Goal: Task Accomplishment & Management: Manage account settings

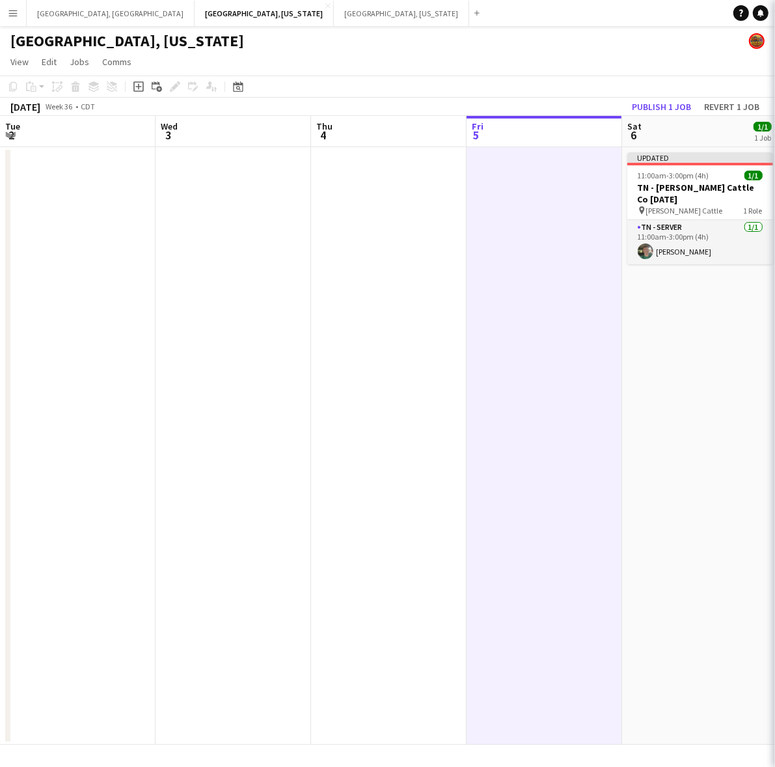
scroll to position [0, 310]
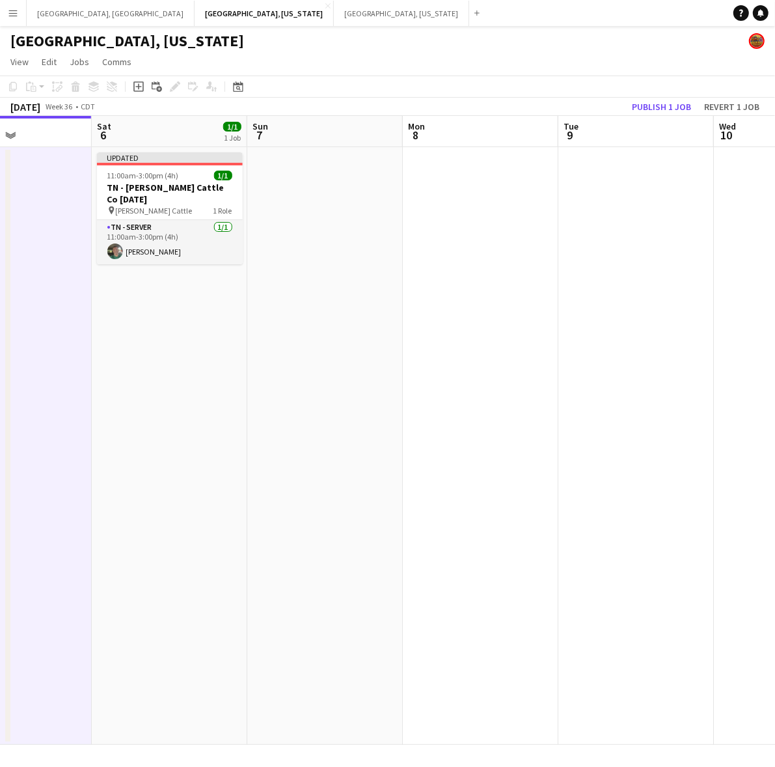
drag, startPoint x: 587, startPoint y: 301, endPoint x: 245, endPoint y: 344, distance: 344.3
click at [242, 348] on app-calendar-viewport "Tue 2 Wed 3 Thu 4 Fri 5 Sat 6 1/1 1 Job Sun 7 Mon 8 Tue 9 Wed 10 Thu 11 Updated…" at bounding box center [387, 430] width 775 height 629
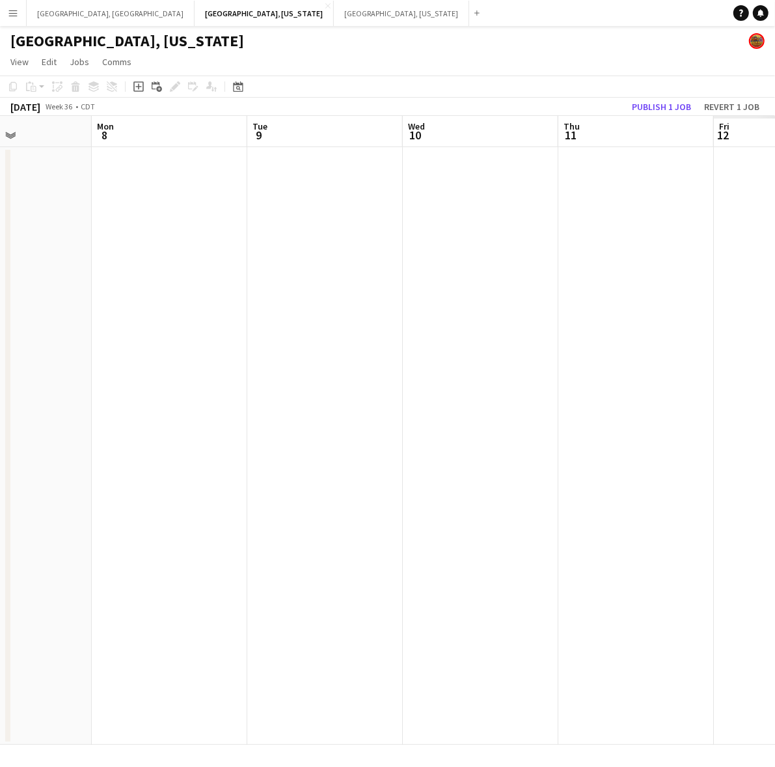
scroll to position [0, 345]
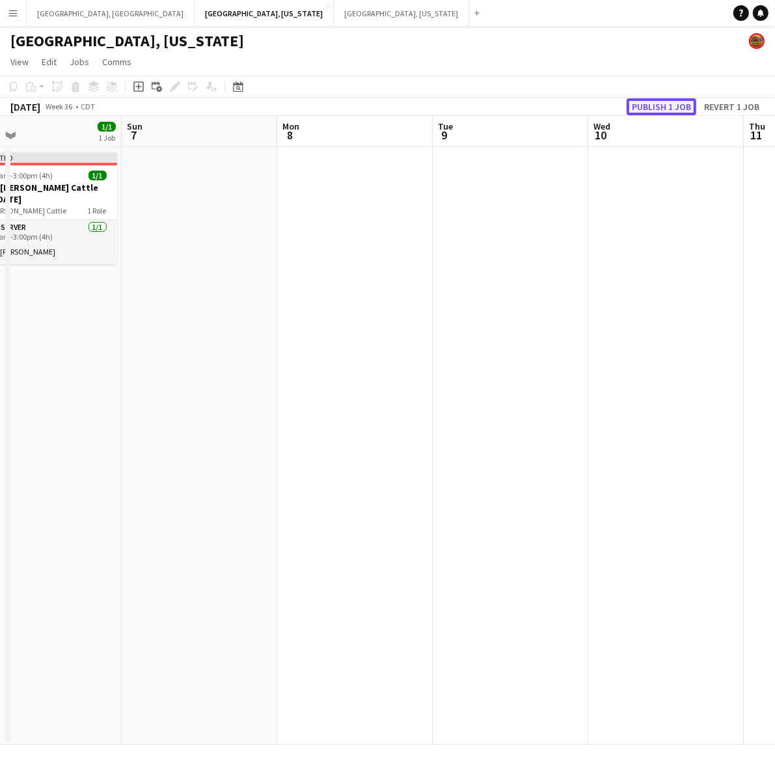
click at [671, 105] on button "Publish 1 job" at bounding box center [662, 106] width 70 height 17
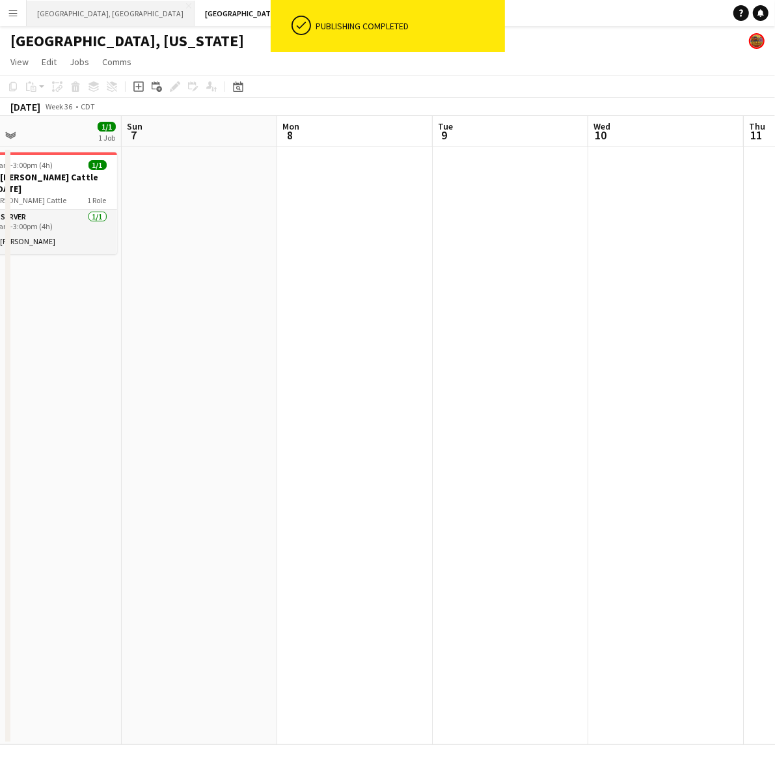
click at [65, 17] on button "Los Angeles, CA Close" at bounding box center [111, 13] width 168 height 25
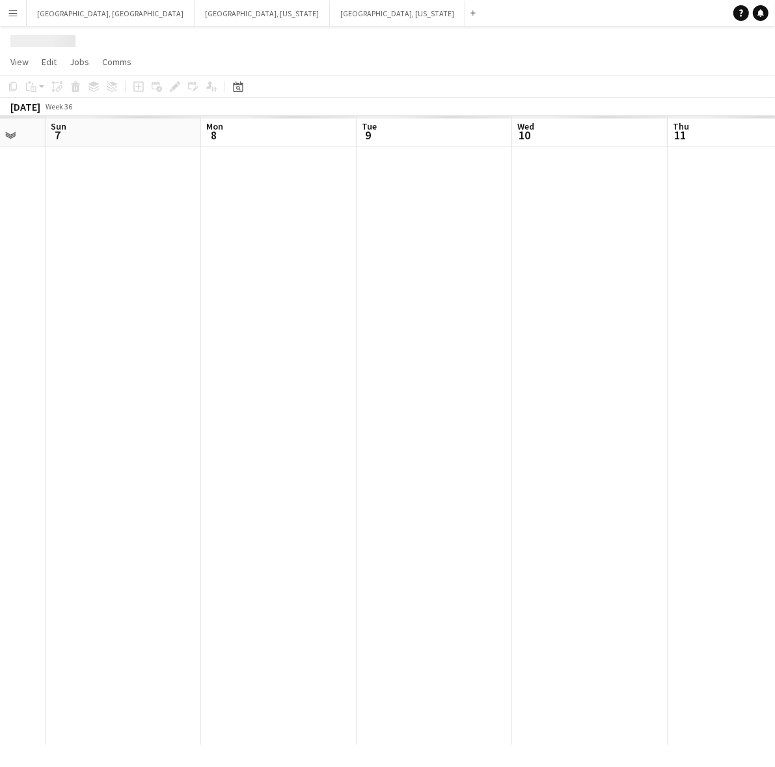
drag, startPoint x: 484, startPoint y: 351, endPoint x: -38, endPoint y: 441, distance: 528.9
click at [0, 441] on html "Menu Boards Boards Boards All jobs Status Workforce Workforce My Workforce Recr…" at bounding box center [387, 383] width 775 height 767
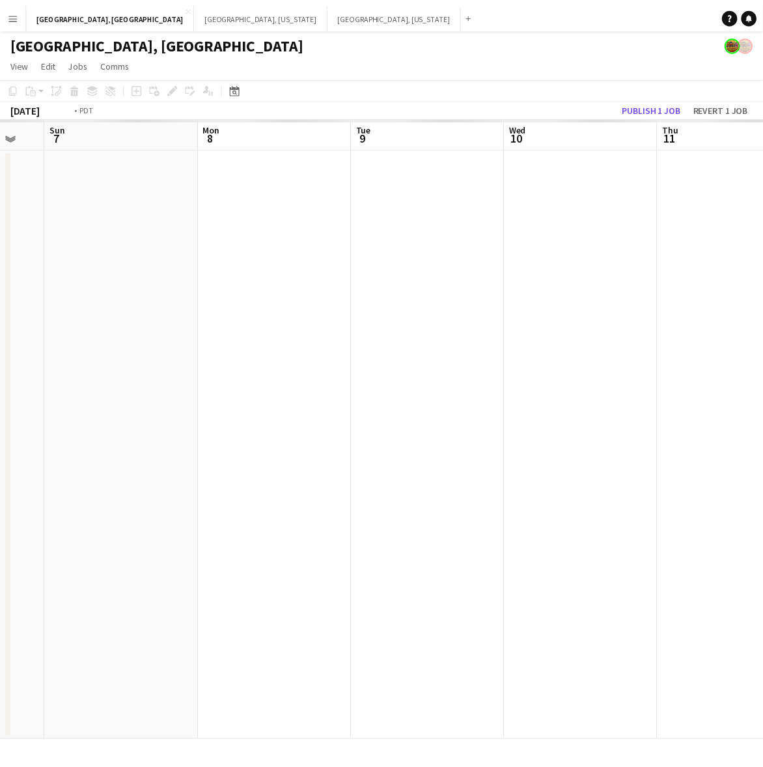
scroll to position [0, 508]
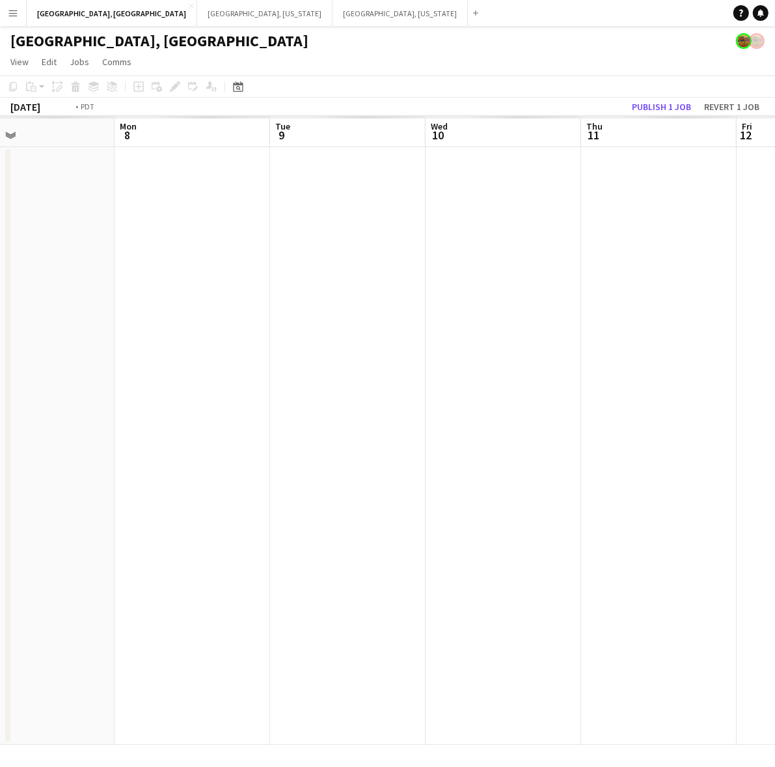
drag, startPoint x: 422, startPoint y: 257, endPoint x: -6, endPoint y: 433, distance: 462.5
click at [0, 433] on html "Menu Boards Boards Boards All jobs Status Workforce Workforce My Workforce Recr…" at bounding box center [387, 383] width 775 height 767
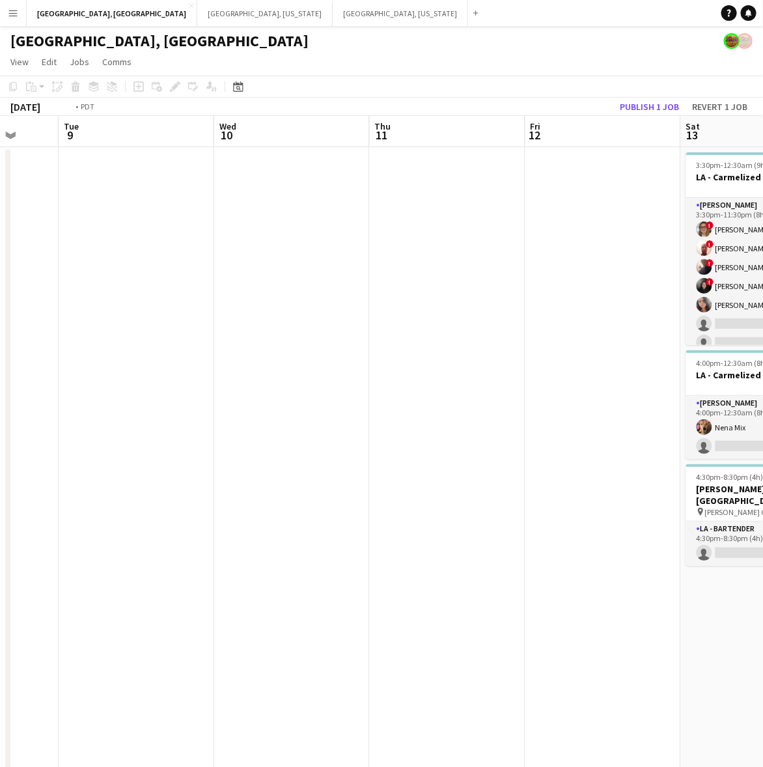
drag, startPoint x: 287, startPoint y: 394, endPoint x: 726, endPoint y: 256, distance: 459.8
click at [720, 259] on app-calendar-viewport "Sat 6 23/29 4 Jobs Sun 7 1/1 1 Job Mon 8 Tue 9 Wed 10 Thu 11 Fri 12 Sat 13 9/17…" at bounding box center [381, 483] width 763 height 735
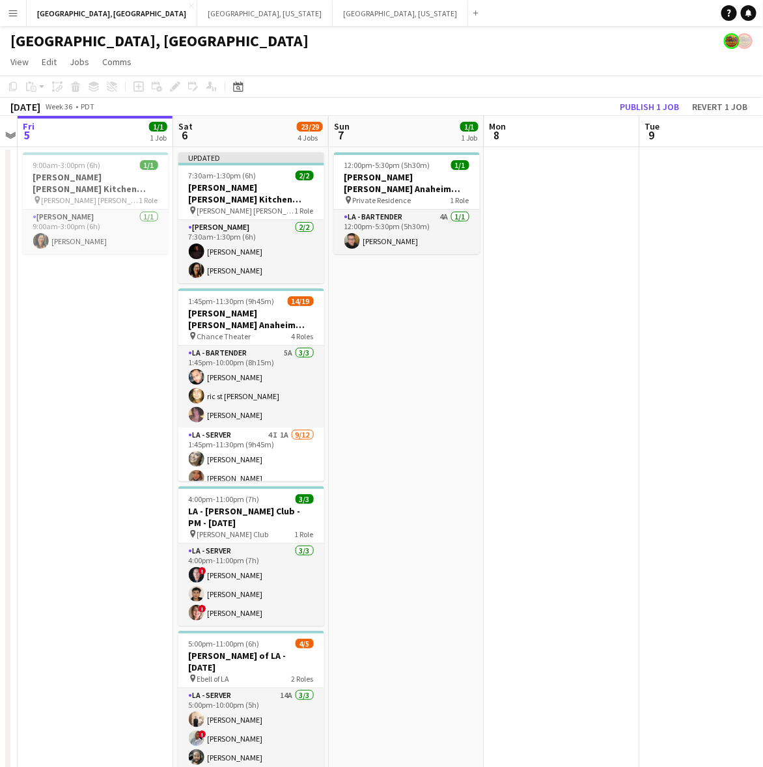
drag, startPoint x: 255, startPoint y: 386, endPoint x: 490, endPoint y: 334, distance: 240.6
click at [490, 333] on app-calendar-viewport "Wed 3 Thu 4 Fri 5 1/1 1 Job Sat 6 23/29 4 Jobs Sun 7 1/1 1 Job Mon 8 Tue 9 Wed …" at bounding box center [381, 483] width 763 height 735
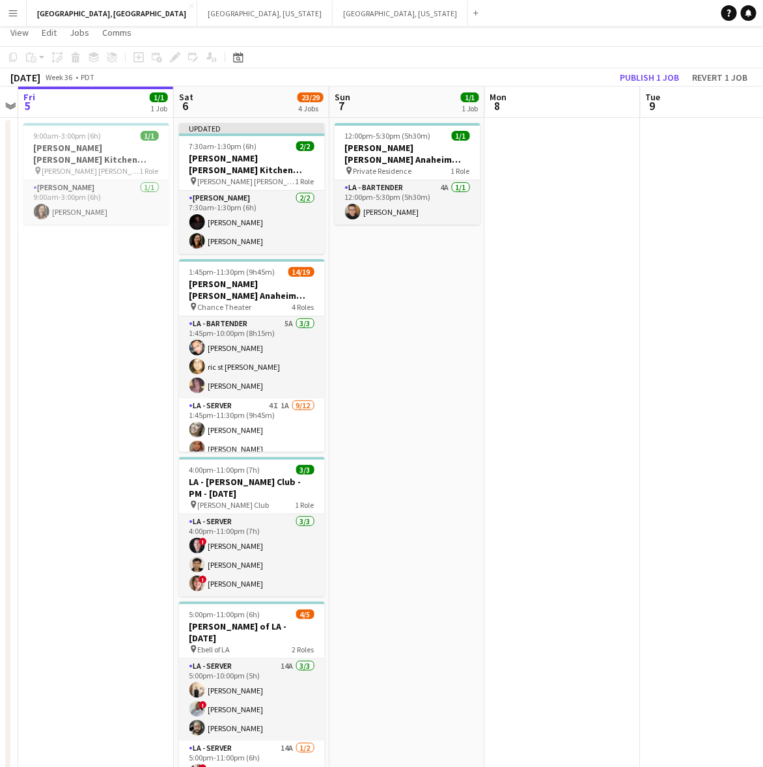
scroll to position [0, 0]
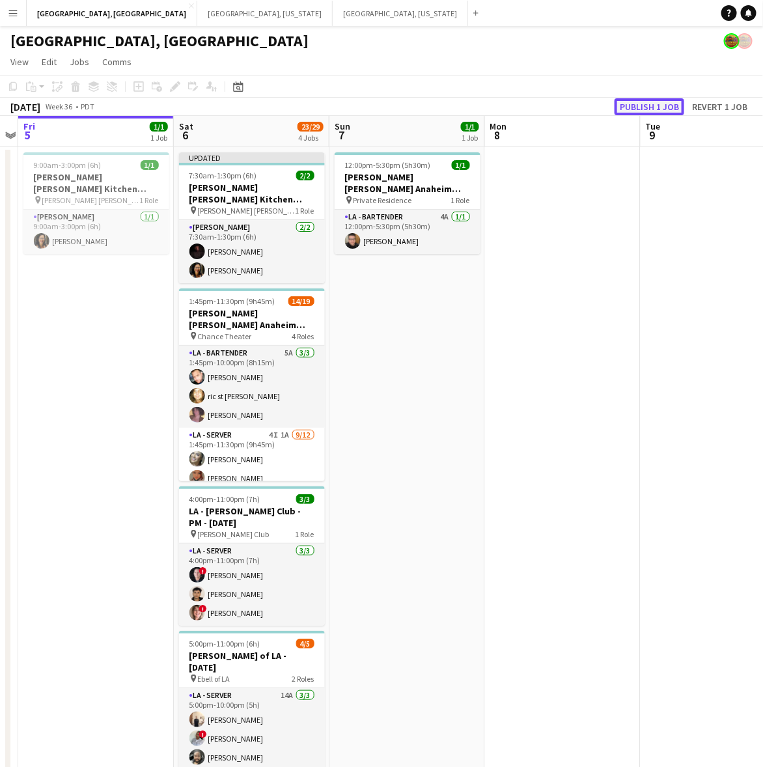
click at [646, 104] on button "Publish 1 job" at bounding box center [649, 106] width 70 height 17
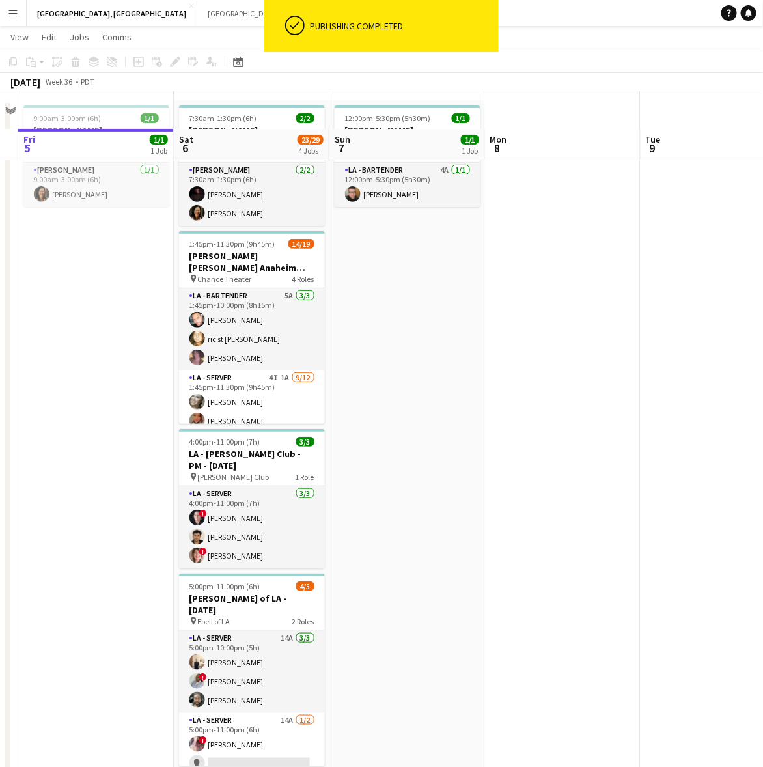
scroll to position [83, 0]
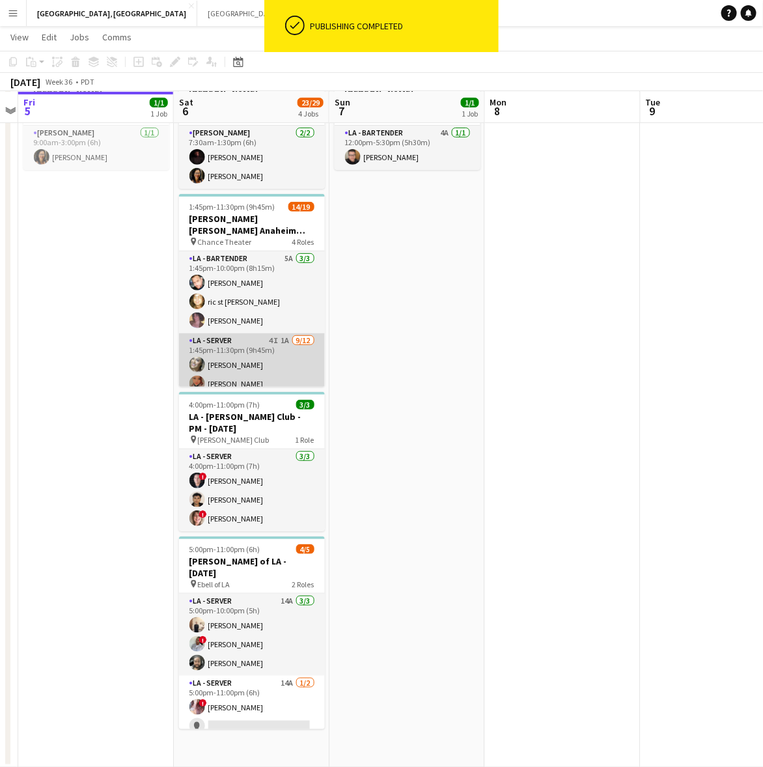
click at [270, 349] on app-card-role "LA - Server 4I 1A 9/12 1:45pm-11:30pm (9h45m) Alyssa Woods Monserrat Gutierrez …" at bounding box center [252, 461] width 146 height 256
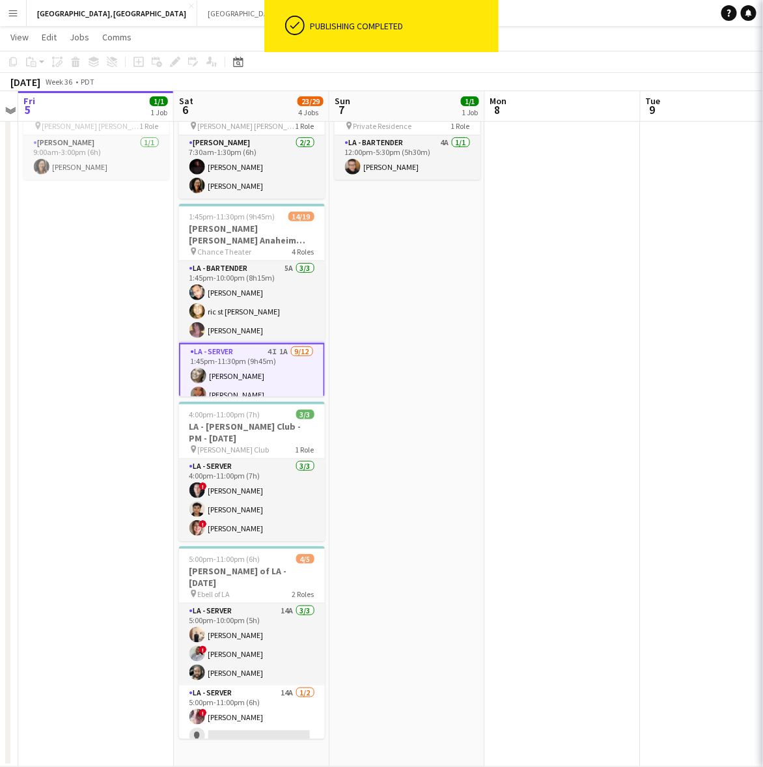
scroll to position [72, 0]
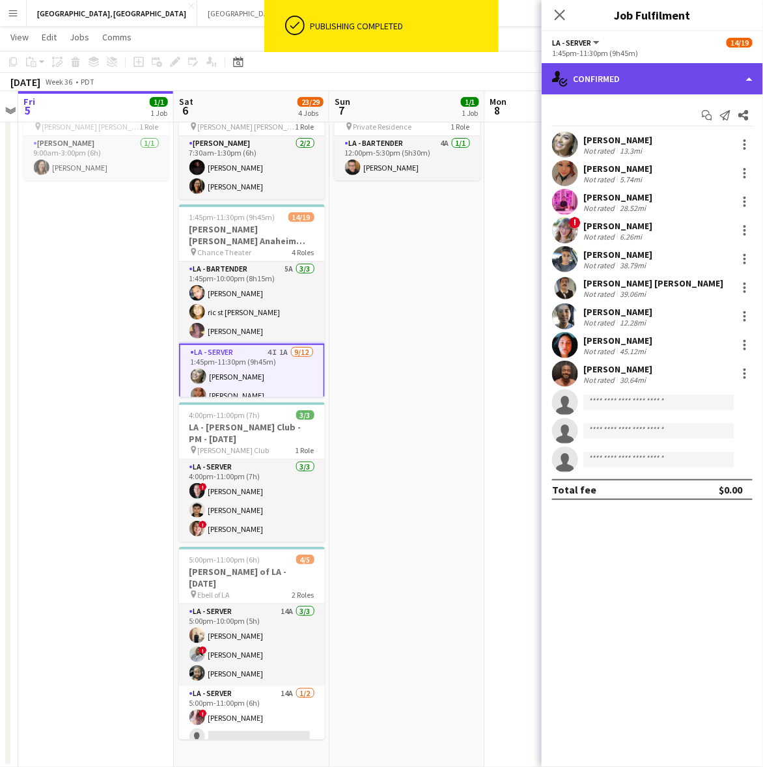
click at [679, 80] on div "single-neutral-actions-check-2 Confirmed" at bounding box center [651, 78] width 221 height 31
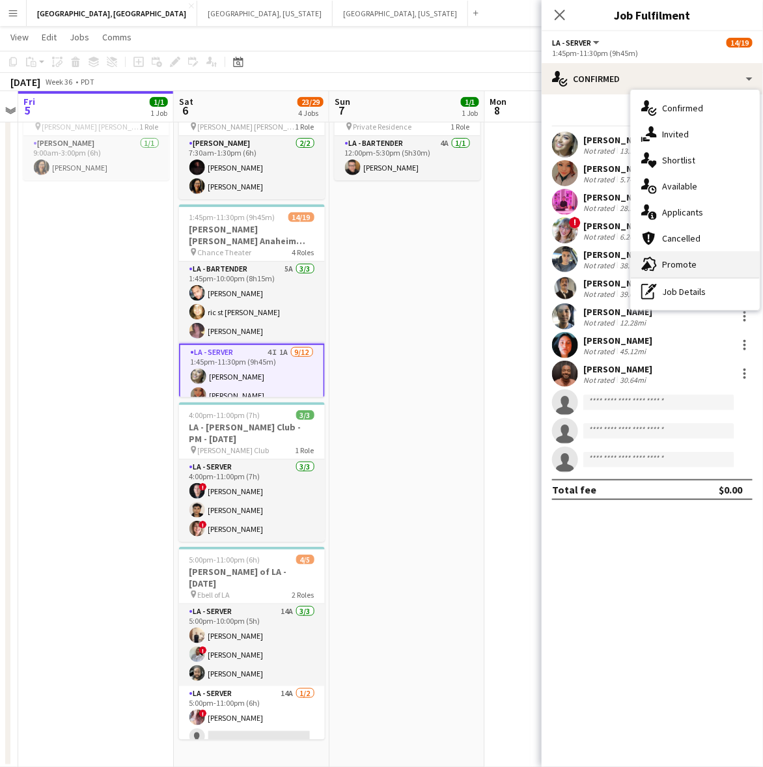
click at [685, 260] on span "Promote" at bounding box center [679, 264] width 34 height 12
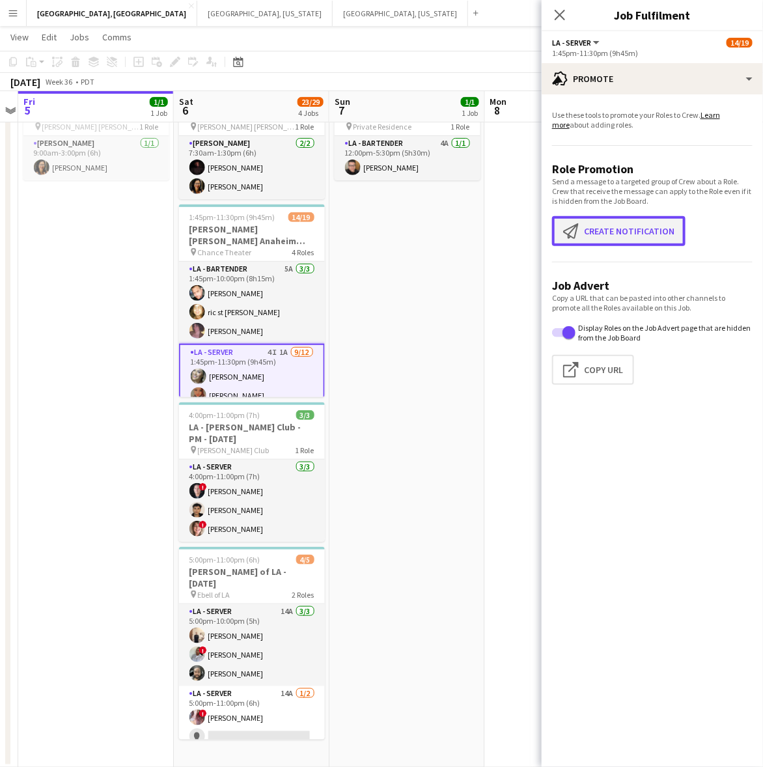
click at [635, 236] on button "Create notification Create notification" at bounding box center [618, 231] width 133 height 30
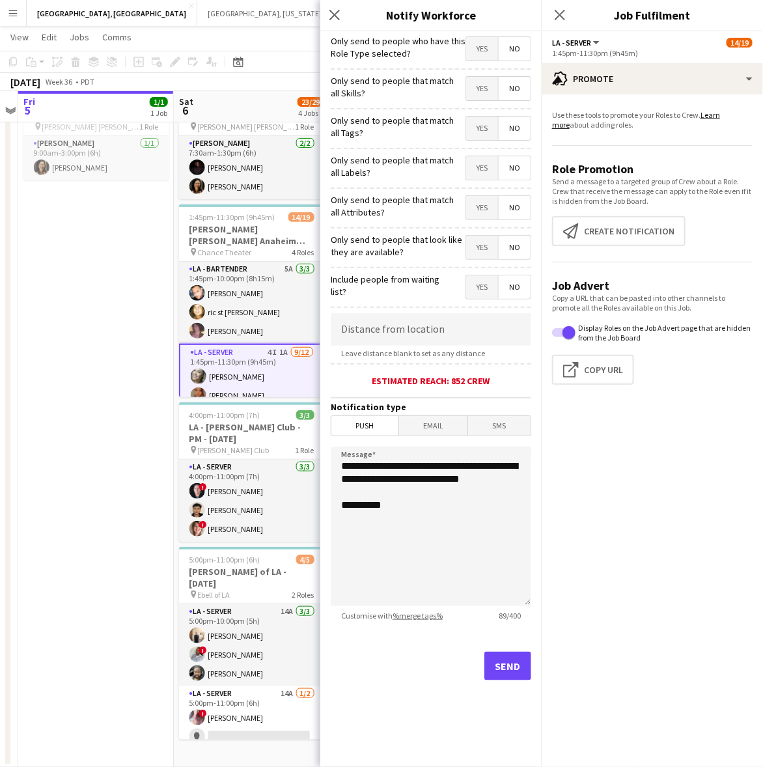
click at [486, 46] on span "Yes" at bounding box center [482, 48] width 32 height 23
click at [484, 53] on span "Yes" at bounding box center [482, 48] width 32 height 23
click at [515, 53] on span "No" at bounding box center [515, 48] width 32 height 23
click at [515, 661] on button "Send" at bounding box center [507, 665] width 47 height 29
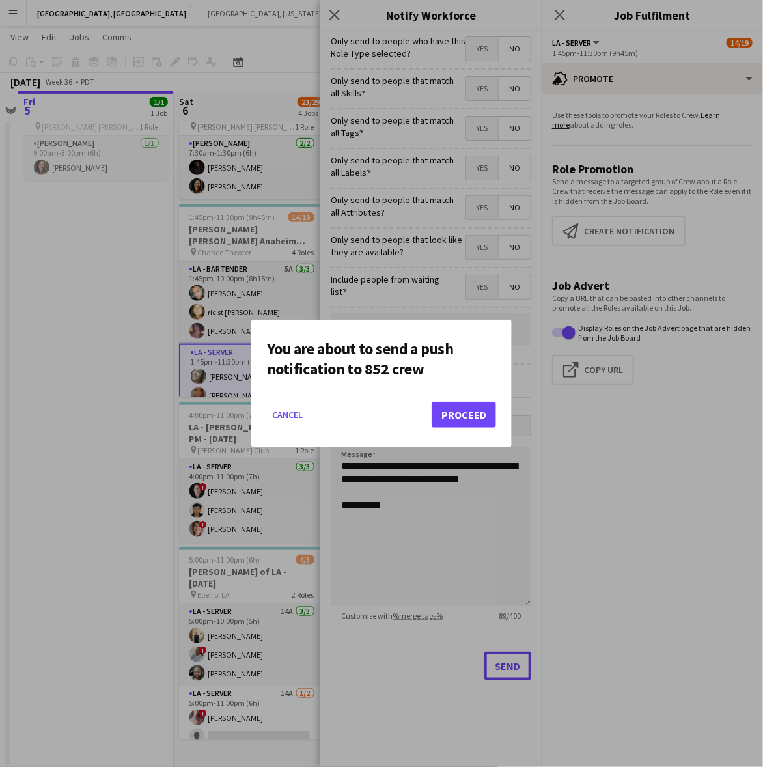
scroll to position [0, 0]
click at [472, 417] on button "Proceed" at bounding box center [463, 415] width 64 height 26
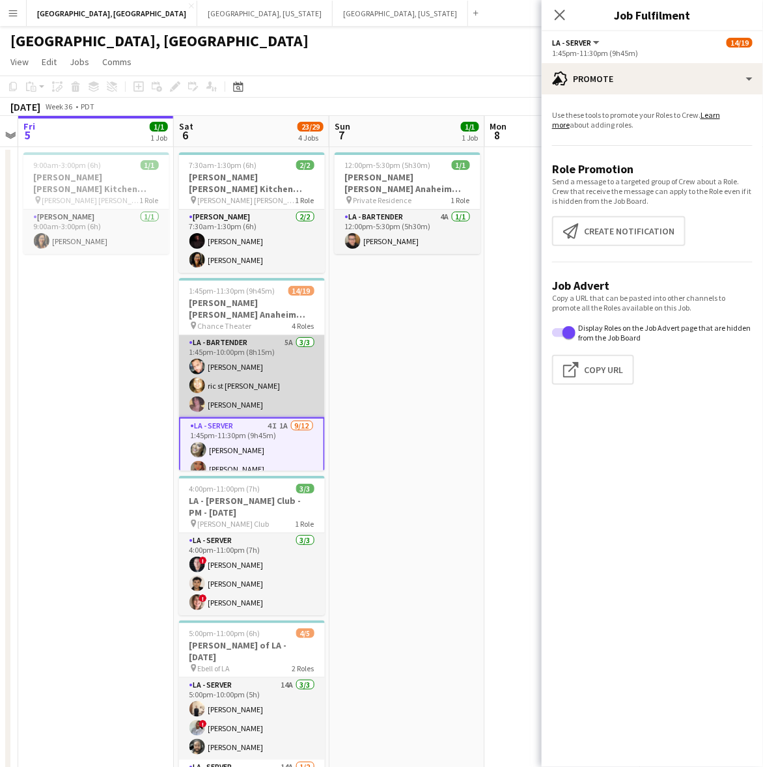
click at [254, 336] on app-card-role "LA - Bartender 5A 3/3 1:45pm-10:00pm (8h15m) David Wilber ric st john Krystal L…" at bounding box center [252, 376] width 146 height 82
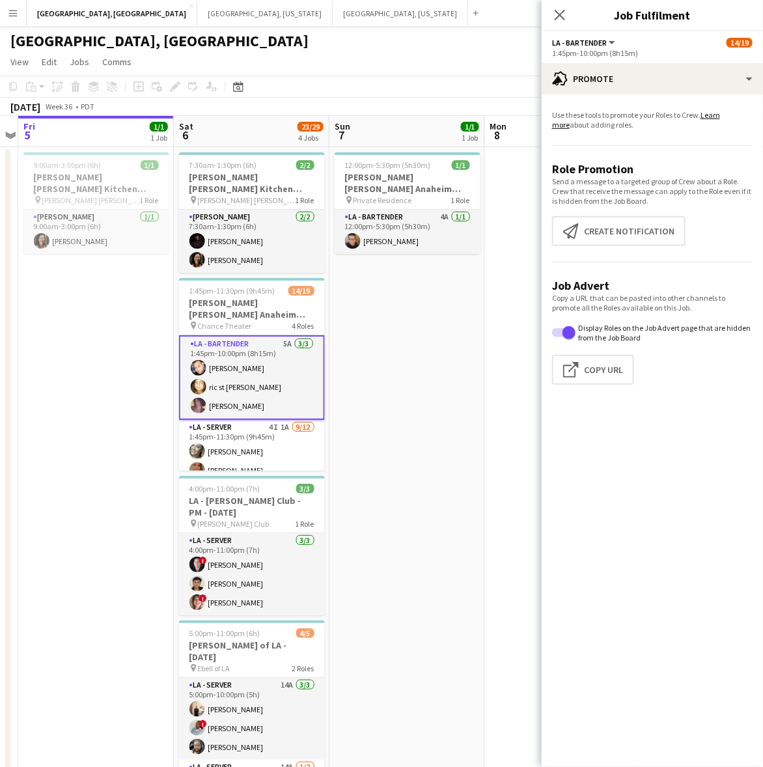
click at [254, 336] on app-card-role "LA - Bartender 5A 3/3 1:45pm-10:00pm (8h15m) David Wilber ric st john Krystal L…" at bounding box center [252, 377] width 146 height 85
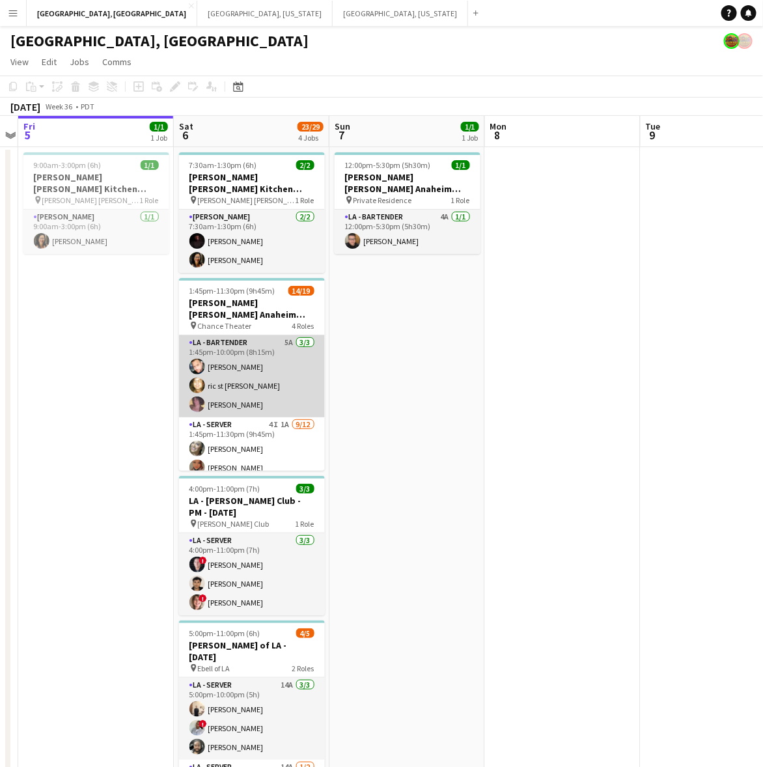
click at [254, 336] on app-card-role "LA - Bartender 5A 3/3 1:45pm-10:00pm (8h15m) David Wilber ric st john Krystal L…" at bounding box center [252, 376] width 146 height 82
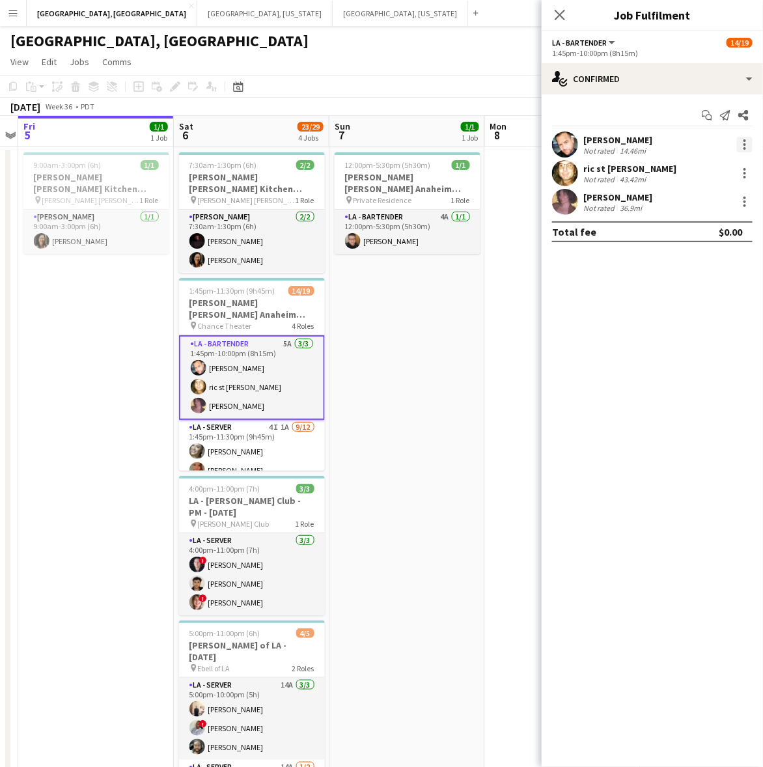
click at [745, 141] on div at bounding box center [744, 140] width 3 height 3
click at [698, 195] on span "Switch crew" at bounding box center [689, 199] width 55 height 11
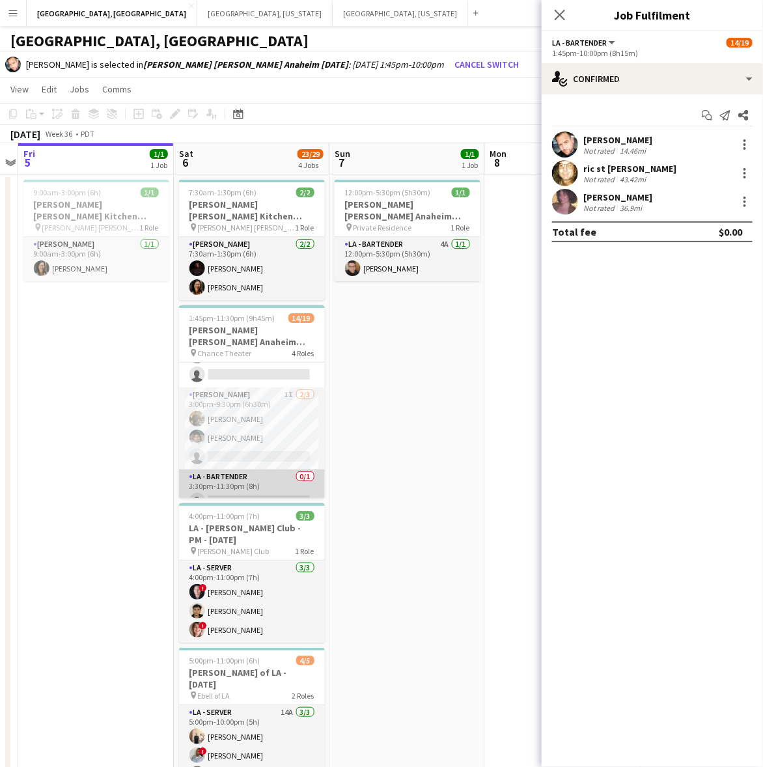
click at [245, 469] on app-card-role "LA - Bartender 0/1 3:30pm-11:30pm (8h) single-neutral-actions" at bounding box center [252, 491] width 146 height 44
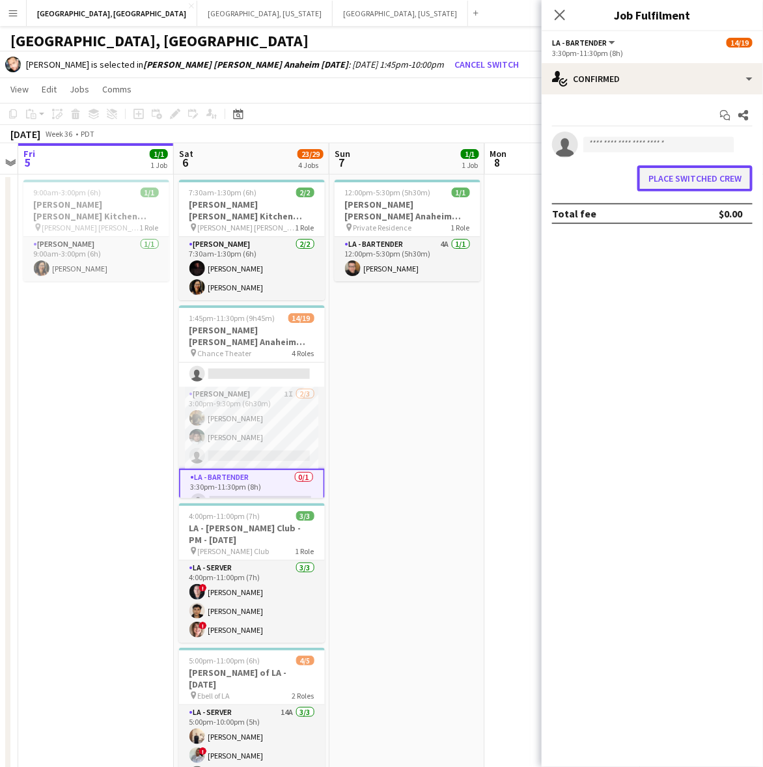
click at [664, 170] on button "Place switched crew" at bounding box center [694, 178] width 115 height 26
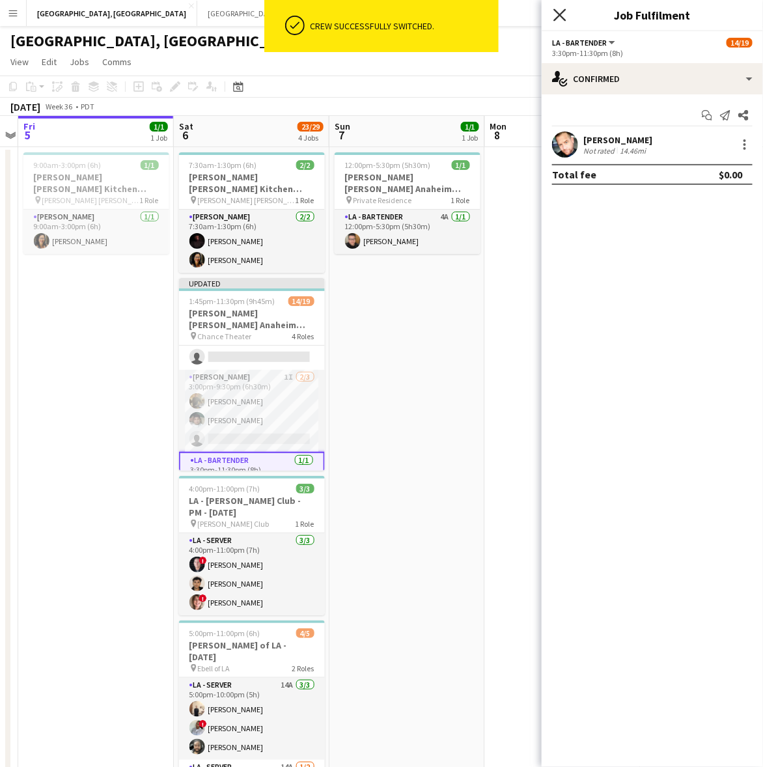
click at [558, 12] on icon "Close pop-in" at bounding box center [559, 14] width 12 height 12
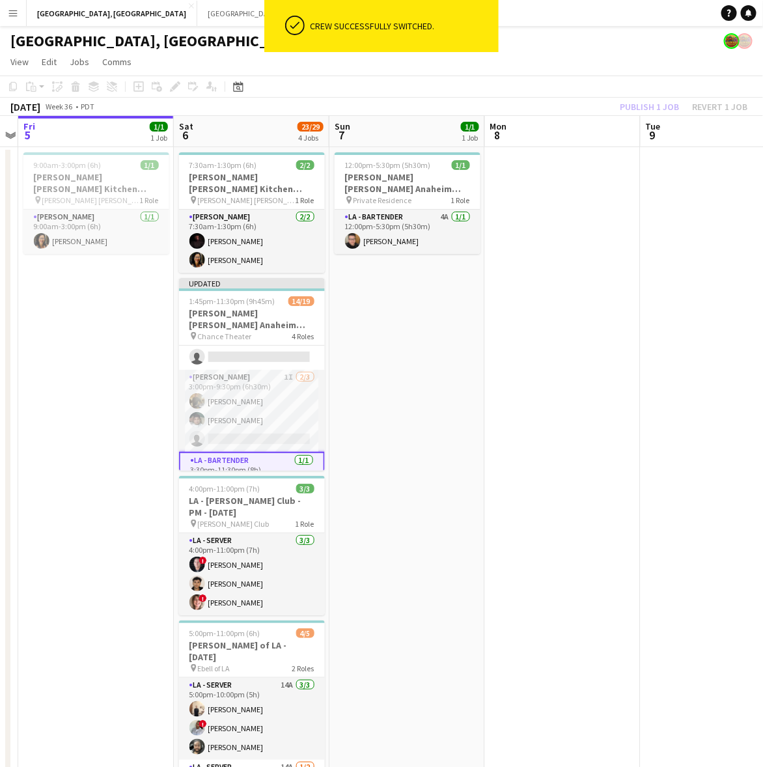
click at [549, 52] on app-page-menu "View Day view expanded Day view collapsed Month view Date picker Jump to today …" at bounding box center [381, 63] width 763 height 25
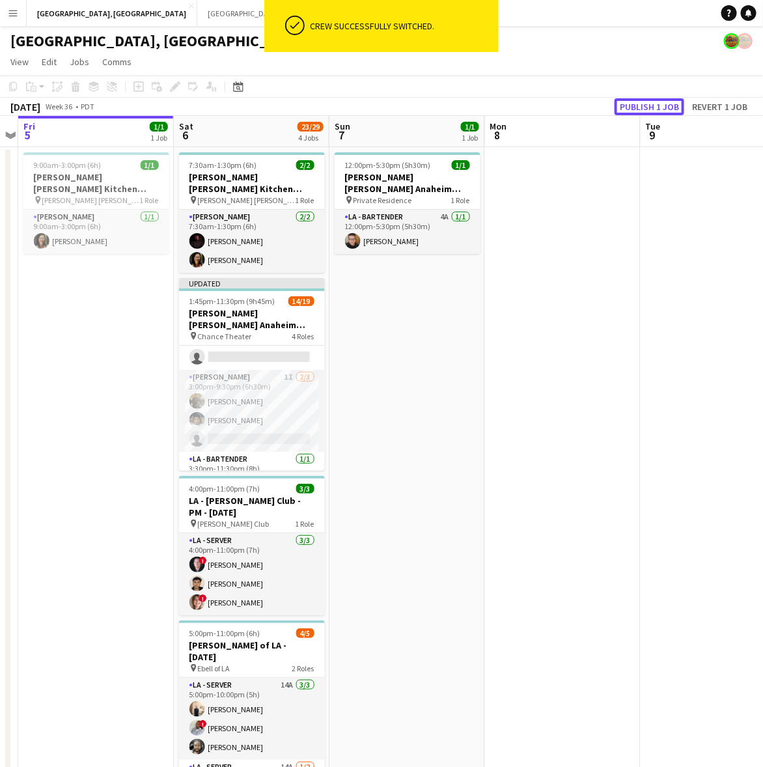
drag, startPoint x: 641, startPoint y: 111, endPoint x: 632, endPoint y: 112, distance: 9.2
click at [642, 111] on button "Publish 1 job" at bounding box center [649, 106] width 70 height 17
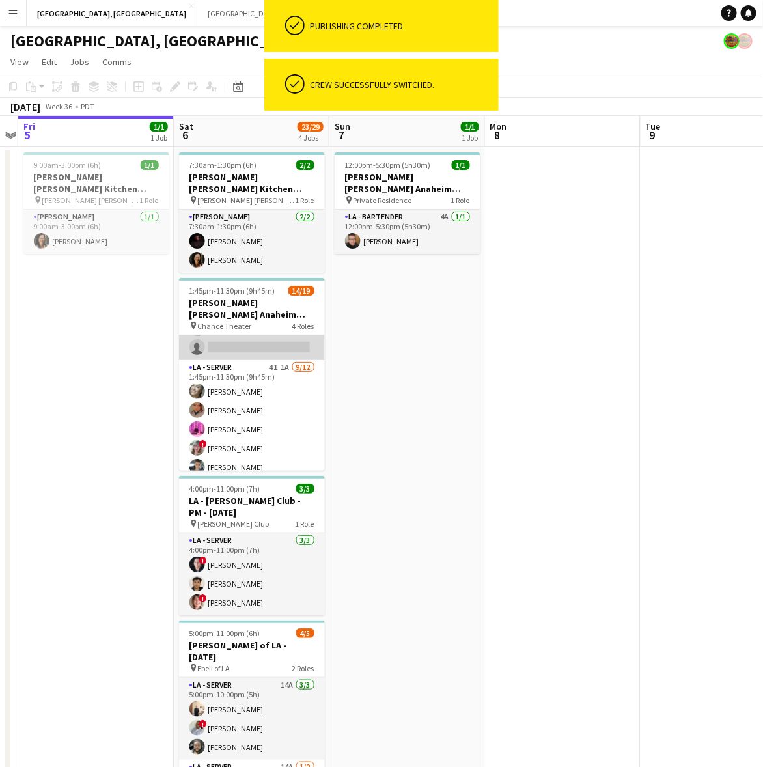
scroll to position [0, 0]
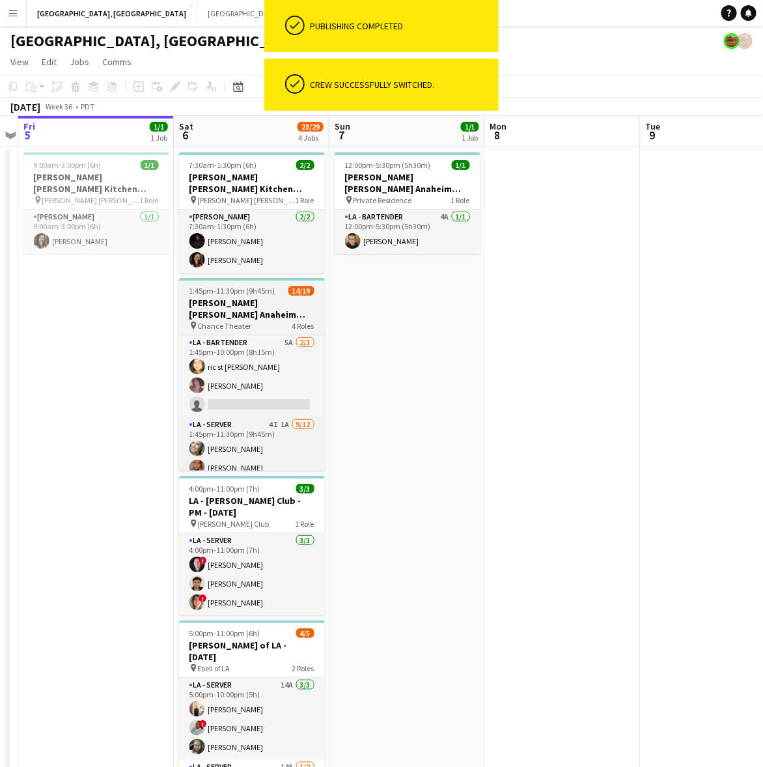
click at [261, 284] on app-job-card "1:45pm-11:30pm (9h45m) 14/19 OC - Sally Ann Anaheim 9.6.25 pin Chance Theater 4…" at bounding box center [252, 374] width 146 height 193
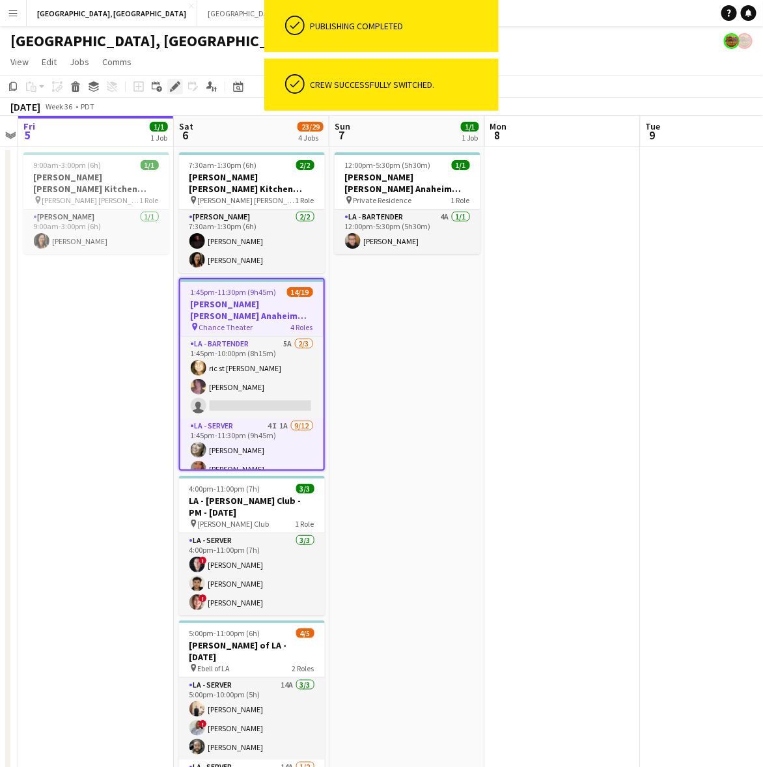
click at [174, 85] on icon "Edit" at bounding box center [175, 86] width 10 height 10
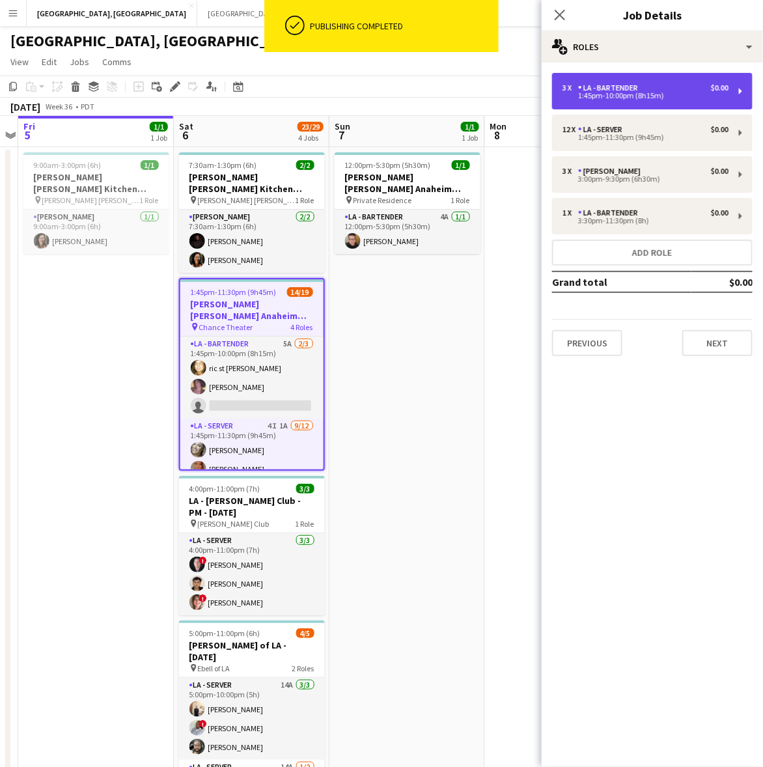
click at [646, 92] on div "1:45pm-10:00pm (8h15m)" at bounding box center [645, 95] width 166 height 7
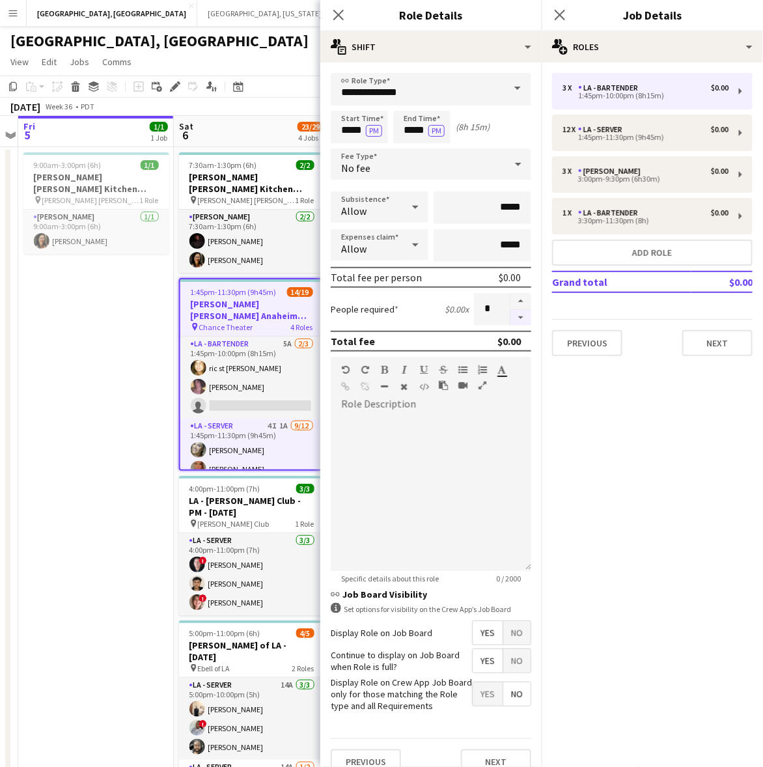
click at [510, 317] on button "button" at bounding box center [520, 318] width 21 height 16
type input "*"
click at [714, 345] on button "Next" at bounding box center [717, 343] width 70 height 26
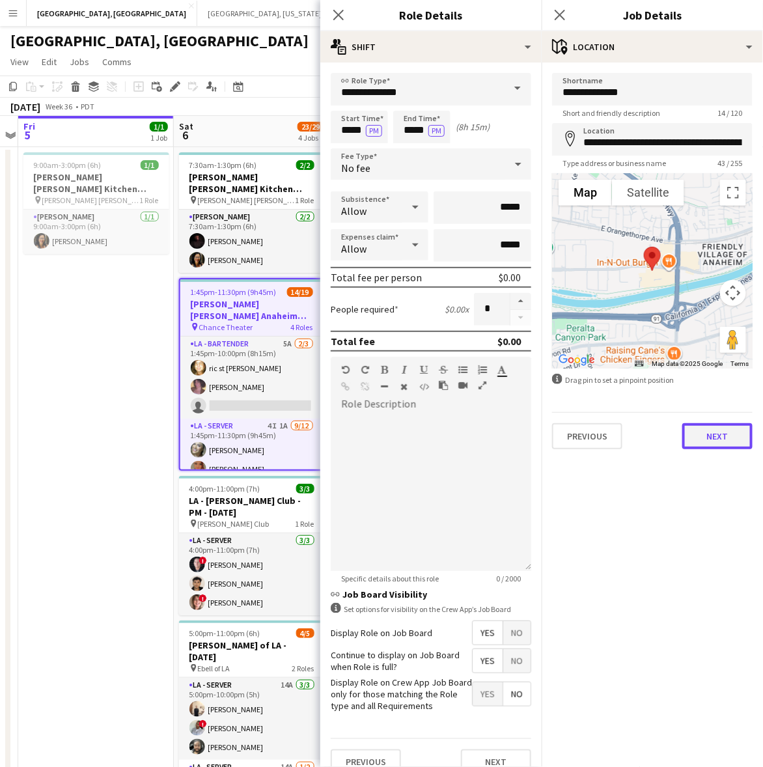
click at [713, 435] on button "Next" at bounding box center [717, 436] width 70 height 26
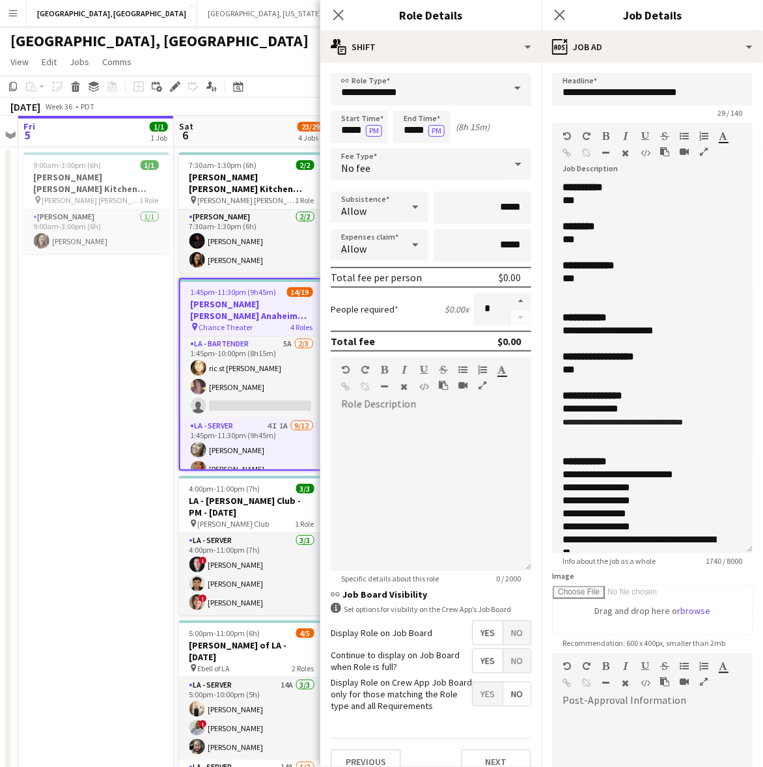
drag, startPoint x: 748, startPoint y: 249, endPoint x: 682, endPoint y: 552, distance: 310.5
click at [696, 553] on div "**********" at bounding box center [652, 367] width 200 height 372
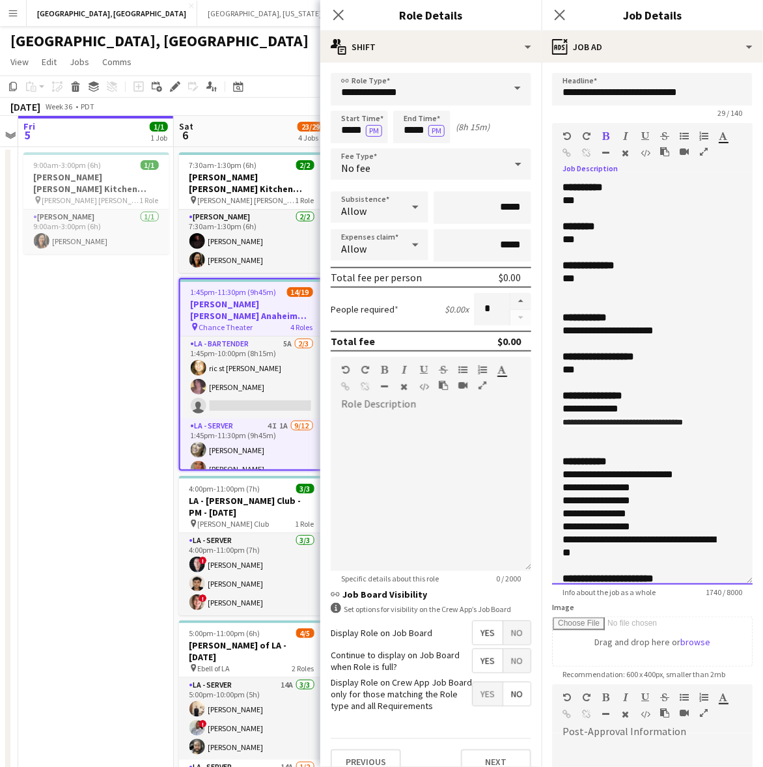
click at [595, 281] on div "***" at bounding box center [640, 278] width 156 height 13
click at [594, 231] on b "********" at bounding box center [578, 226] width 33 height 10
click at [592, 234] on div "***" at bounding box center [640, 239] width 156 height 13
click at [590, 202] on div "***" at bounding box center [640, 200] width 156 height 13
click at [554, 5] on div "Close pop-in" at bounding box center [559, 15] width 36 height 30
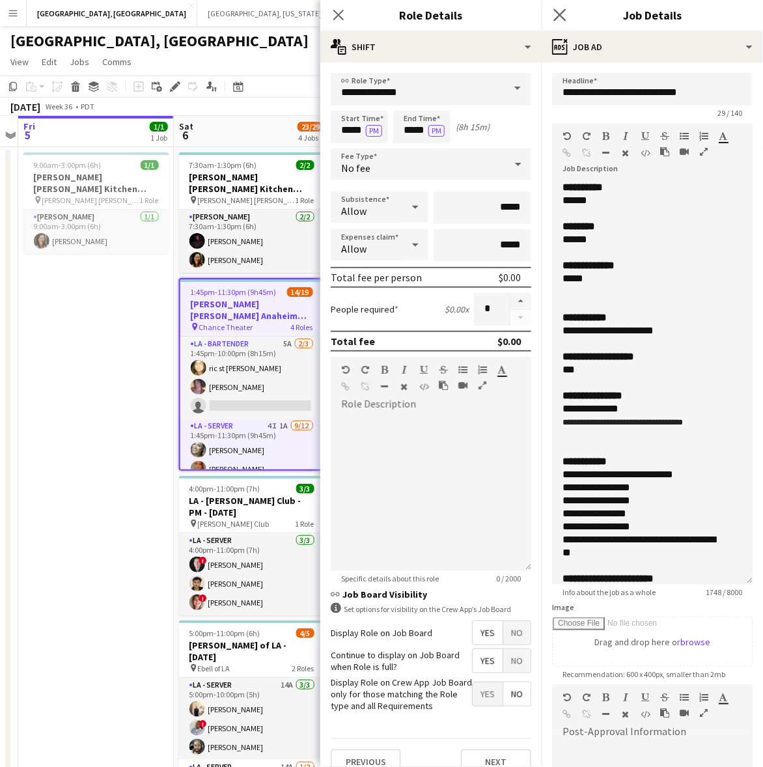
click at [564, 21] on icon "Close pop-in" at bounding box center [559, 14] width 12 height 12
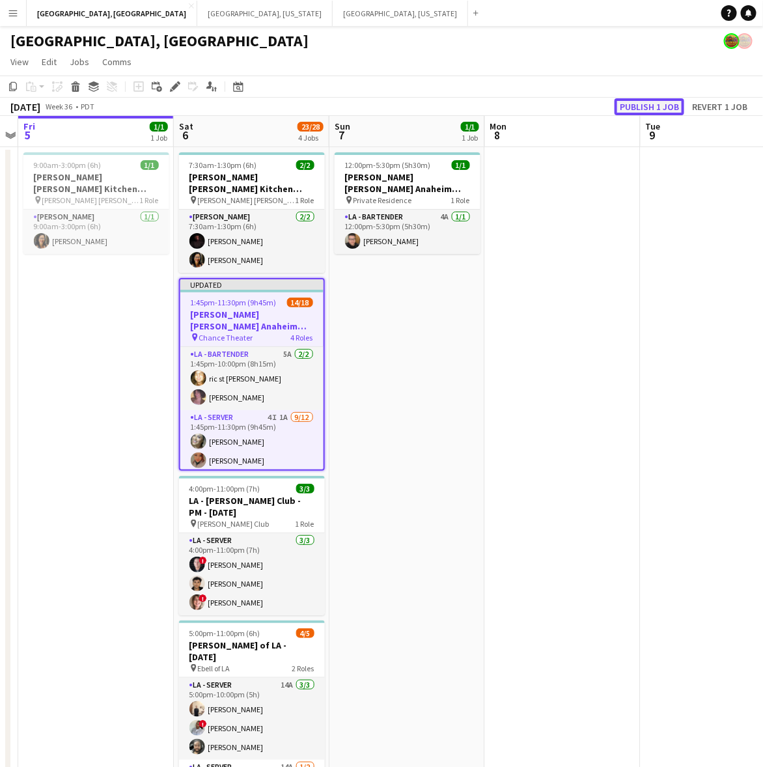
click at [640, 106] on button "Publish 1 job" at bounding box center [649, 106] width 70 height 17
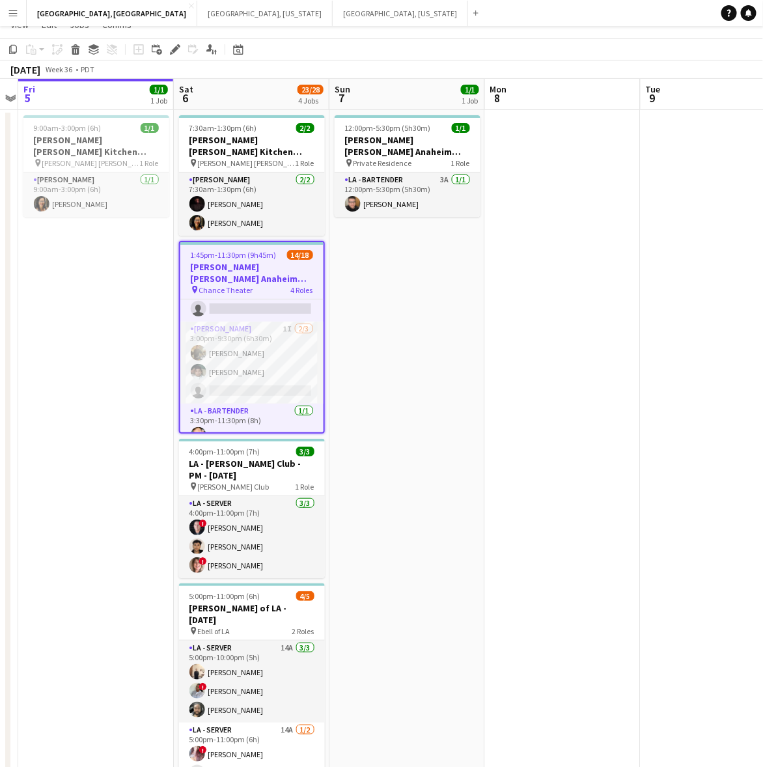
scroll to position [72, 0]
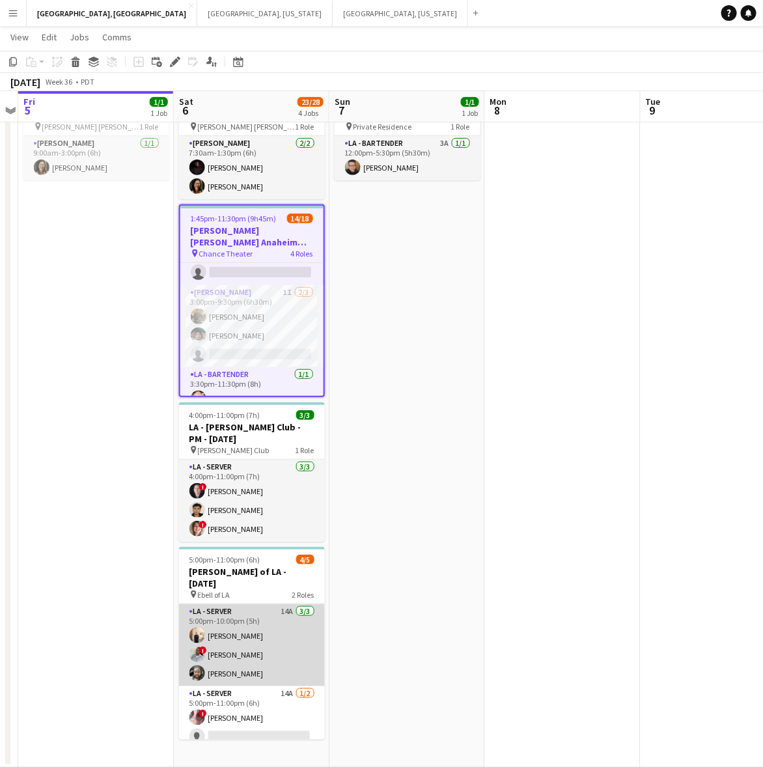
click at [292, 618] on app-card-role "LA - Server 14A 3/3 5:00pm-10:00pm (5h) antonina anselmo ! Luisa Perez Ryan Tang" at bounding box center [252, 645] width 146 height 82
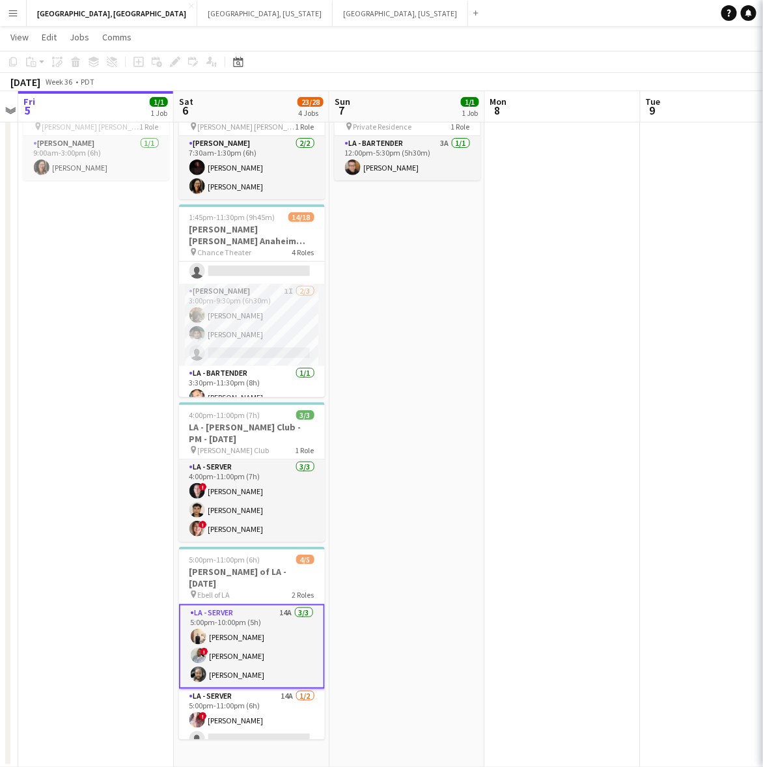
scroll to position [295, 0]
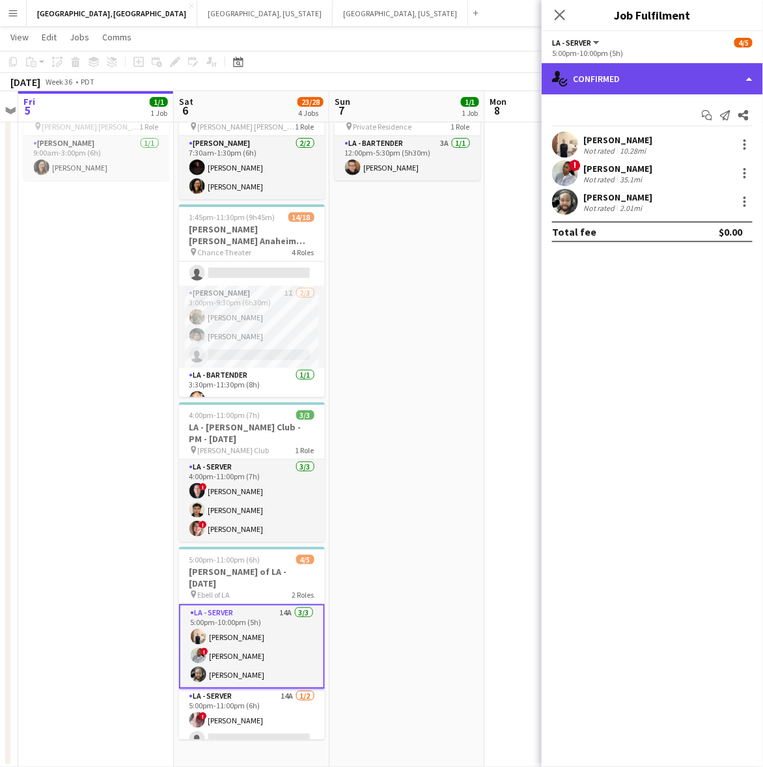
click at [619, 83] on div "single-neutral-actions-check-2 Confirmed" at bounding box center [651, 78] width 221 height 31
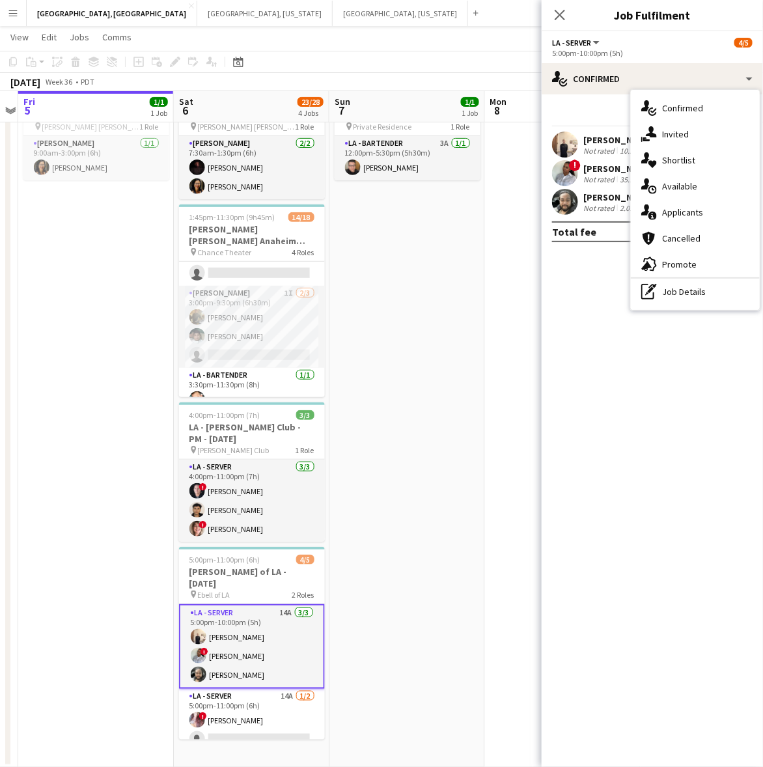
click at [679, 208] on span "Applicants" at bounding box center [682, 212] width 41 height 12
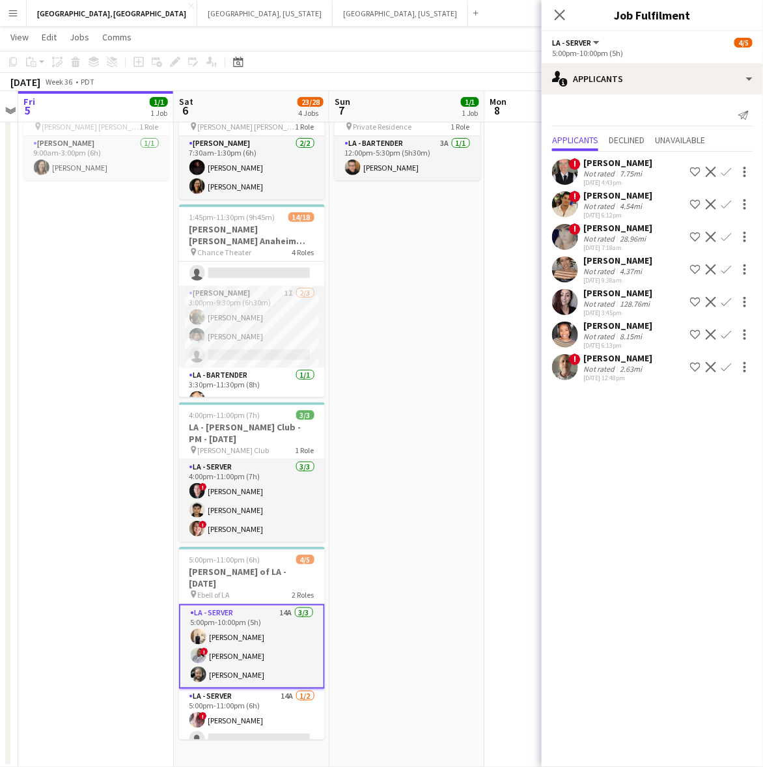
click at [203, 648] on span "!" at bounding box center [204, 652] width 8 height 8
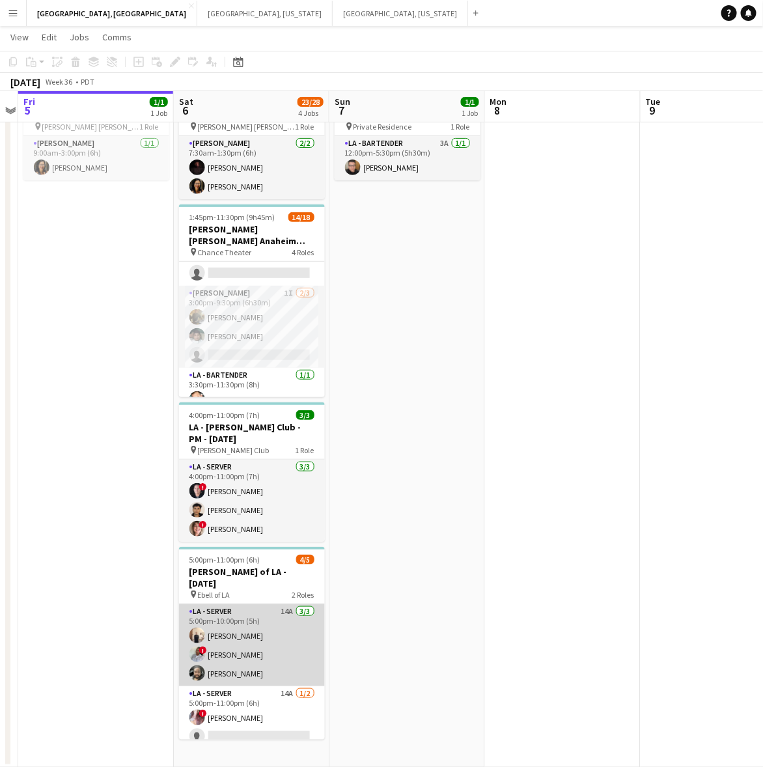
click at [203, 646] on span "!" at bounding box center [203, 650] width 8 height 8
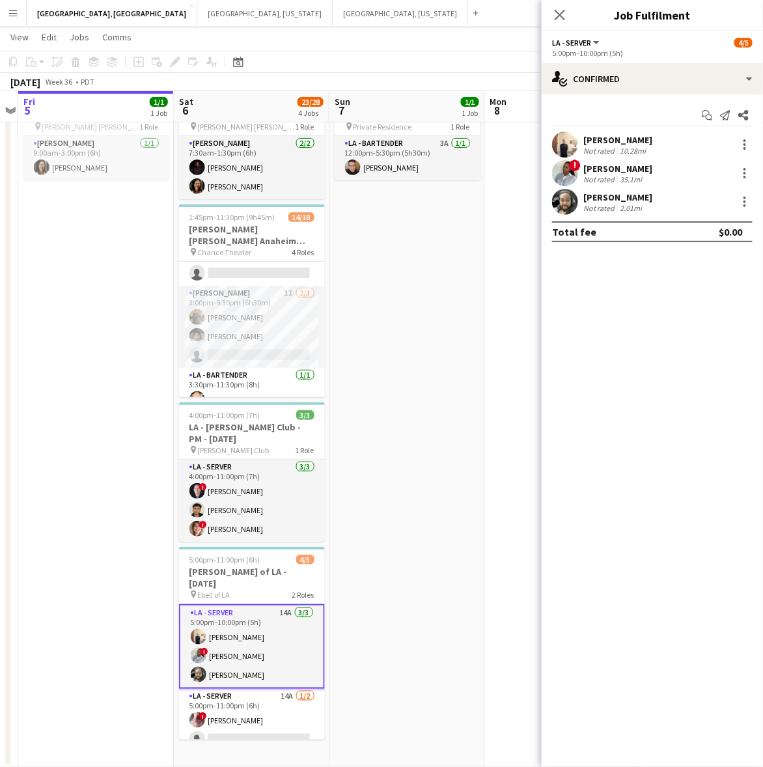
click at [569, 170] on app-user-avatar at bounding box center [565, 173] width 26 height 26
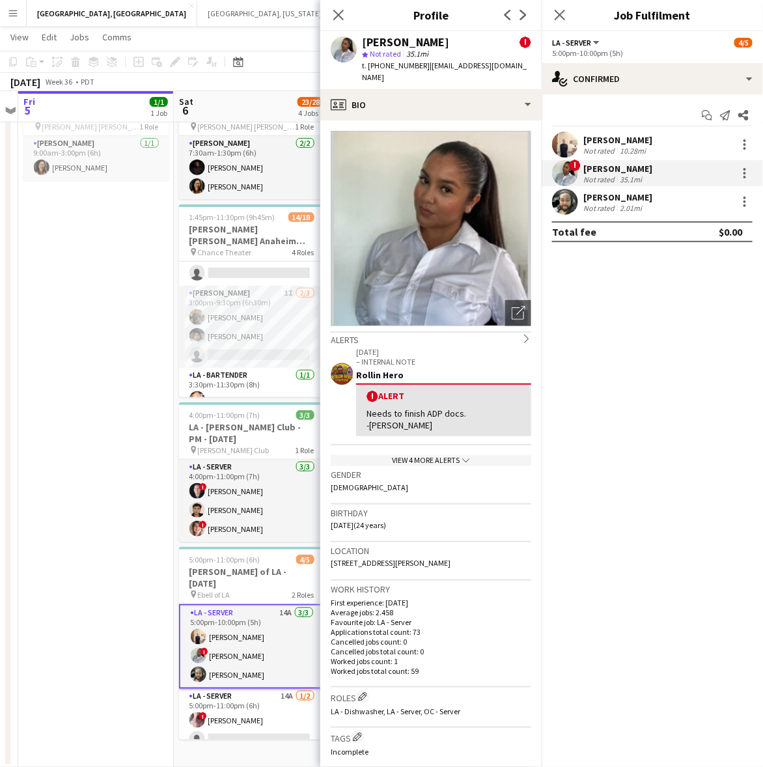
click at [450, 455] on div "View 4 more alerts chevron-down" at bounding box center [431, 460] width 200 height 11
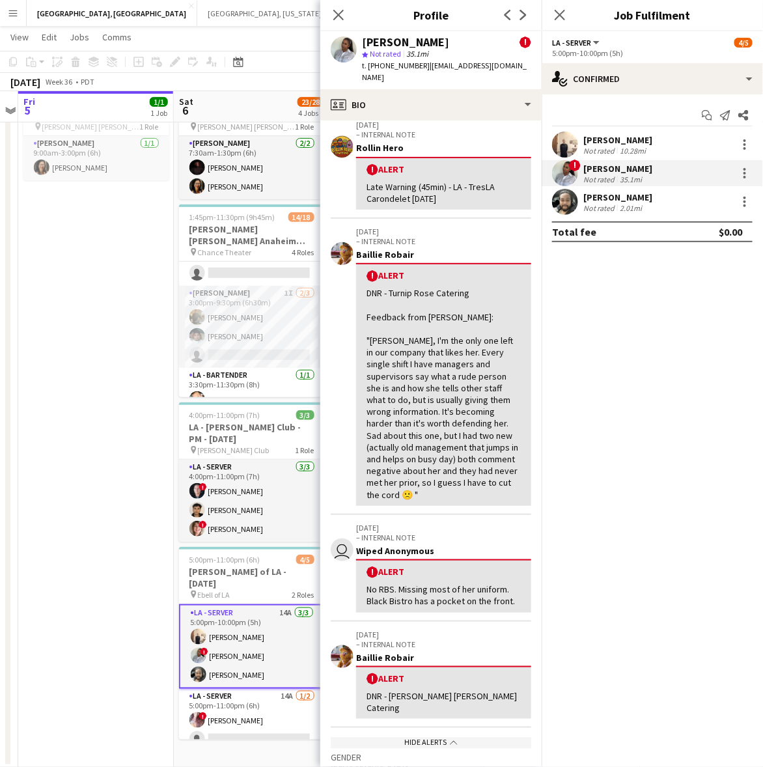
scroll to position [0, 0]
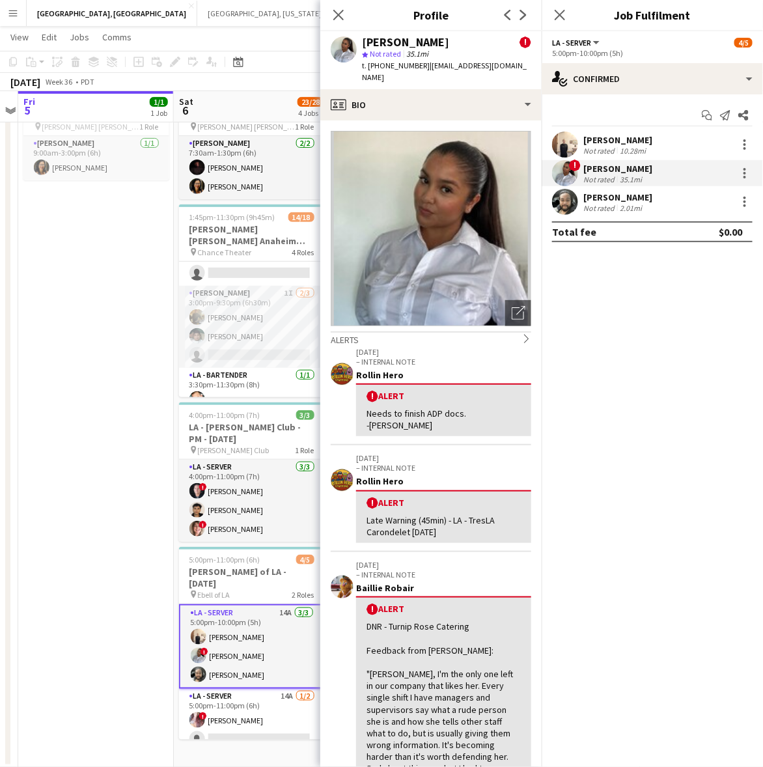
click at [135, 384] on app-date-cell "9:00am-3:00pm (6h) 1/1 OC - Sally Ann Kitchen 9.5.25 pin Sally Ann Catering 1 R…" at bounding box center [96, 421] width 156 height 694
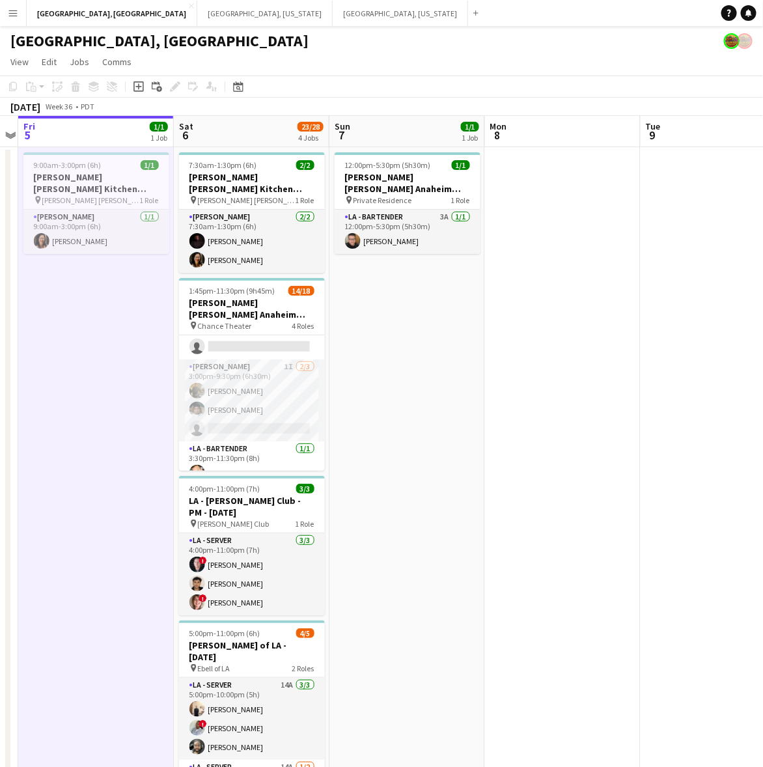
click at [168, 453] on app-calendar-viewport "Wed 3 Thu 4 Fri 5 1/1 1 Job Sat 6 23/28 4 Jobs Sun 7 1/1 1 Job Mon 8 Tue 9 Wed …" at bounding box center [381, 478] width 763 height 725
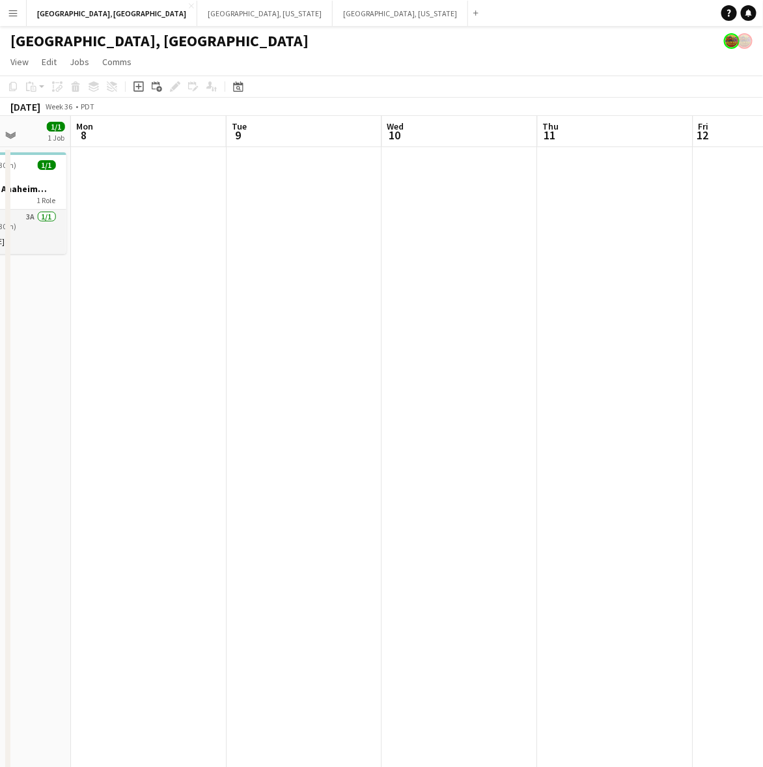
drag, startPoint x: 643, startPoint y: 365, endPoint x: 573, endPoint y: 396, distance: 76.7
click at [347, 440] on app-calendar-viewport "Fri 5 1/1 1 Job Sat 6 23/28 4 Jobs Sun 7 1/1 1 Job Mon 8 Tue 9 Wed 10 Thu 11 Fr…" at bounding box center [381, 478] width 763 height 725
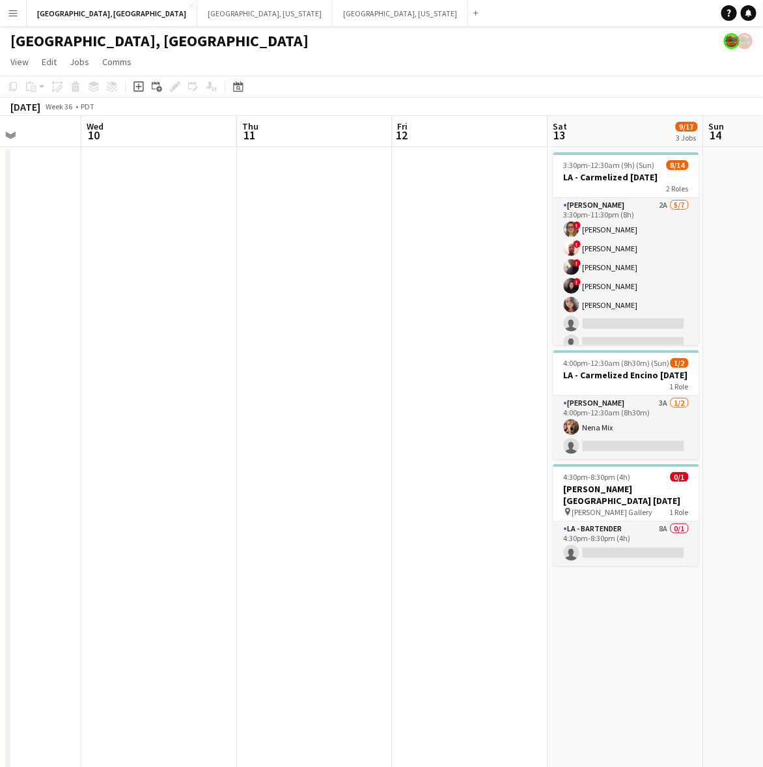
drag, startPoint x: 543, startPoint y: 402, endPoint x: 165, endPoint y: 502, distance: 392.0
click at [168, 502] on app-calendar-viewport "Sun 7 1/1 1 Job Mon 8 Tue 9 Wed 10 Thu 11 Fri 12 Sat 13 9/17 3 Jobs Sun 14 Mon …" at bounding box center [381, 478] width 763 height 725
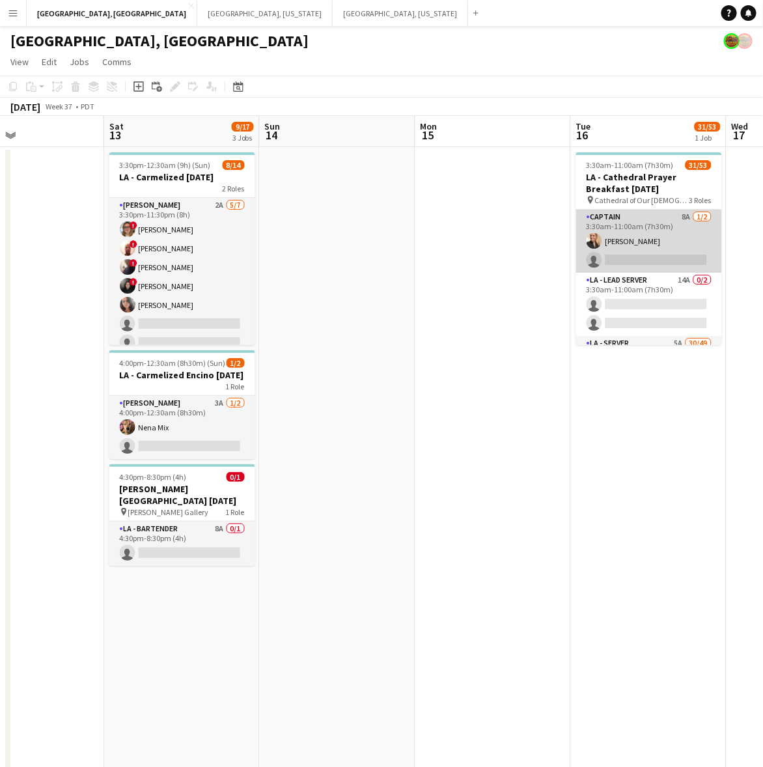
scroll to position [81, 0]
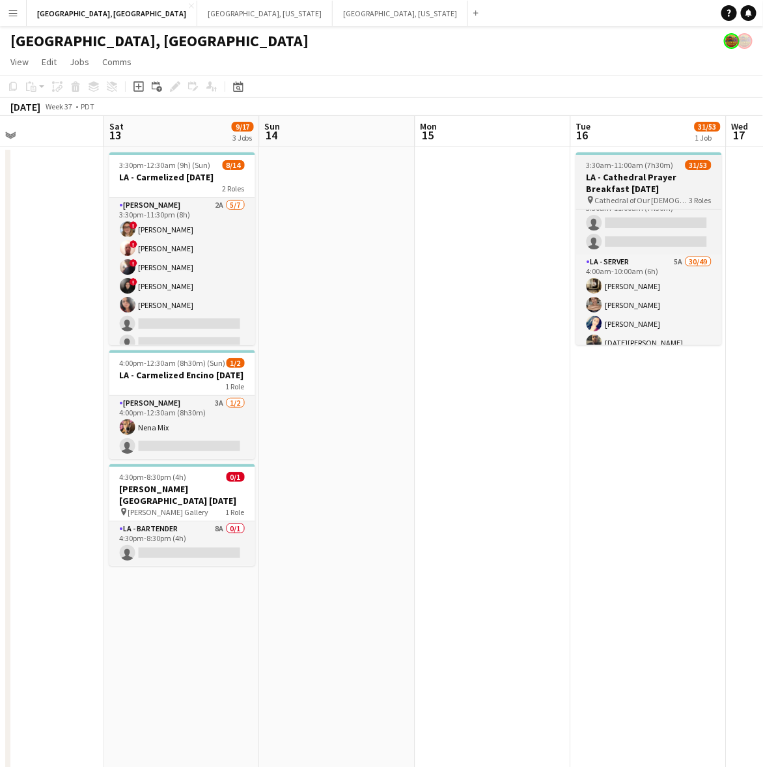
drag, startPoint x: 679, startPoint y: 361, endPoint x: 713, endPoint y: 303, distance: 67.4
click at [680, 360] on app-date-cell "3:30am-11:00am (7h30m) 31/53 LA - Cathedral Prayer Breakfast 9.16.25 pin Cathed…" at bounding box center [649, 494] width 156 height 694
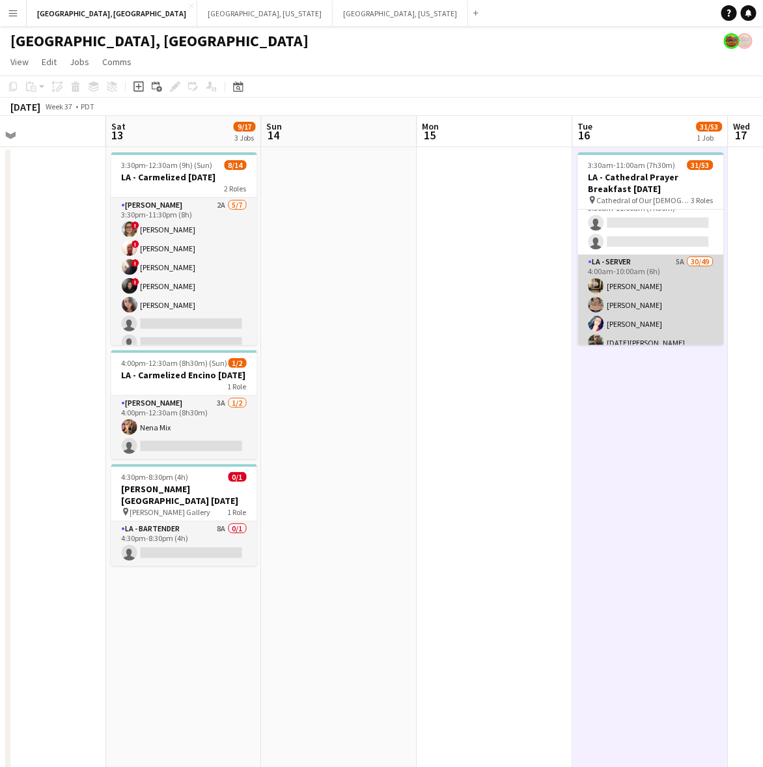
drag, startPoint x: 689, startPoint y: 321, endPoint x: 694, endPoint y: 299, distance: 22.1
click at [689, 319] on app-card-role "LA - Server 5A 30/49 4:00am-10:00am (6h) Jordan Silva Emily Hawkins Malissa Dre…" at bounding box center [651, 735] width 146 height 962
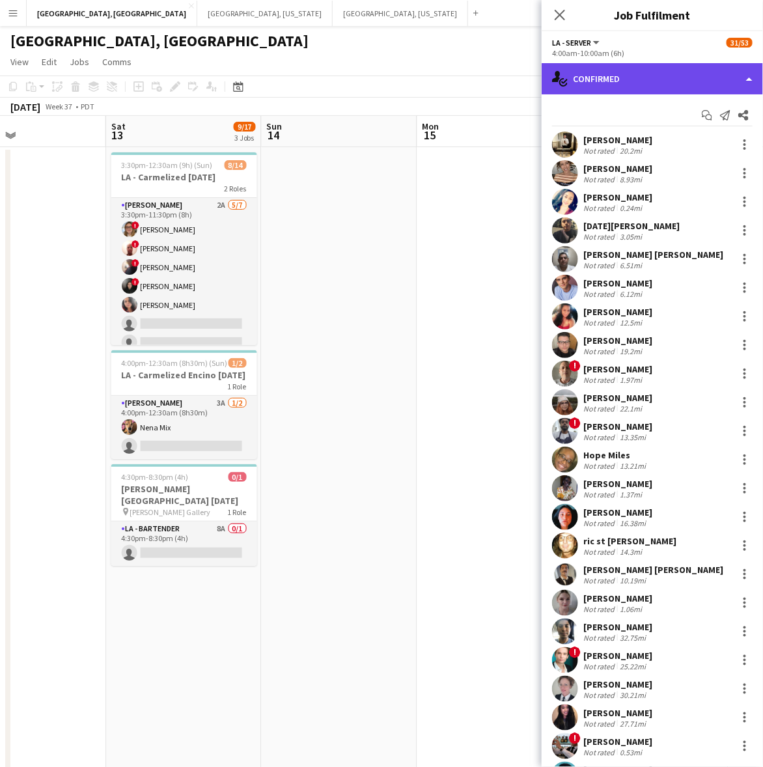
click at [642, 82] on div "single-neutral-actions-check-2 Confirmed" at bounding box center [651, 78] width 221 height 31
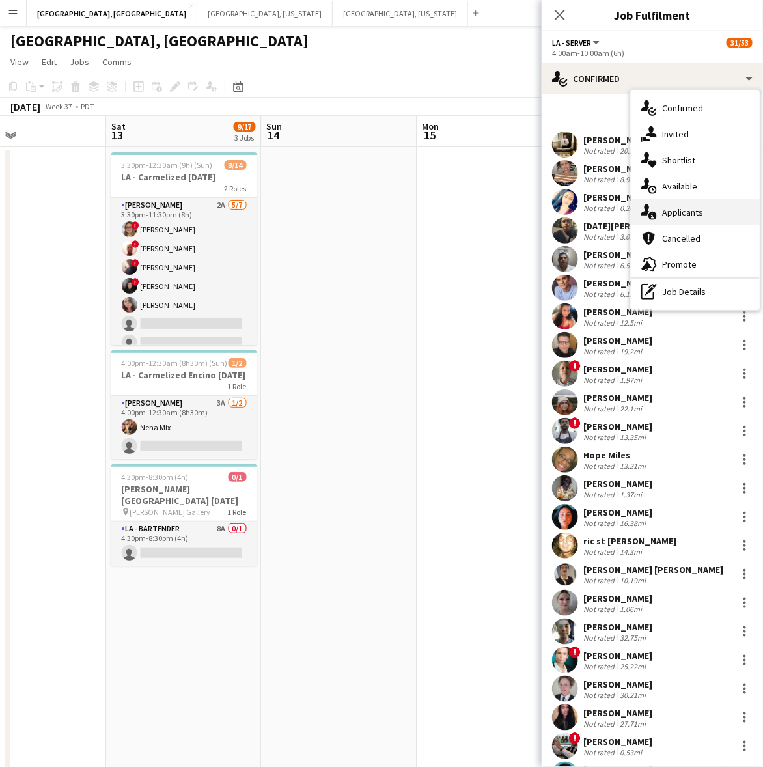
click at [694, 206] on span "Applicants" at bounding box center [682, 212] width 41 height 12
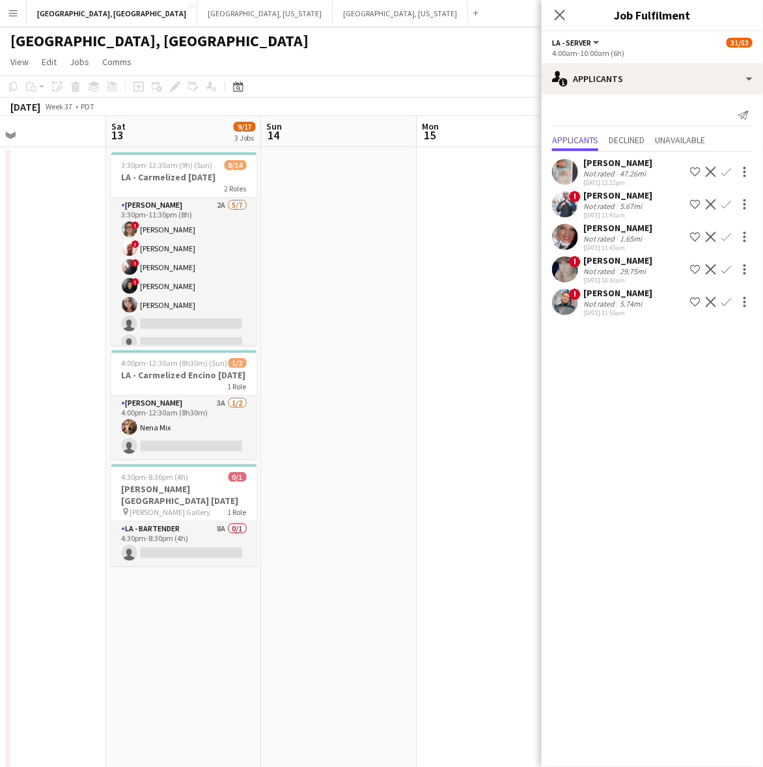
click at [571, 180] on app-user-avatar at bounding box center [565, 172] width 26 height 26
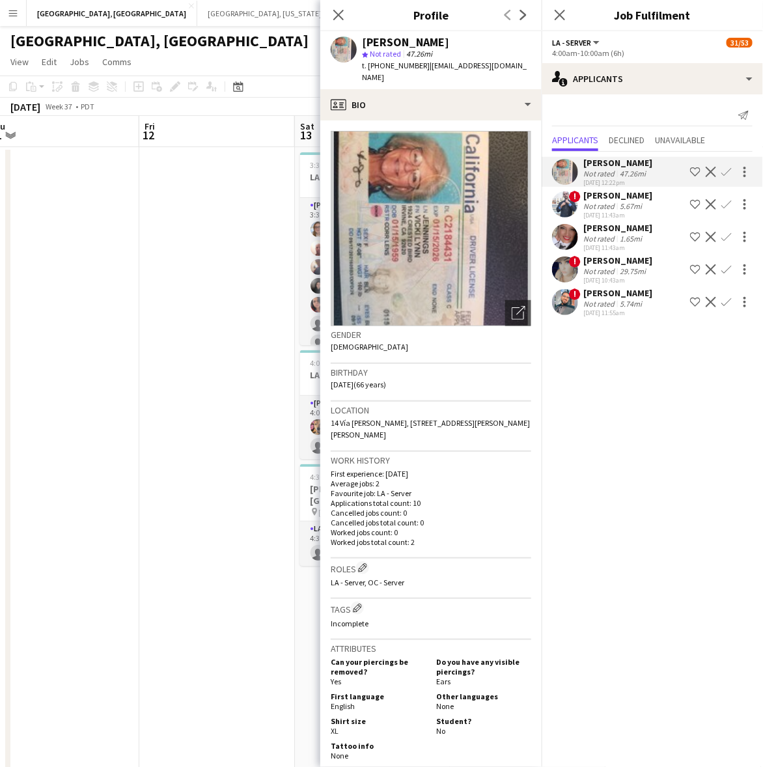
drag, startPoint x: 100, startPoint y: 307, endPoint x: 776, endPoint y: 191, distance: 686.0
click at [763, 191] on html "Menu Boards Boards Boards All jobs Status Workforce Workforce My Workforce Recr…" at bounding box center [381, 420] width 763 height 841
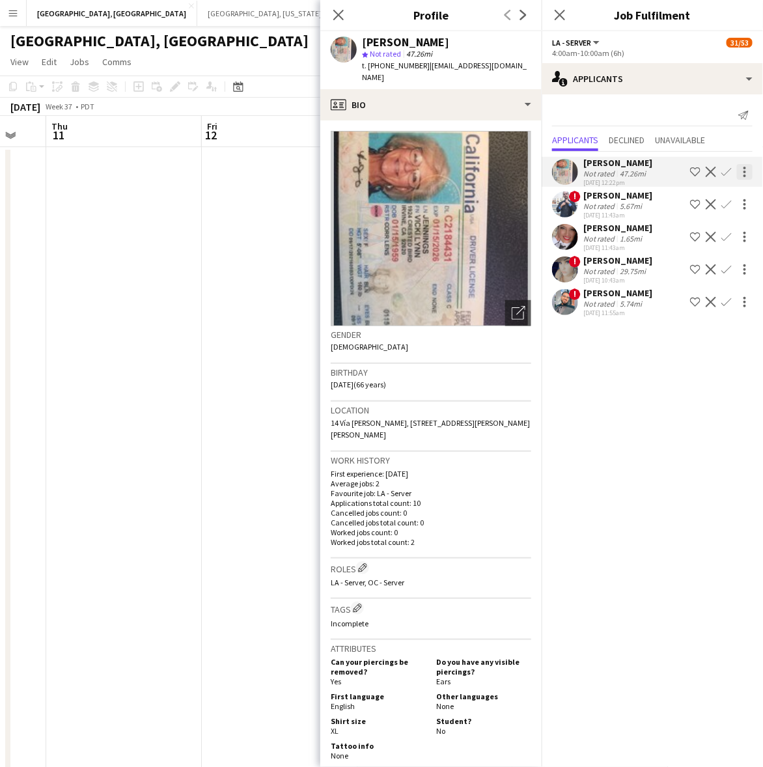
drag, startPoint x: 226, startPoint y: 311, endPoint x: 743, endPoint y: 167, distance: 537.0
click at [730, 174] on body "Menu Boards Boards Boards All jobs Status Workforce Workforce My Workforce Recr…" at bounding box center [381, 420] width 763 height 841
click at [562, 14] on icon at bounding box center [559, 14] width 12 height 12
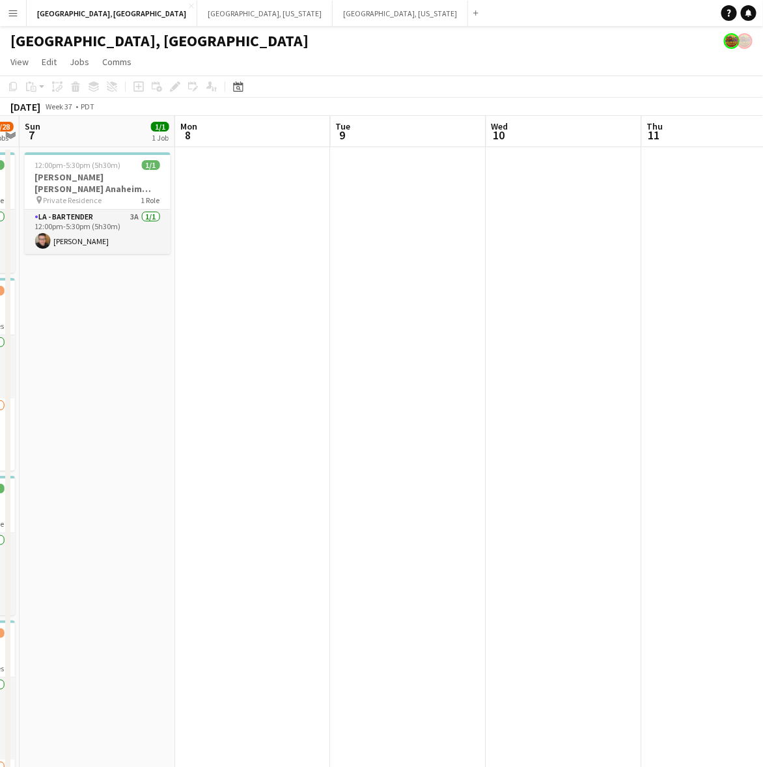
drag, startPoint x: 166, startPoint y: 340, endPoint x: 776, endPoint y: 195, distance: 626.7
click at [763, 195] on html "Menu Boards Boards Boards All jobs Status Workforce Workforce My Workforce Recr…" at bounding box center [381, 420] width 763 height 841
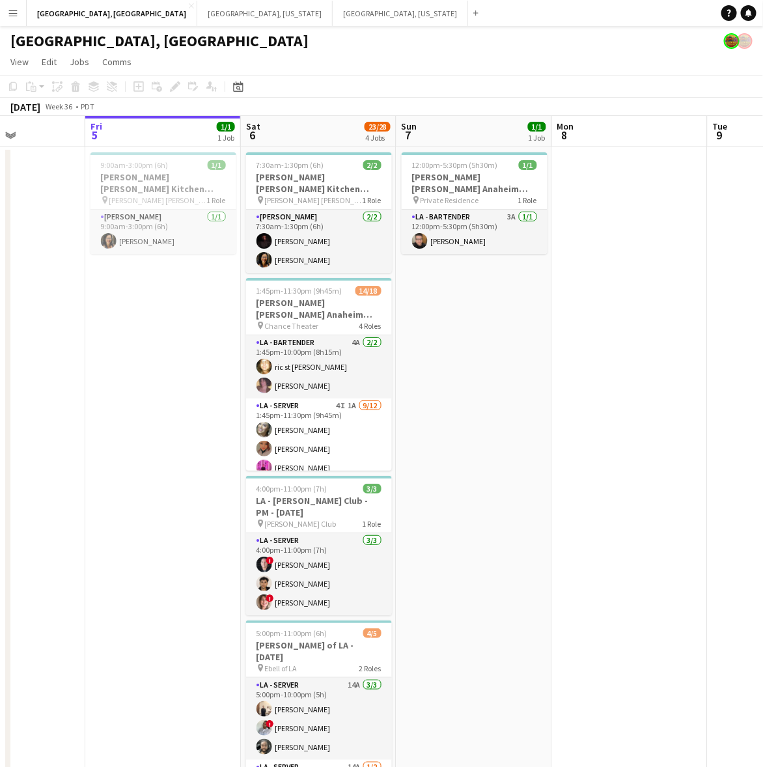
drag, startPoint x: 298, startPoint y: 282, endPoint x: 776, endPoint y: 130, distance: 501.2
click at [763, 130] on html "Menu Boards Boards Boards All jobs Status Workforce Workforce My Workforce Recr…" at bounding box center [381, 420] width 763 height 841
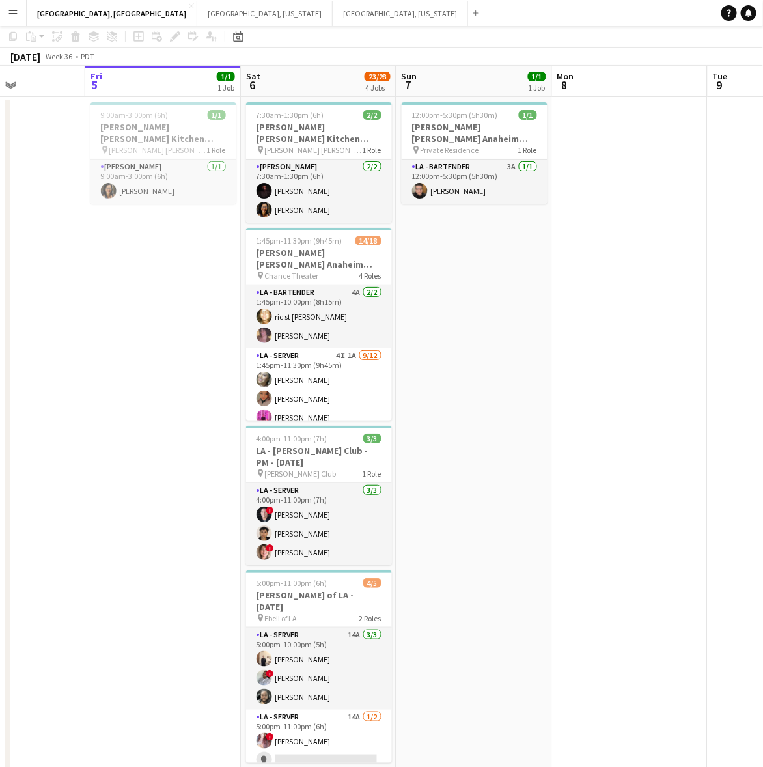
scroll to position [72, 0]
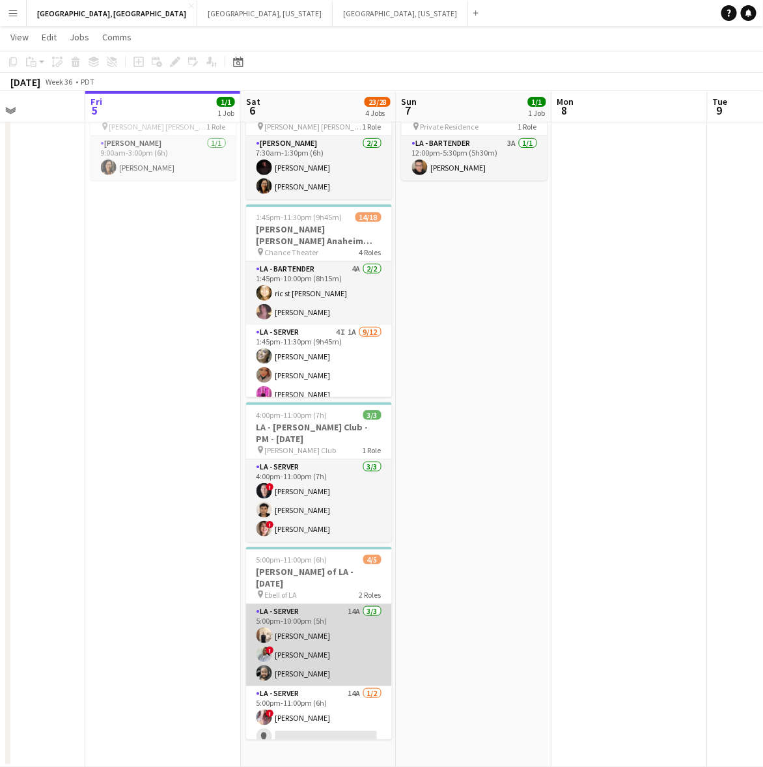
click at [333, 689] on app-card-role "LA - Server 14A 1/2 5:00pm-11:00pm (6h) ! IVONNA WILBURN single-neutral-actions" at bounding box center [319, 717] width 146 height 63
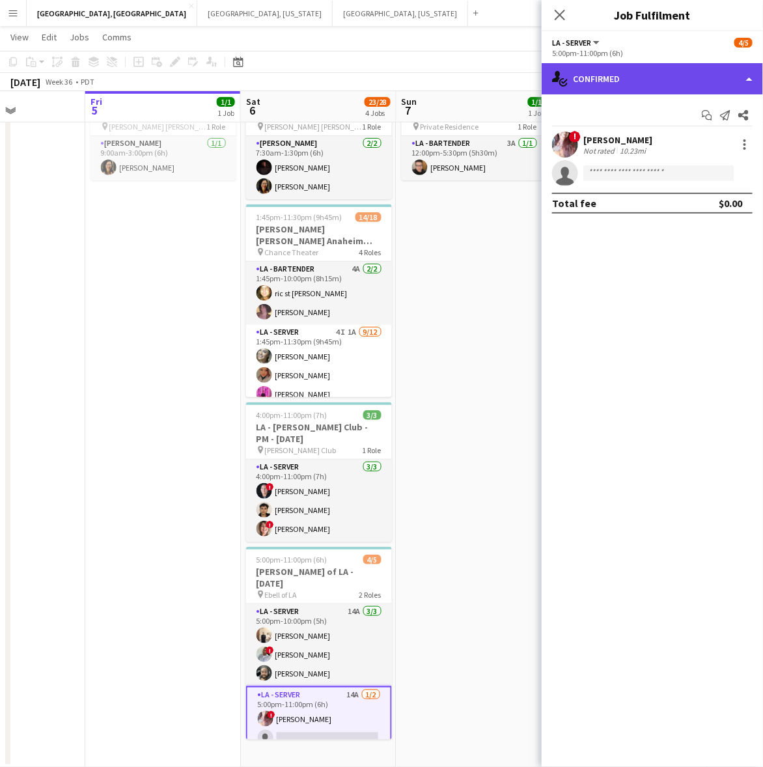
click at [629, 73] on div "single-neutral-actions-check-2 Confirmed" at bounding box center [651, 78] width 221 height 31
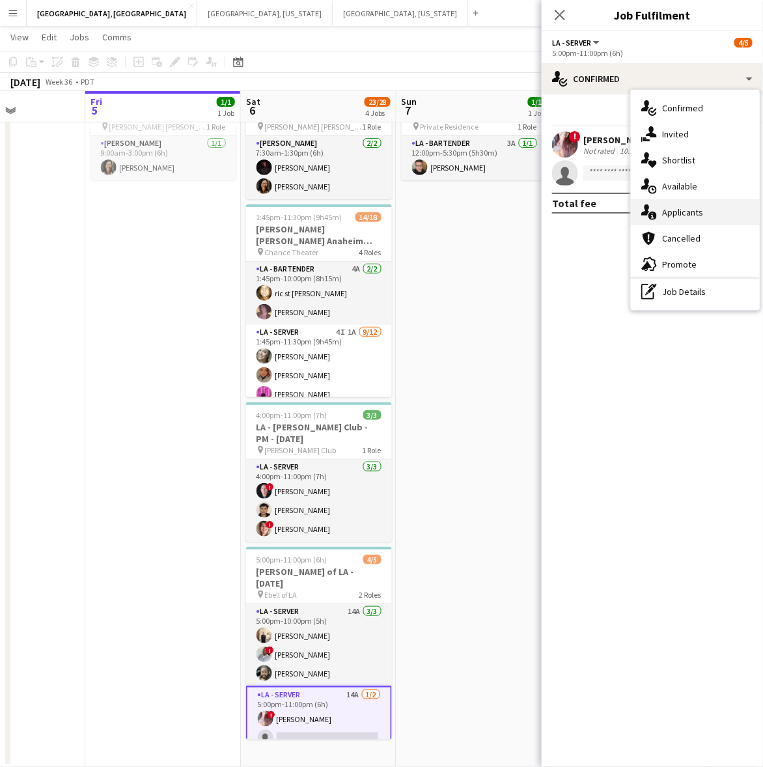
click at [681, 215] on span "Applicants" at bounding box center [682, 212] width 41 height 12
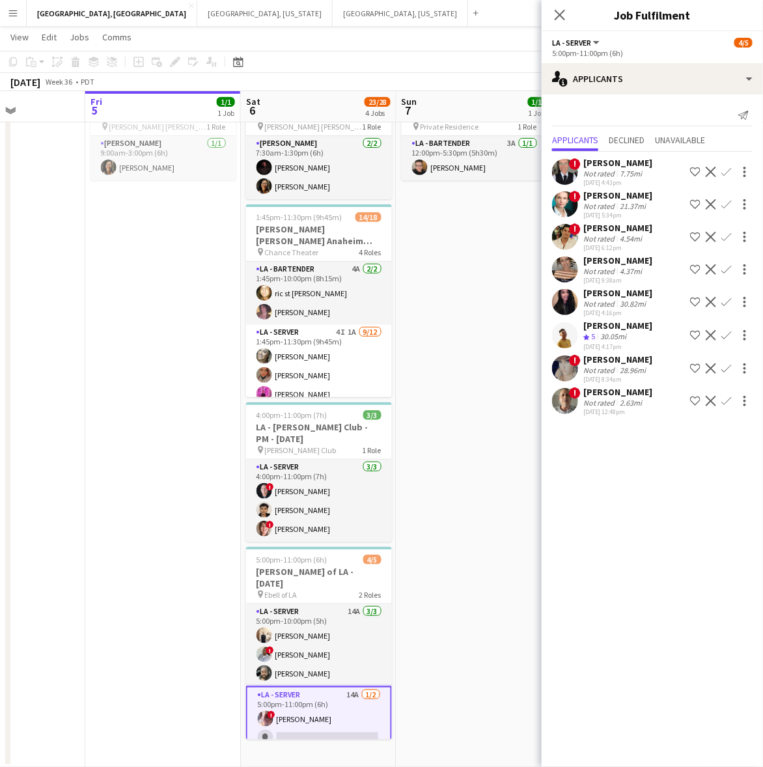
click at [330, 713] on app-card-role "LA - Server 14A 1/2 5:00pm-11:00pm (6h) ! IVONNA WILBURN single-neutral-actions" at bounding box center [319, 719] width 146 height 66
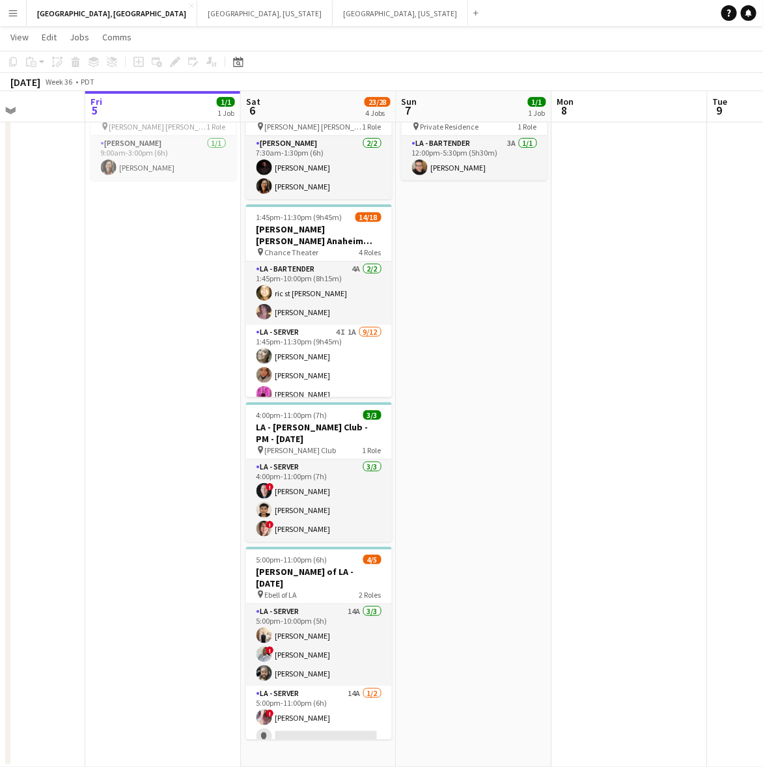
drag, startPoint x: 331, startPoint y: 711, endPoint x: 427, endPoint y: 631, distance: 124.8
click at [332, 711] on app-card-role "LA - Server 14A 1/2 5:00pm-11:00pm (6h) ! IVONNA WILBURN single-neutral-actions" at bounding box center [319, 717] width 146 height 63
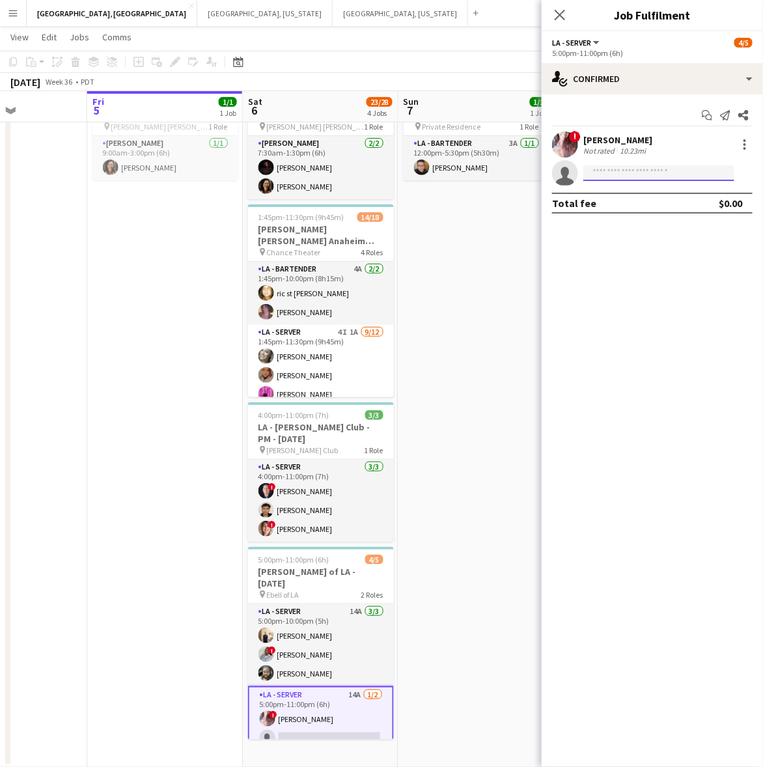
click at [597, 172] on input at bounding box center [658, 173] width 151 height 16
type input "******"
click at [664, 206] on span "stevenoneal805@gmail.com" at bounding box center [659, 202] width 130 height 10
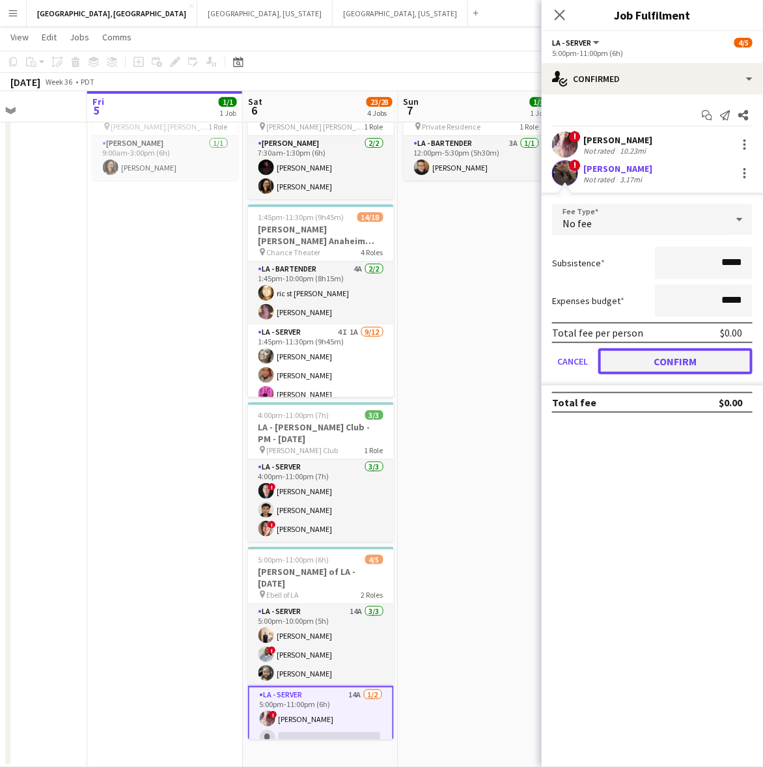
click at [648, 353] on button "Confirm" at bounding box center [675, 361] width 154 height 26
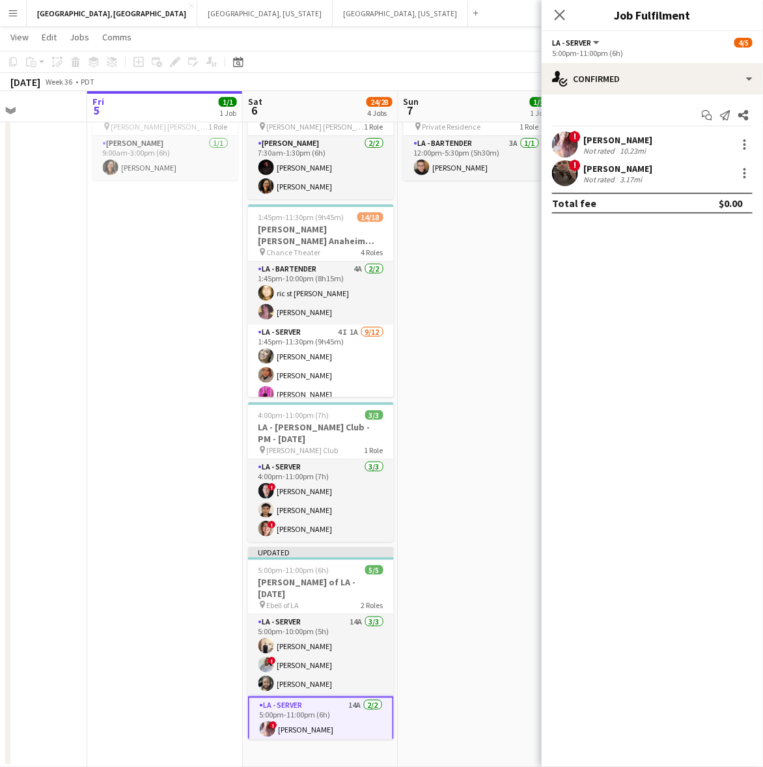
click at [521, 314] on app-date-cell "12:00pm-5:30pm (5h30m) 1/1 OC - Sally Ann Anaheim 9.7.25 pin Private Residence …" at bounding box center [476, 421] width 156 height 694
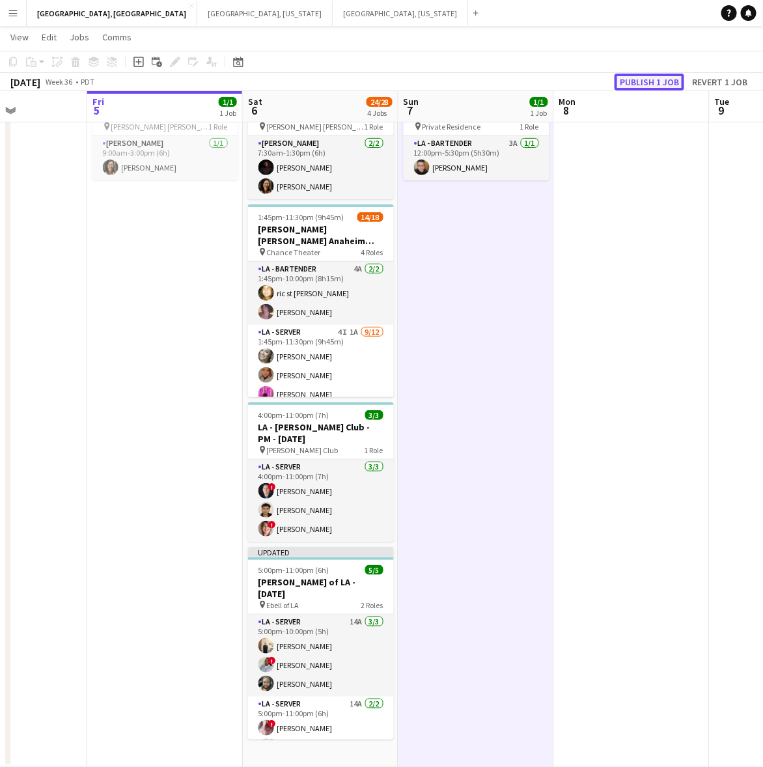
click at [658, 74] on button "Publish 1 job" at bounding box center [649, 82] width 70 height 17
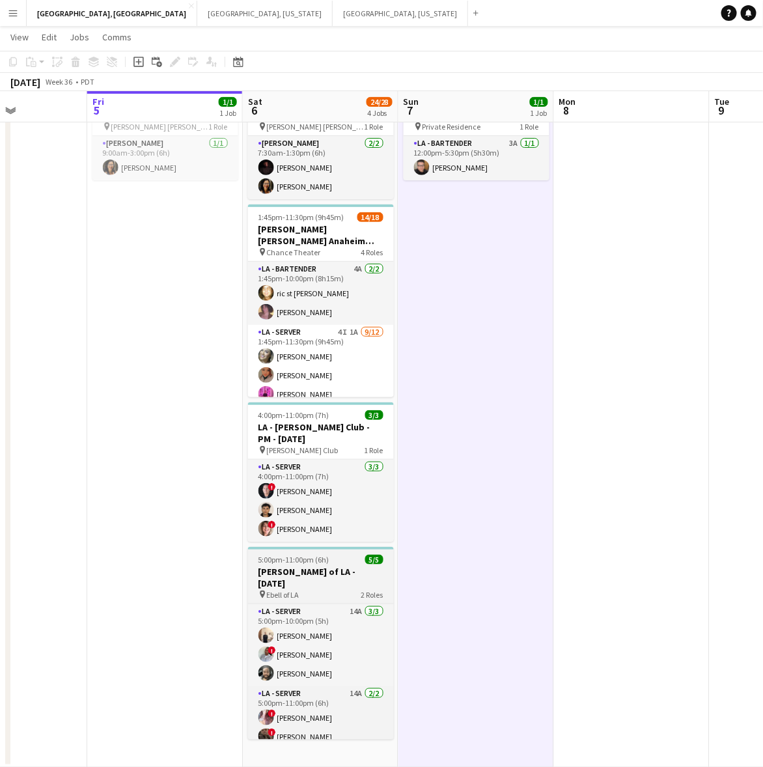
click at [312, 566] on h3 "LA - Ebell of LA - 9.6.25" at bounding box center [321, 577] width 146 height 23
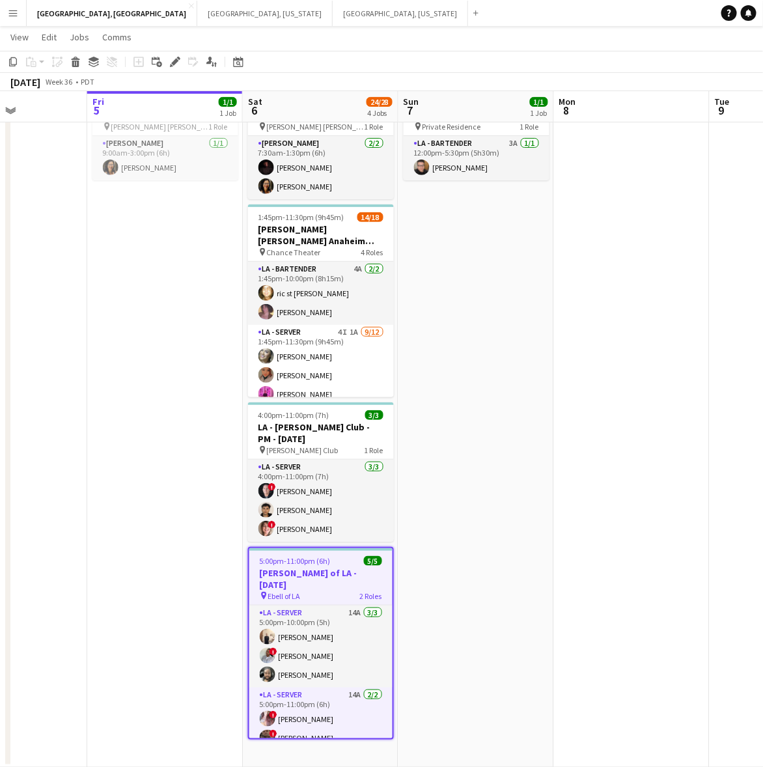
scroll to position [0, 381]
click at [176, 62] on icon "Edit" at bounding box center [175, 62] width 10 height 10
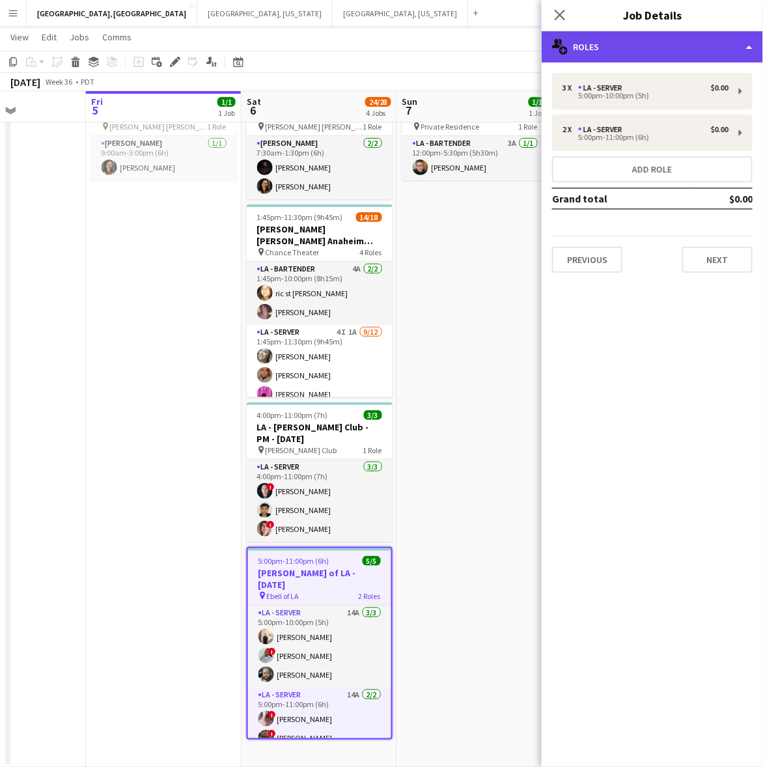
click at [702, 36] on div "multiple-users-add Roles" at bounding box center [651, 46] width 221 height 31
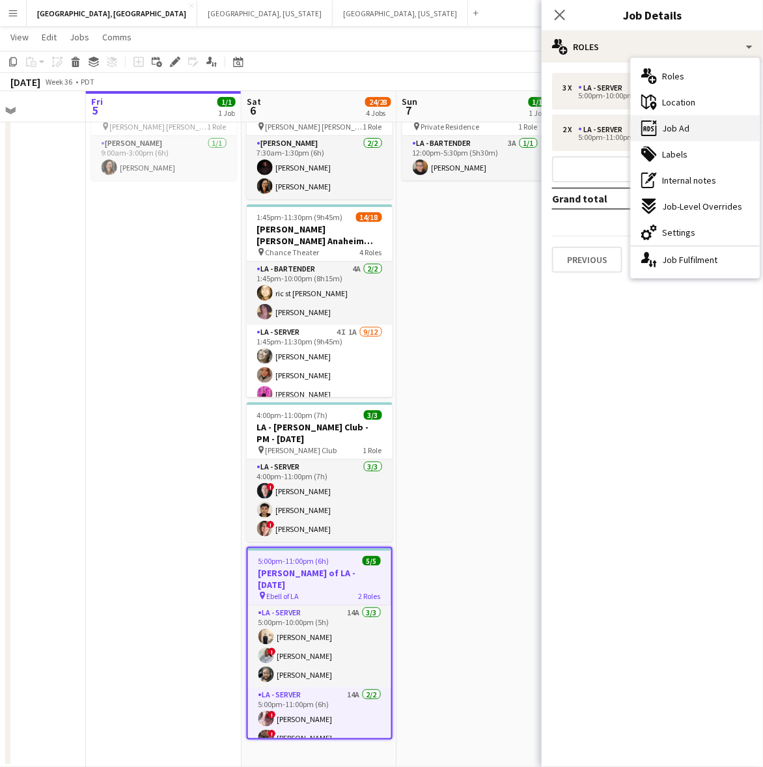
click at [700, 124] on div "ads-window Job Ad" at bounding box center [695, 128] width 129 height 26
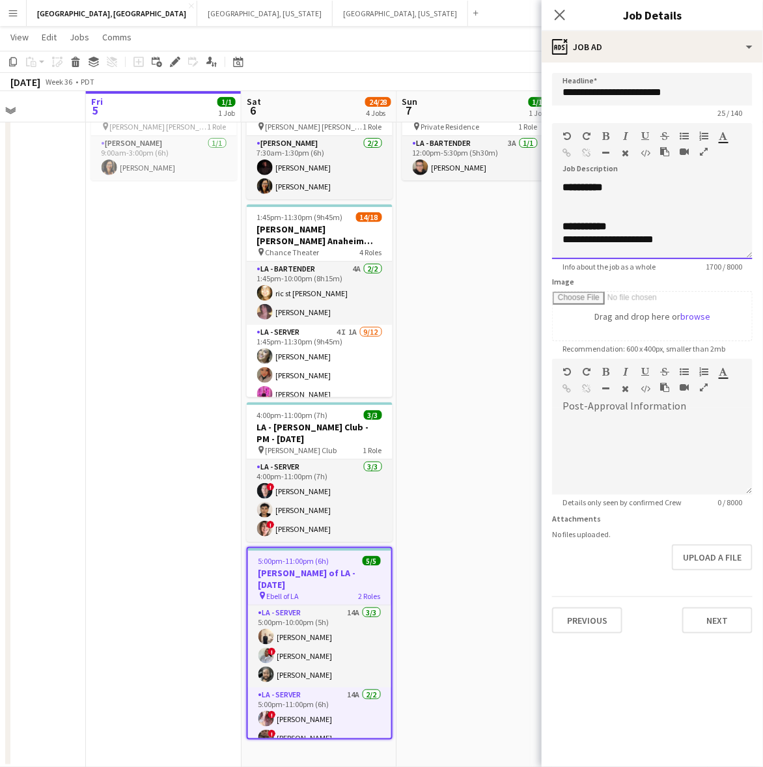
drag, startPoint x: 604, startPoint y: 193, endPoint x: 594, endPoint y: 189, distance: 10.3
click at [603, 192] on b "**********" at bounding box center [582, 187] width 40 height 10
click at [619, 185] on div "**********" at bounding box center [652, 187] width 180 height 13
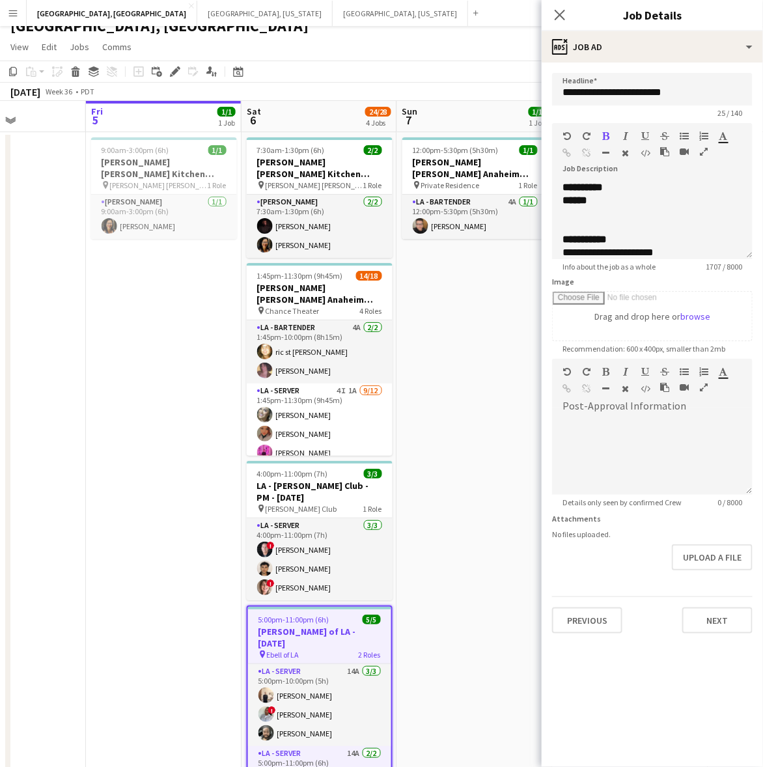
scroll to position [0, 0]
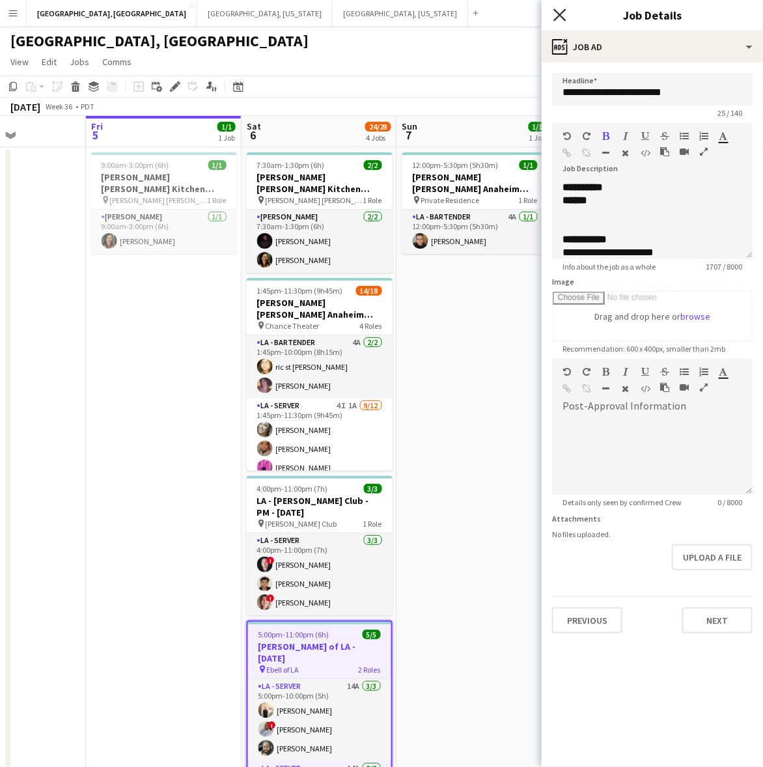
click at [558, 14] on icon at bounding box center [559, 14] width 12 height 12
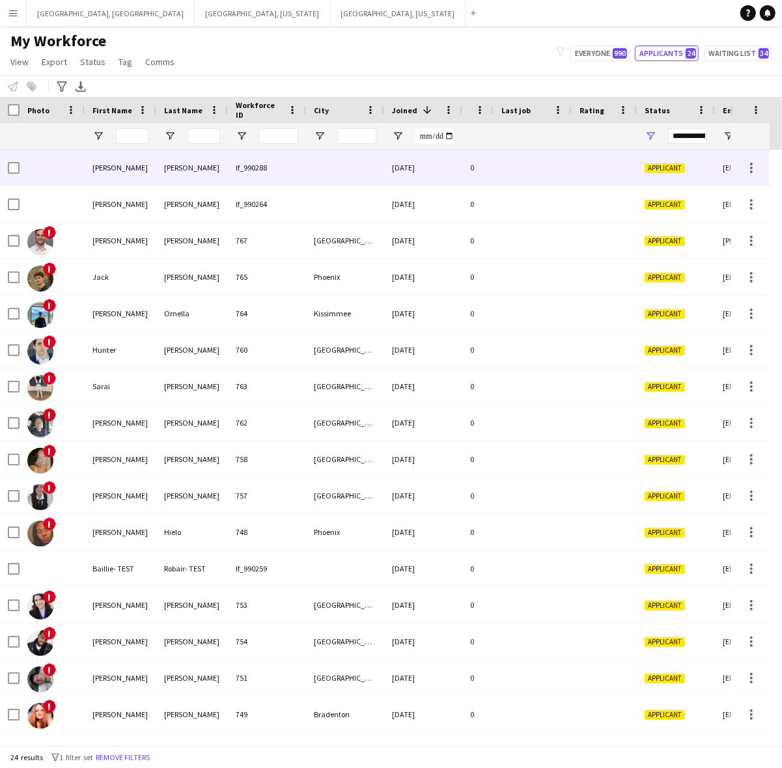
click at [206, 163] on div "Mingo" at bounding box center [192, 168] width 72 height 36
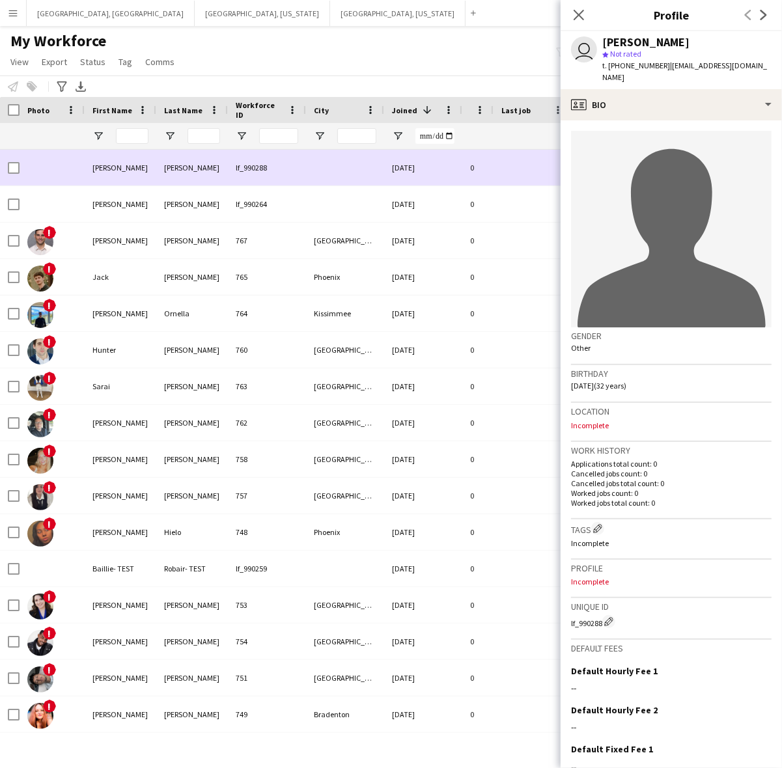
click at [206, 163] on div "Mingo" at bounding box center [192, 168] width 72 height 36
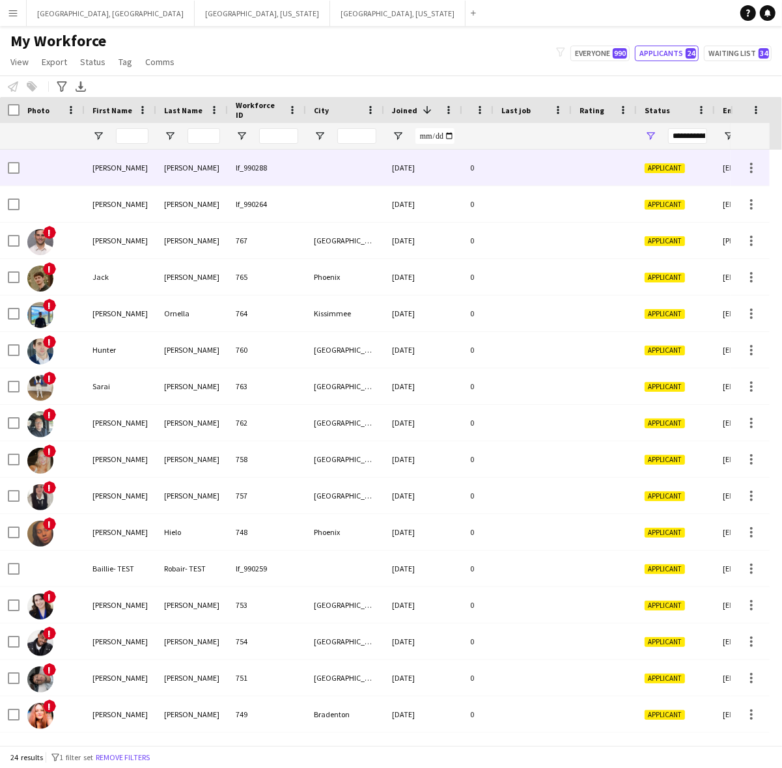
click at [571, 163] on div at bounding box center [603, 168] width 65 height 36
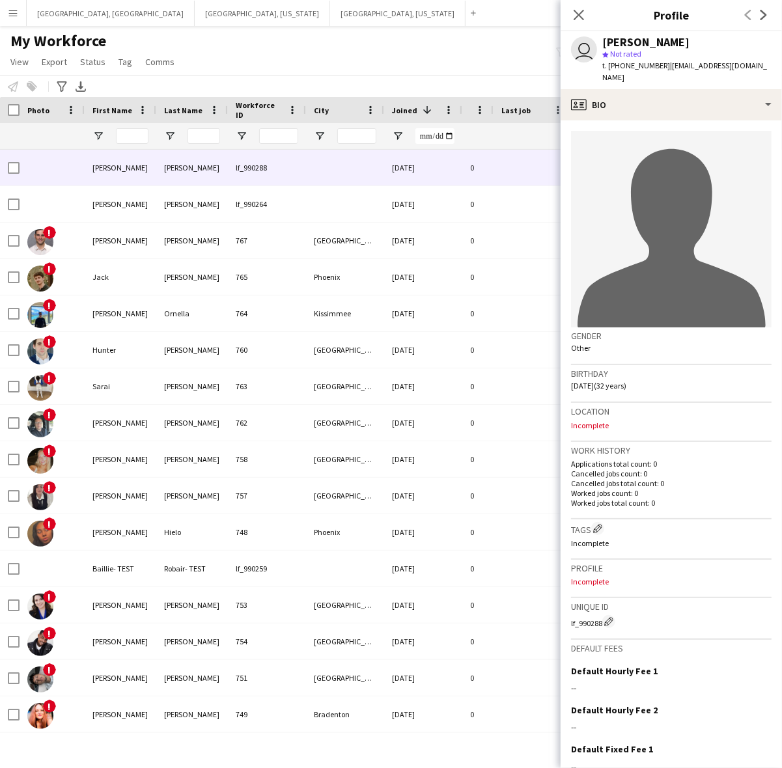
click at [399, 53] on div "My Workforce View Views Default view New view Update view Delete view Edit name…" at bounding box center [391, 53] width 782 height 44
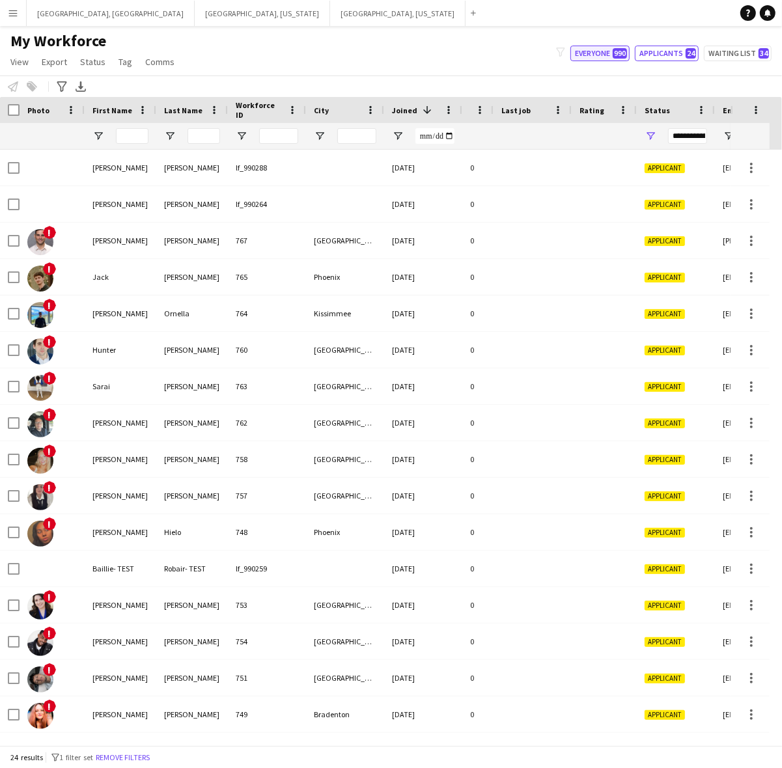
click at [622, 49] on span "990" at bounding box center [619, 53] width 14 height 10
type input "**********"
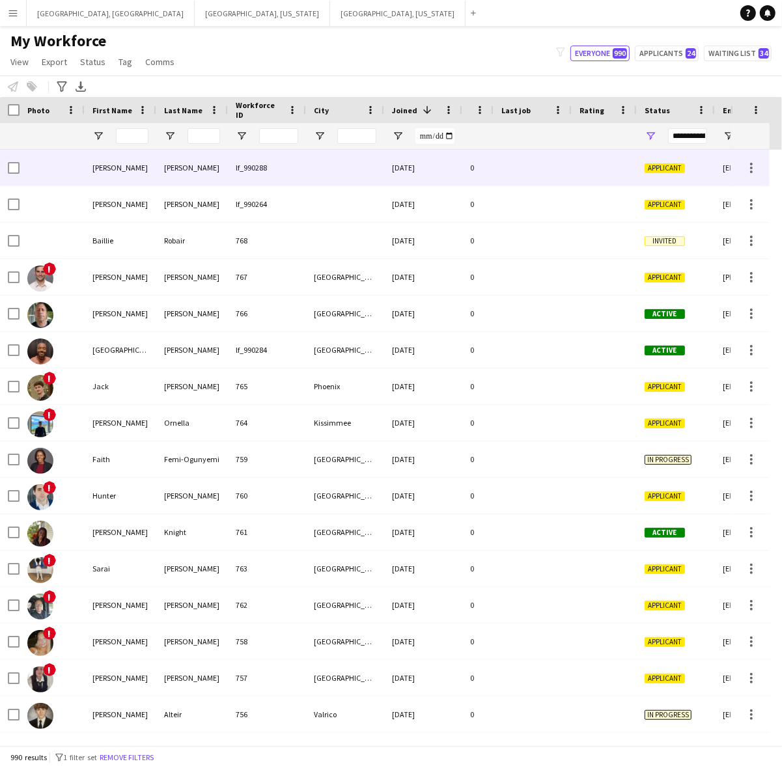
click at [363, 173] on div at bounding box center [345, 168] width 78 height 36
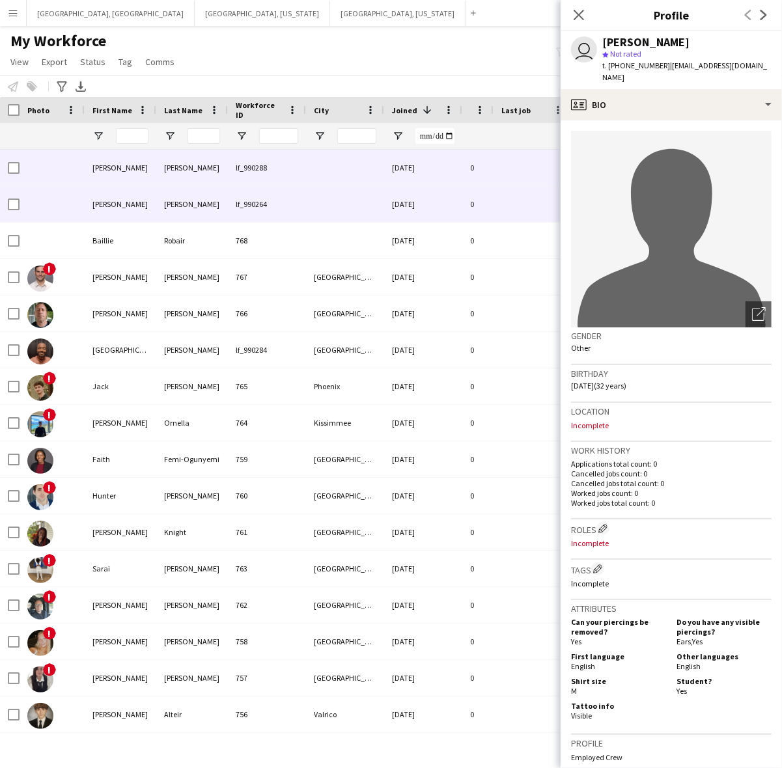
click at [359, 208] on div at bounding box center [345, 204] width 78 height 36
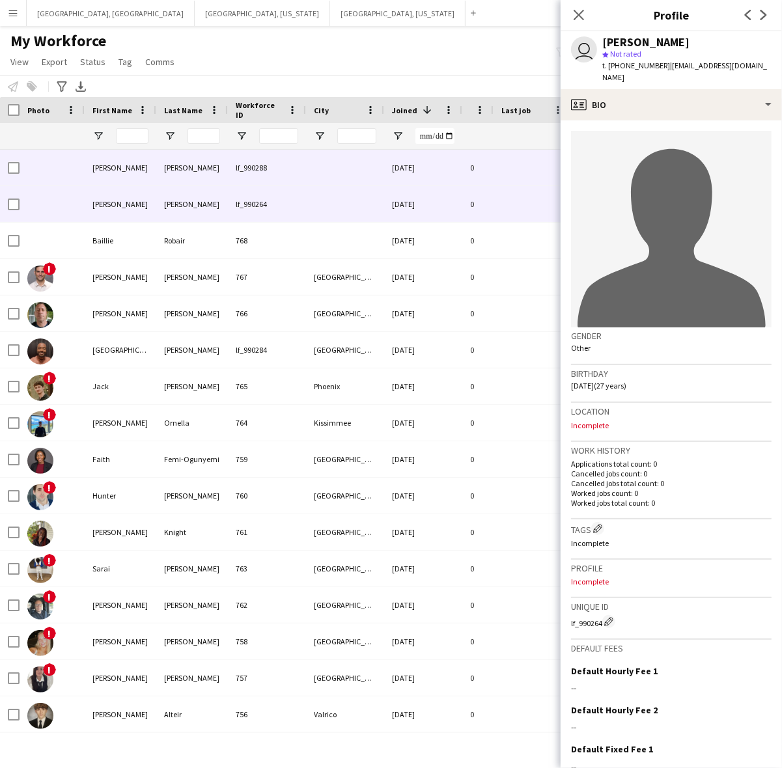
click at [363, 174] on div at bounding box center [345, 168] width 78 height 36
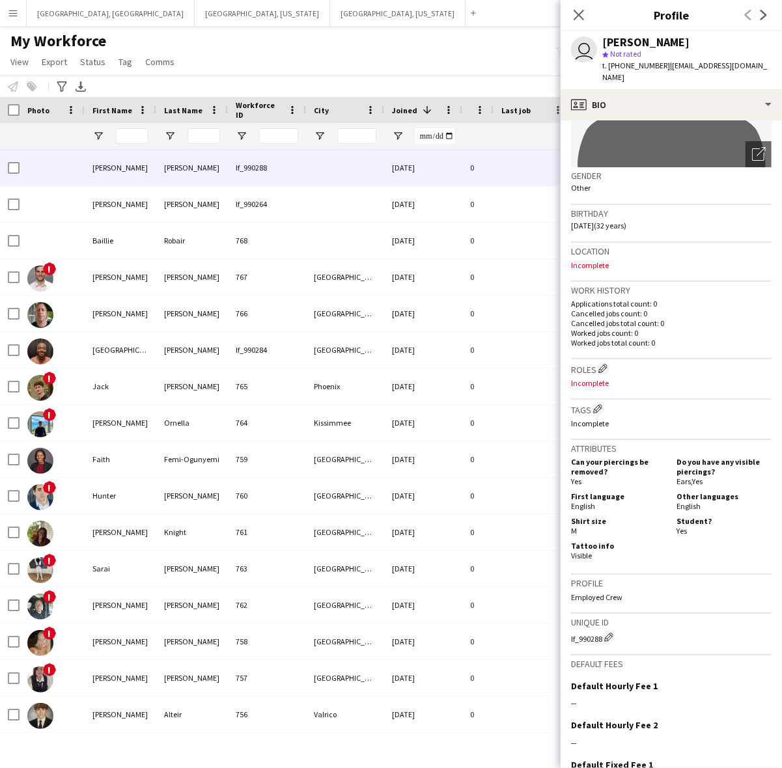
scroll to position [260, 0]
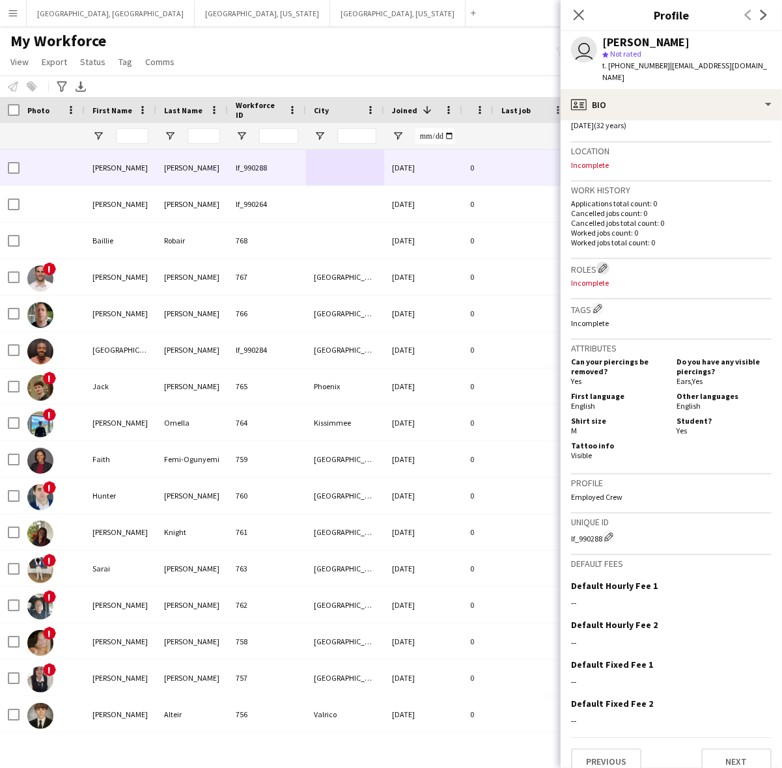
click at [600, 264] on app-icon "Edit crew company roles" at bounding box center [602, 268] width 9 height 9
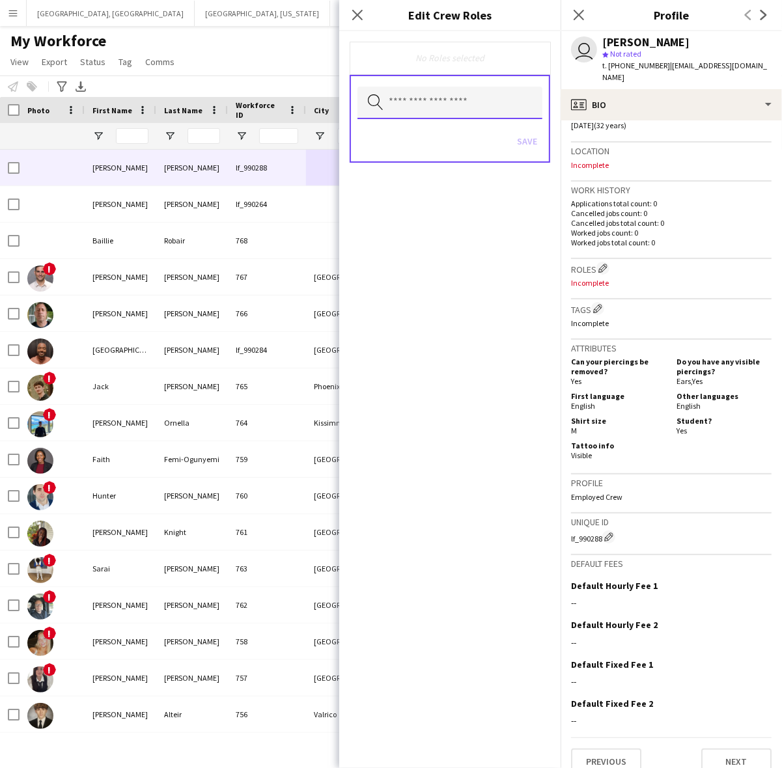
click at [445, 96] on input "text" at bounding box center [449, 103] width 185 height 33
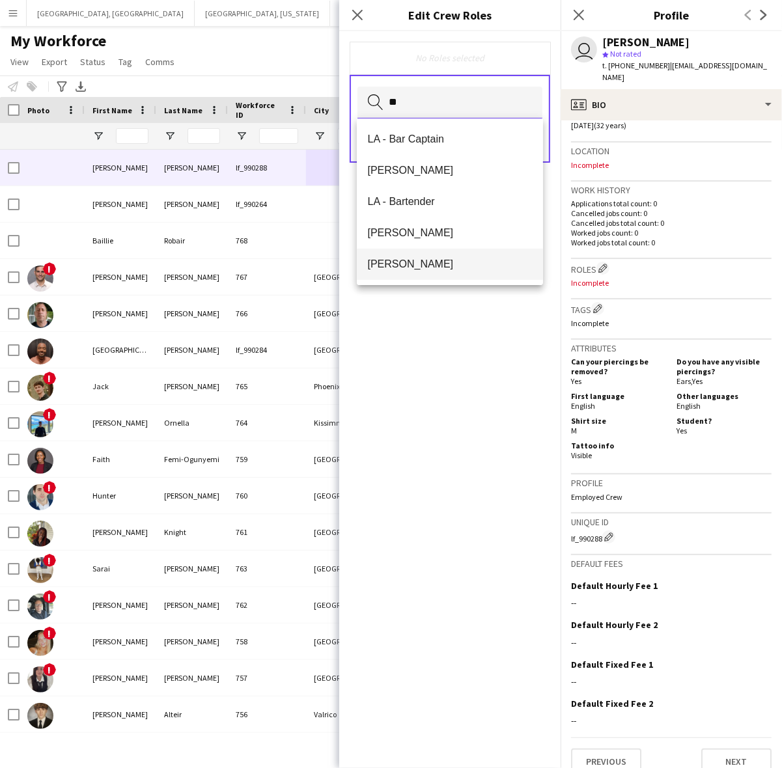
type input "**"
click at [430, 264] on span "LA - Cook" at bounding box center [449, 264] width 165 height 12
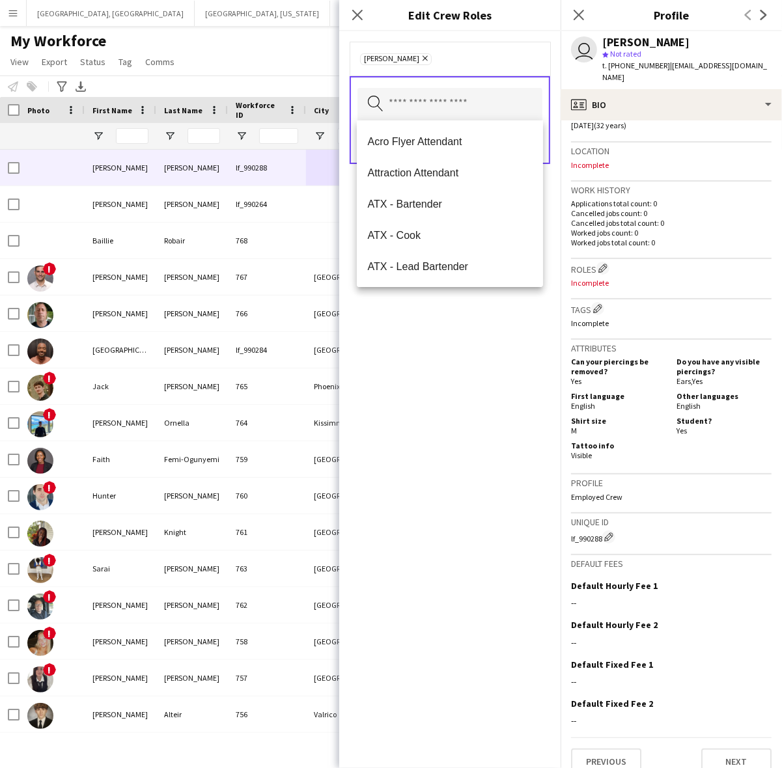
click at [446, 395] on div "LA - Cook Remove Search by role type Save" at bounding box center [449, 399] width 221 height 737
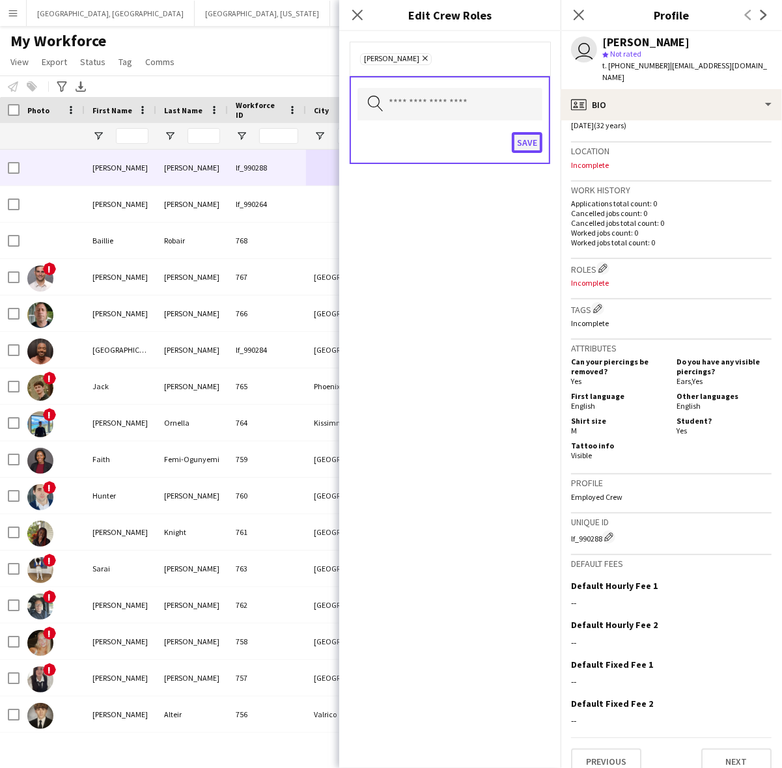
click at [528, 144] on button "Save" at bounding box center [527, 142] width 31 height 21
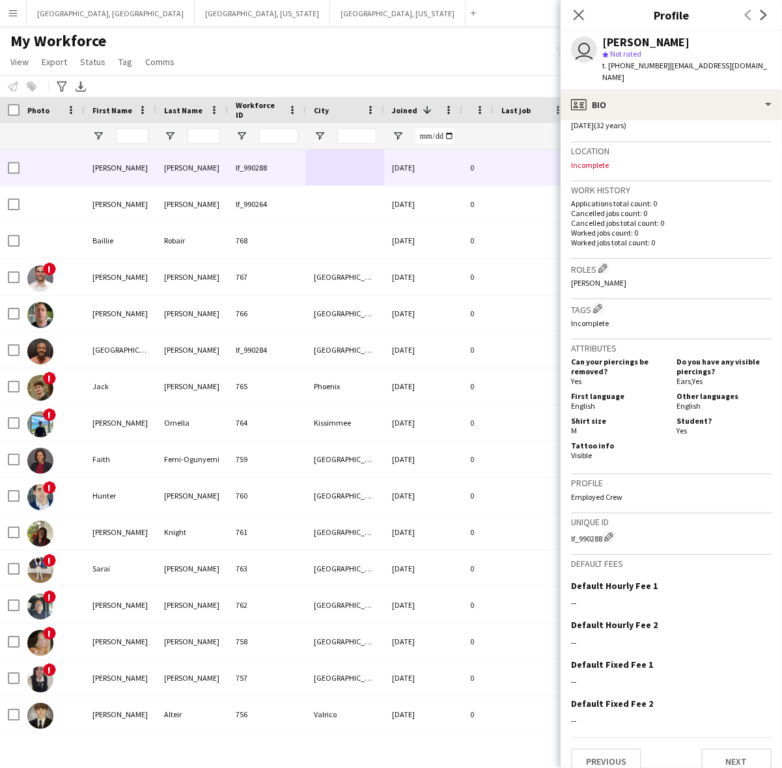
click at [478, 50] on div "My Workforce View Views Default view New view Update view Delete view Edit name…" at bounding box center [391, 53] width 782 height 44
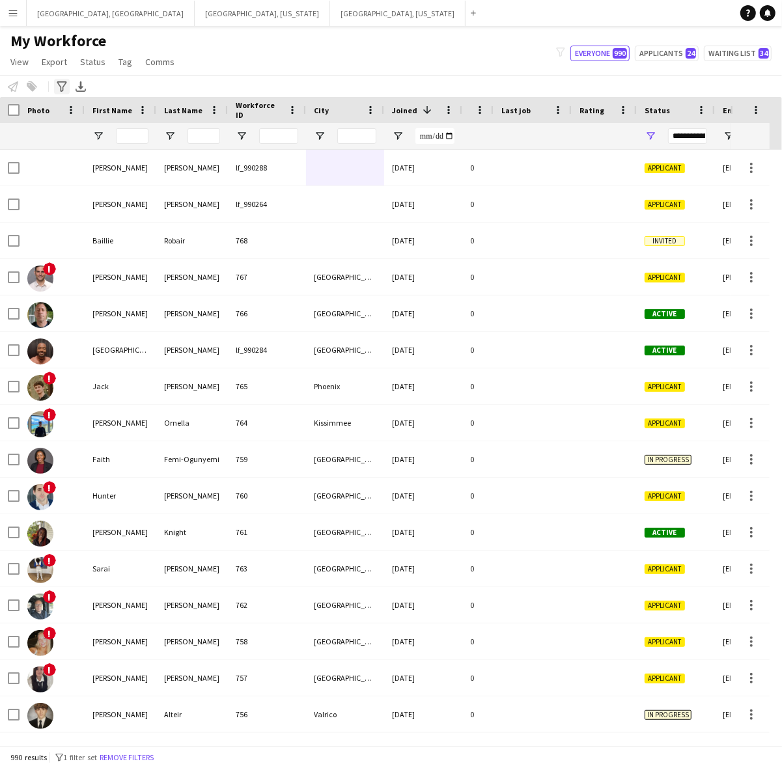
click at [60, 85] on icon "Advanced filters" at bounding box center [62, 86] width 10 height 10
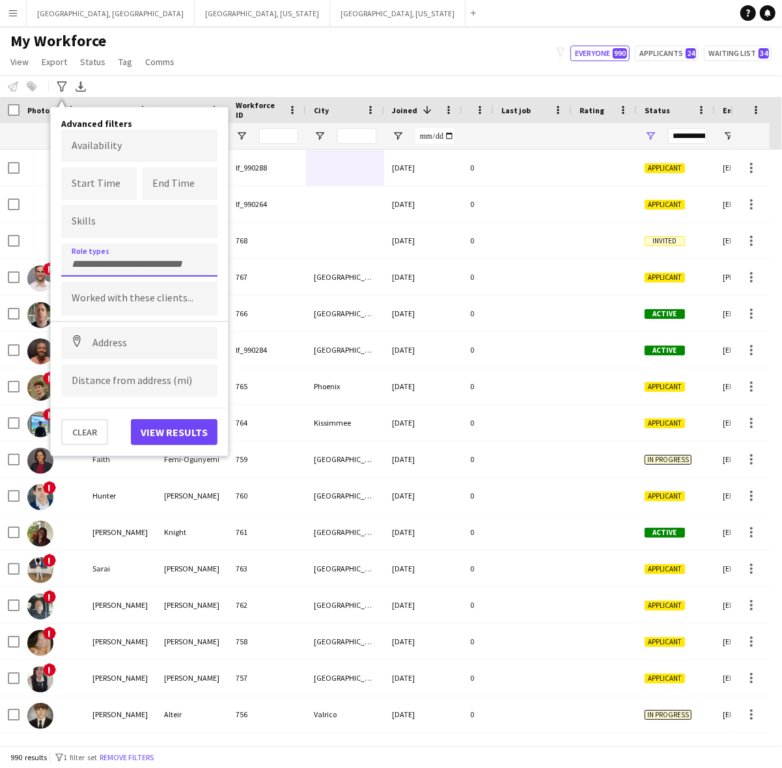
click at [94, 252] on div at bounding box center [139, 259] width 156 height 33
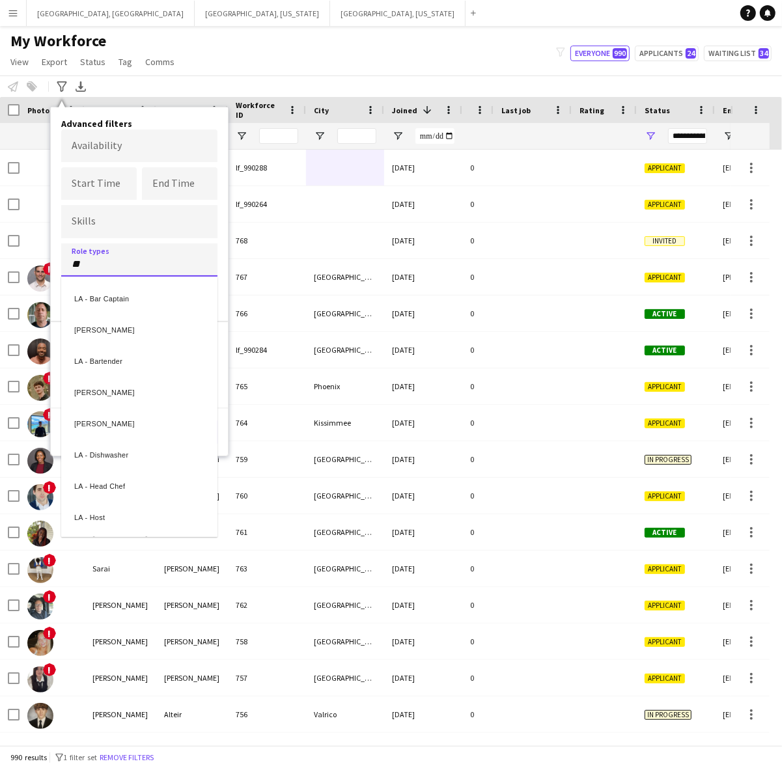
type input "**"
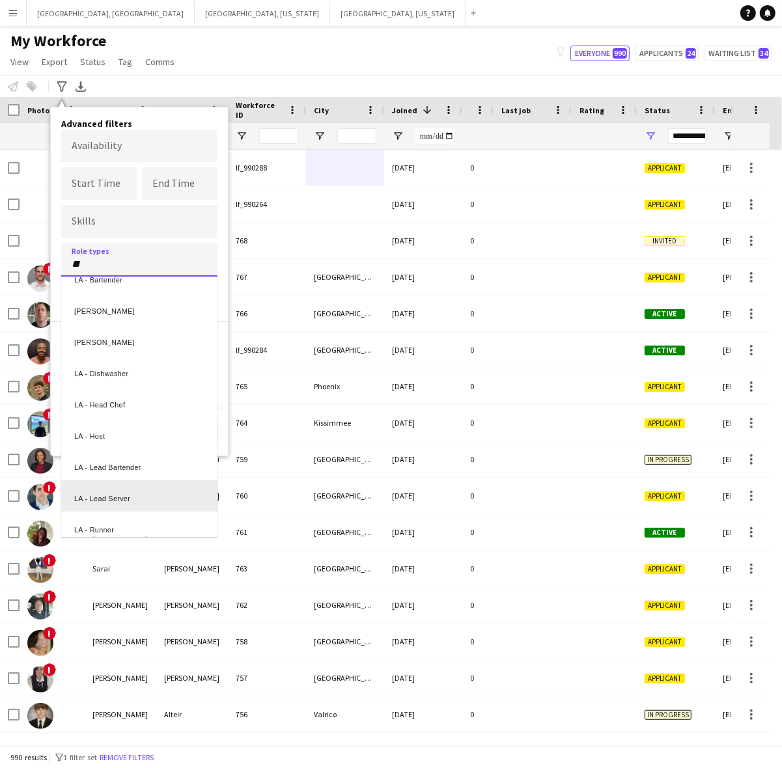
scroll to position [163, 0]
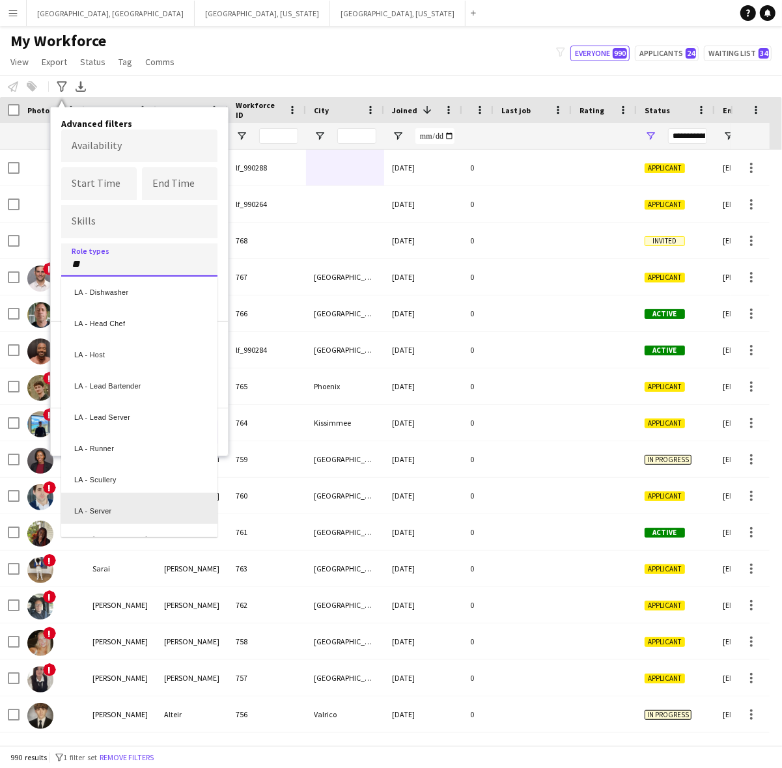
click at [121, 498] on div "LA - Server" at bounding box center [139, 508] width 156 height 31
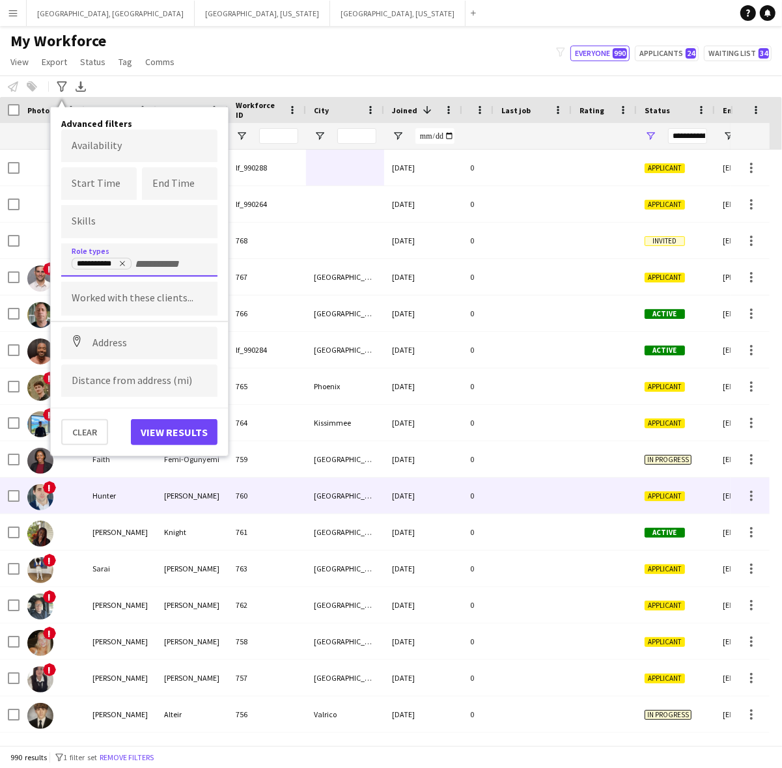
scroll to position [0, 0]
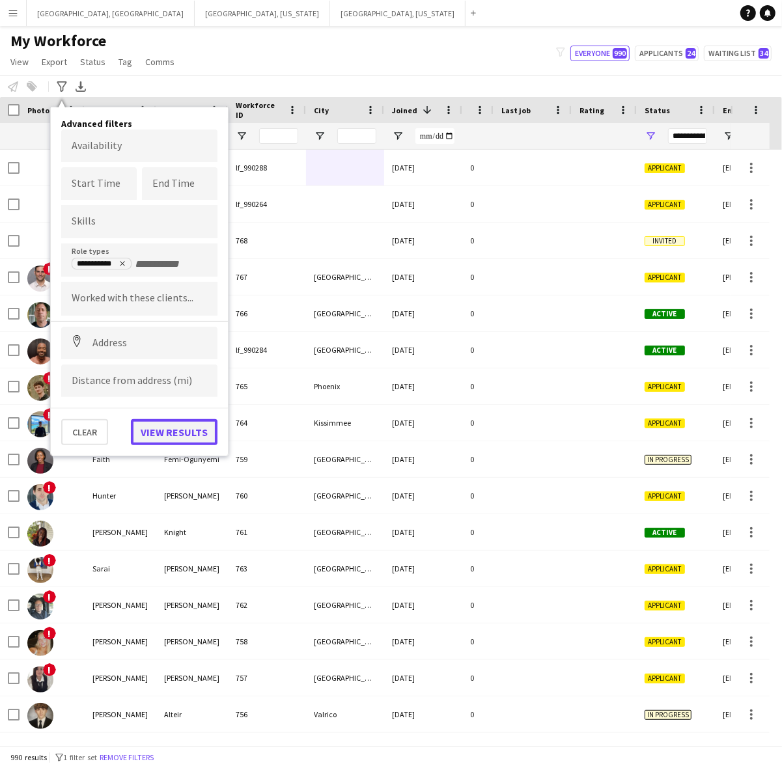
click at [174, 426] on button "View results" at bounding box center [174, 432] width 87 height 26
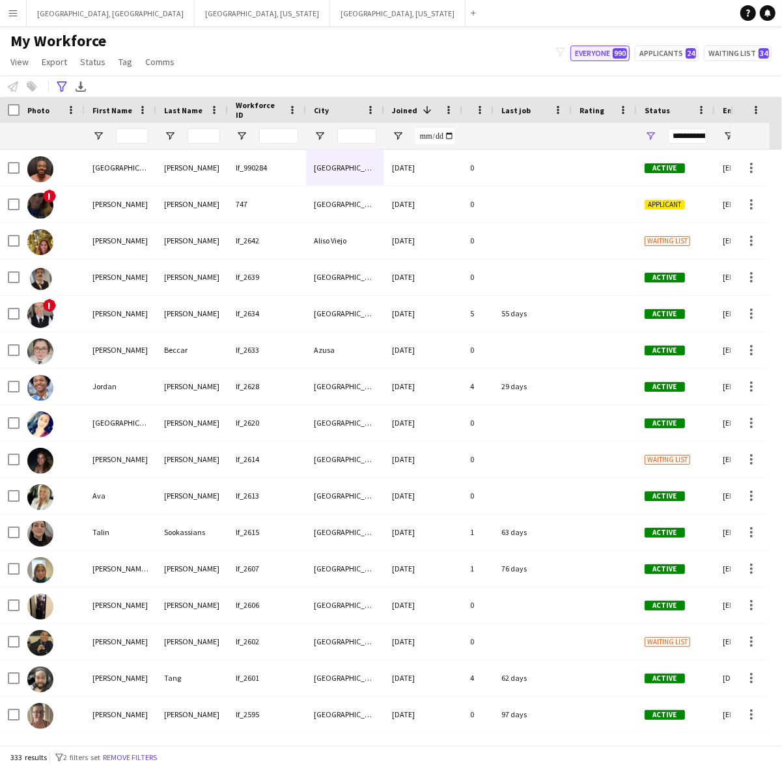
click at [607, 53] on button "Everyone 990" at bounding box center [599, 54] width 59 height 16
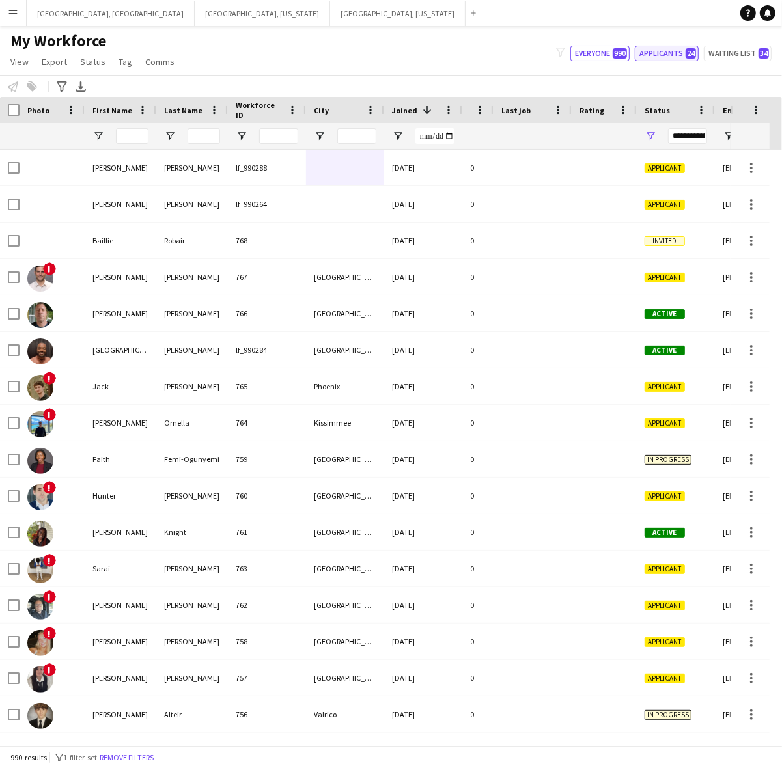
click at [664, 56] on button "Applicants 24" at bounding box center [667, 54] width 64 height 16
type input "**********"
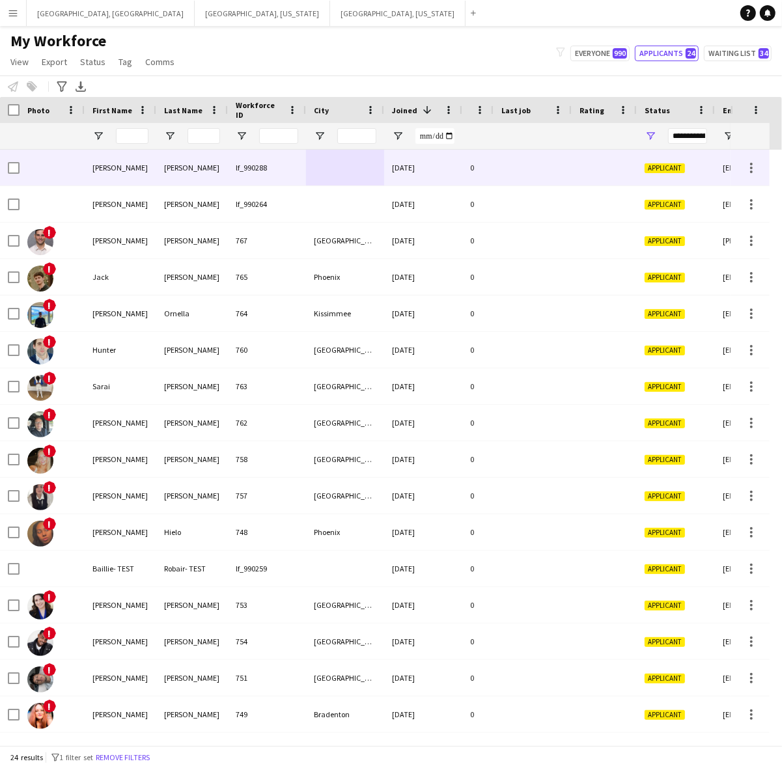
click at [526, 160] on div at bounding box center [532, 168] width 78 height 36
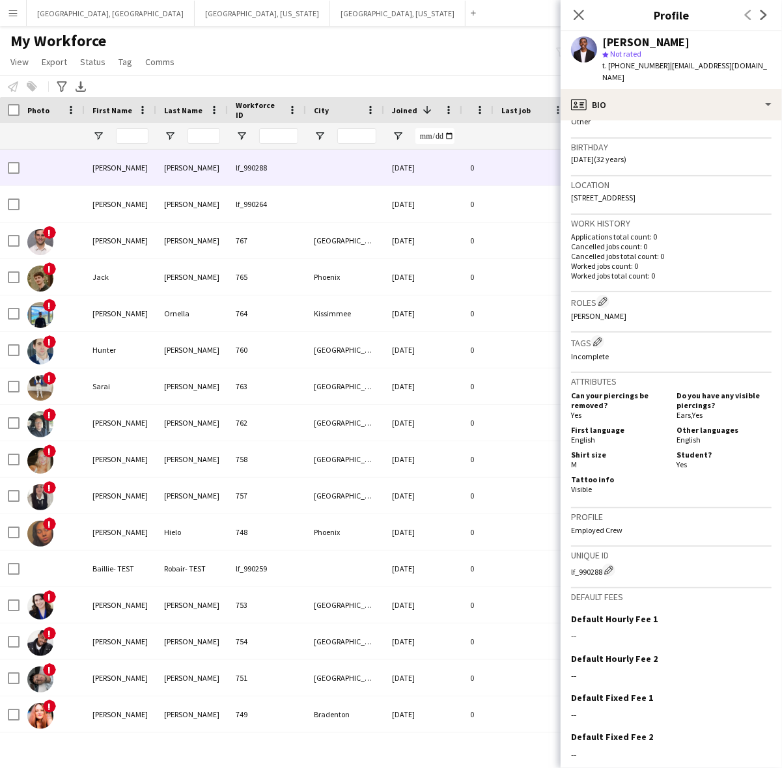
scroll to position [258, 0]
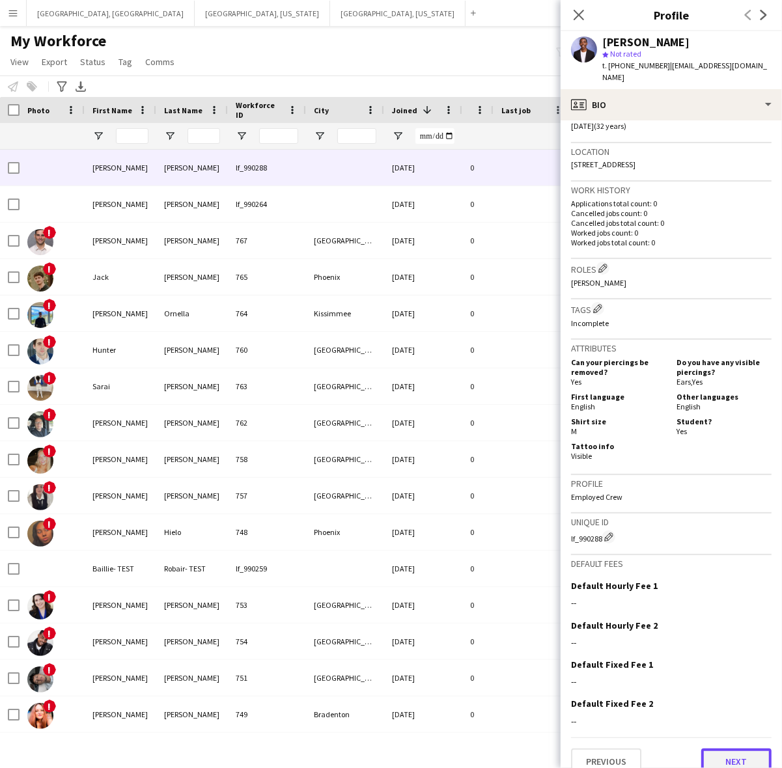
click at [701, 748] on button "Next" at bounding box center [736, 761] width 70 height 26
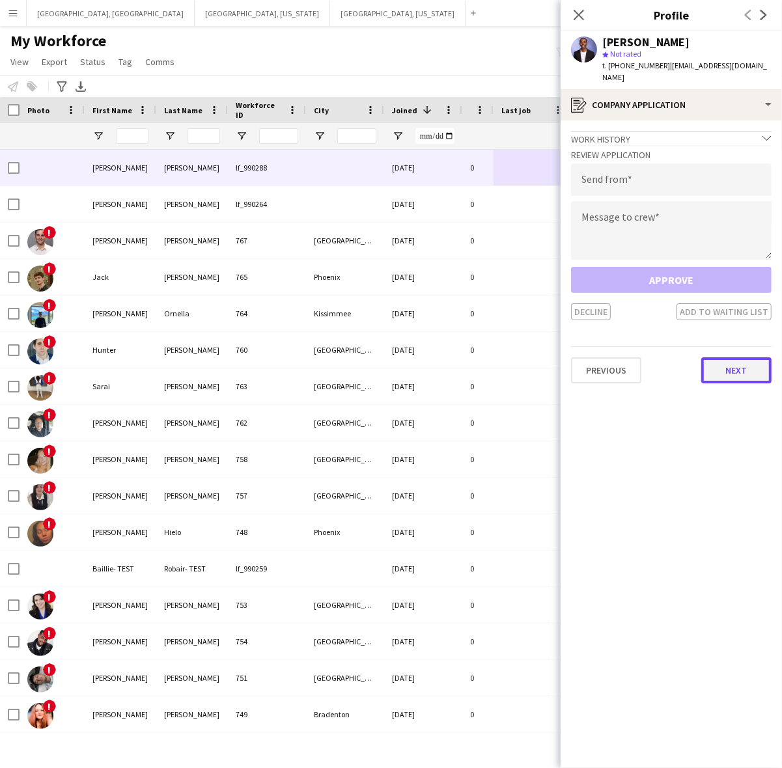
click at [734, 362] on button "Next" at bounding box center [736, 370] width 70 height 26
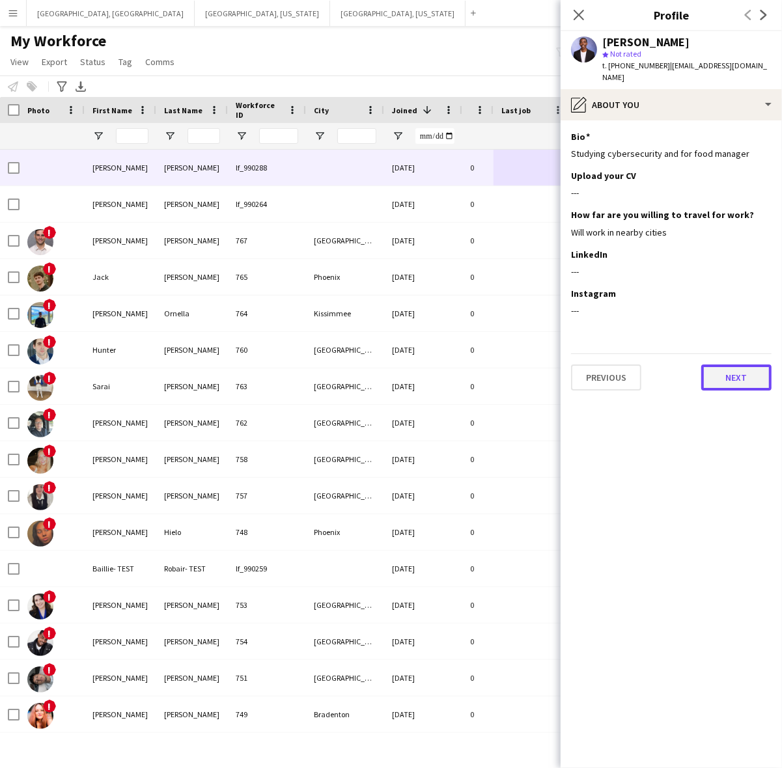
click at [734, 364] on button "Next" at bounding box center [736, 377] width 70 height 26
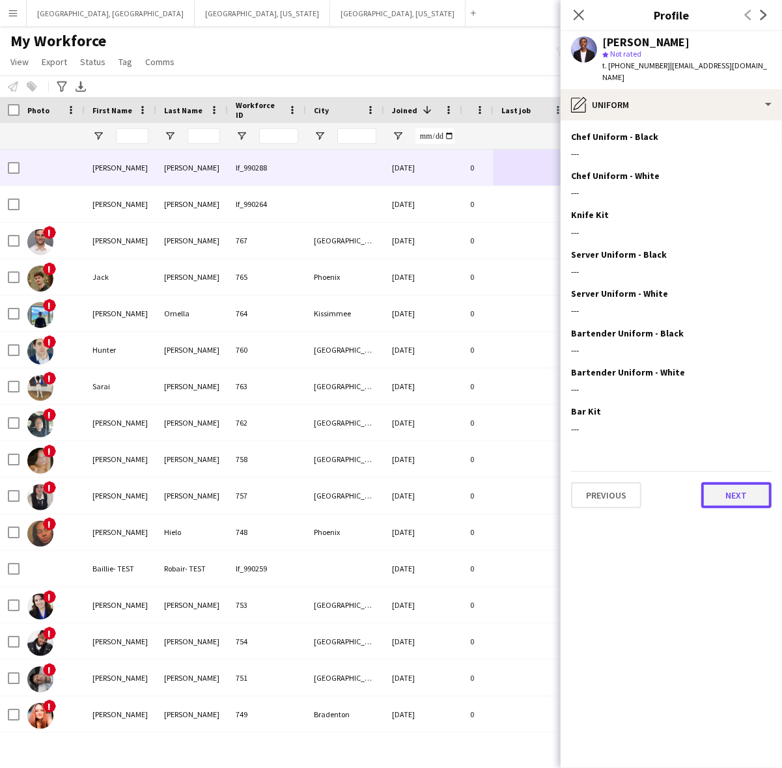
click at [739, 482] on button "Next" at bounding box center [736, 495] width 70 height 26
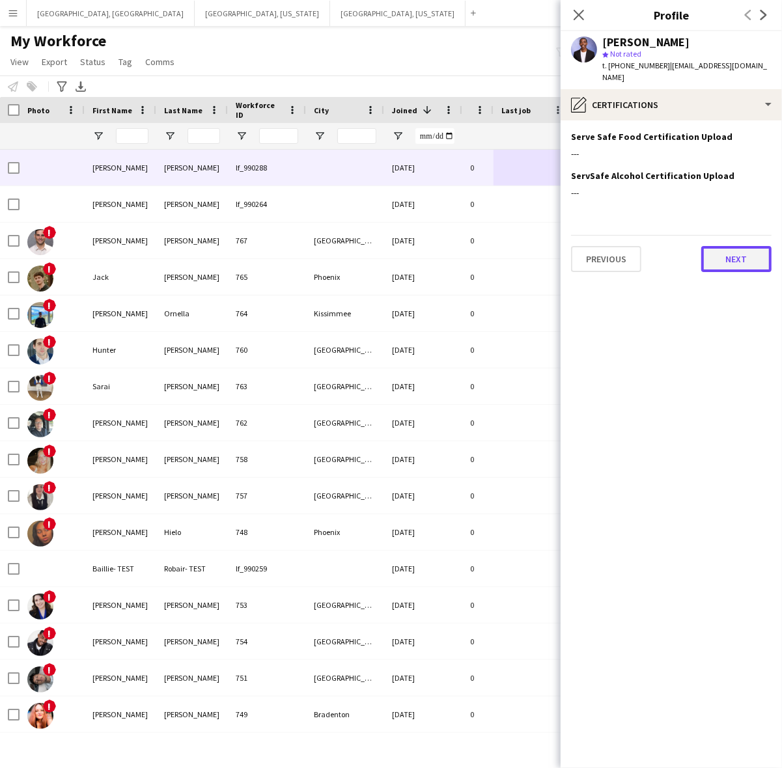
click at [730, 246] on button "Next" at bounding box center [736, 259] width 70 height 26
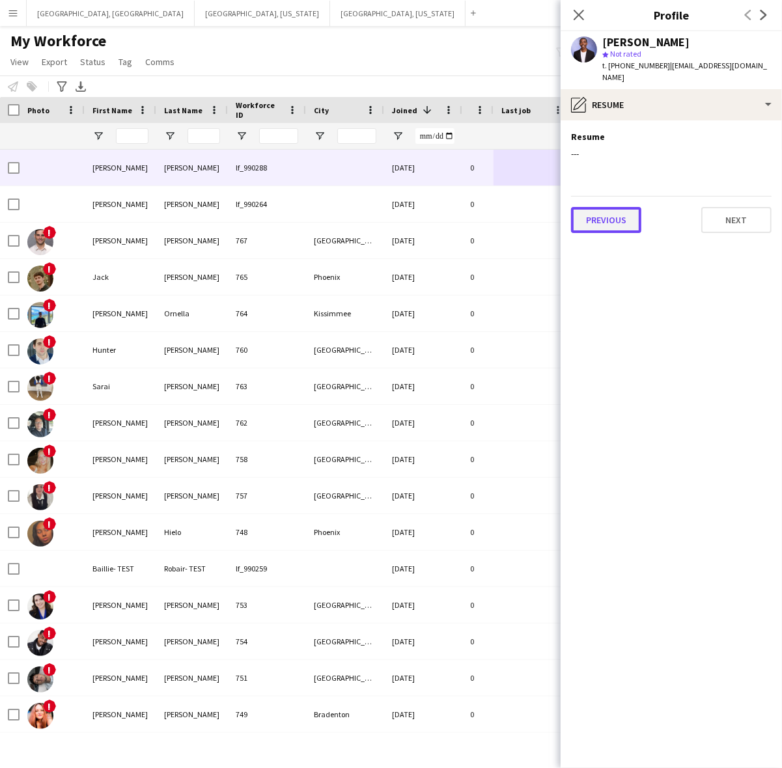
click at [592, 210] on button "Previous" at bounding box center [606, 220] width 70 height 26
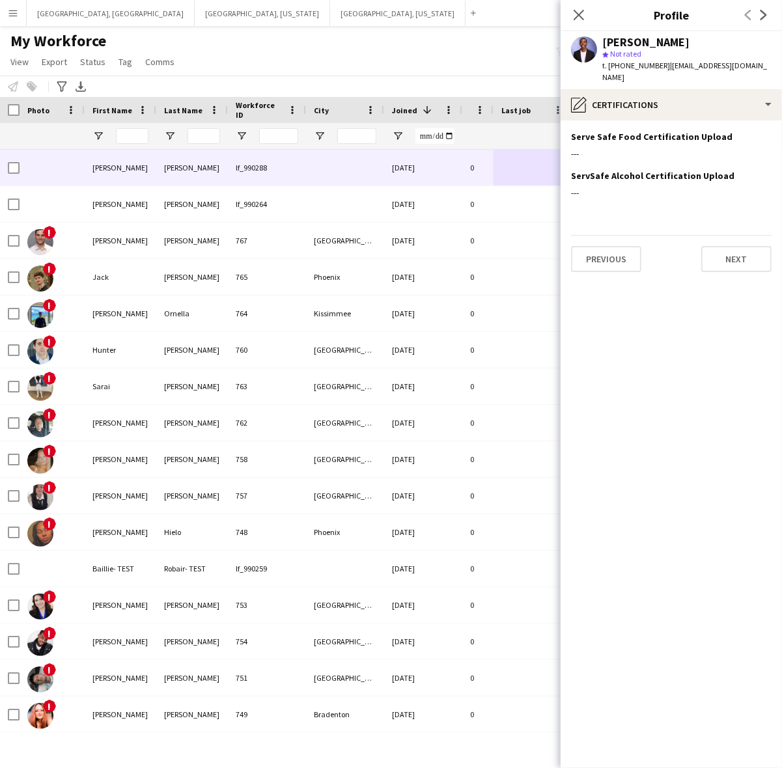
click at [627, 260] on app-section-data-types "Serve Safe Food Certification Upload Edit this field --- ServSafe Alcohol Certi…" at bounding box center [670, 444] width 221 height 648
click at [431, 46] on div "My Workforce View Views Default view New view Update view Delete view Edit name…" at bounding box center [391, 53] width 782 height 44
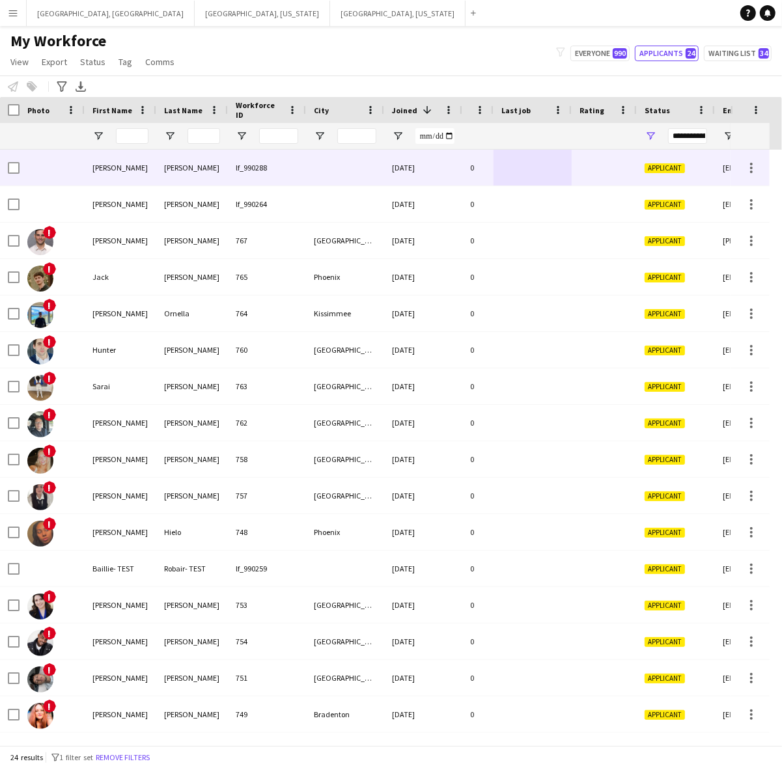
click at [571, 167] on div at bounding box center [603, 168] width 65 height 36
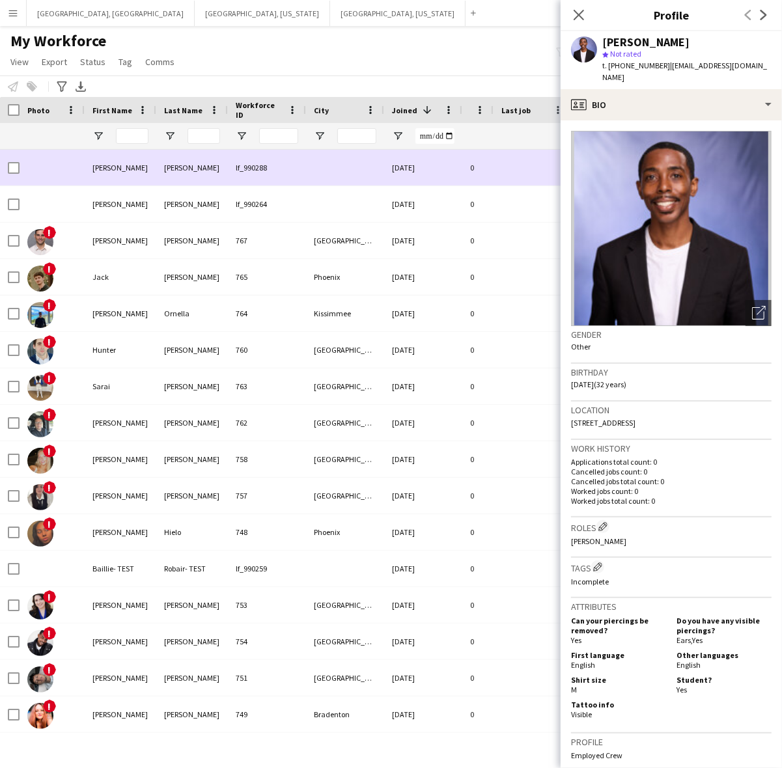
click at [146, 163] on div "Derrick" at bounding box center [121, 168] width 72 height 36
click at [68, 170] on div at bounding box center [52, 168] width 65 height 36
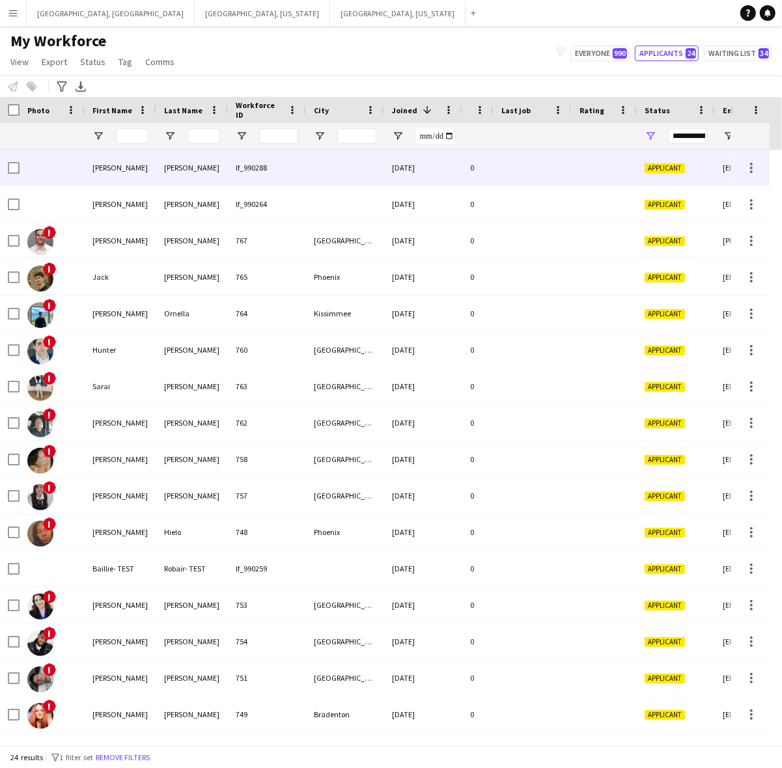
click at [69, 167] on div at bounding box center [52, 168] width 65 height 36
